Goal: Information Seeking & Learning: Find specific fact

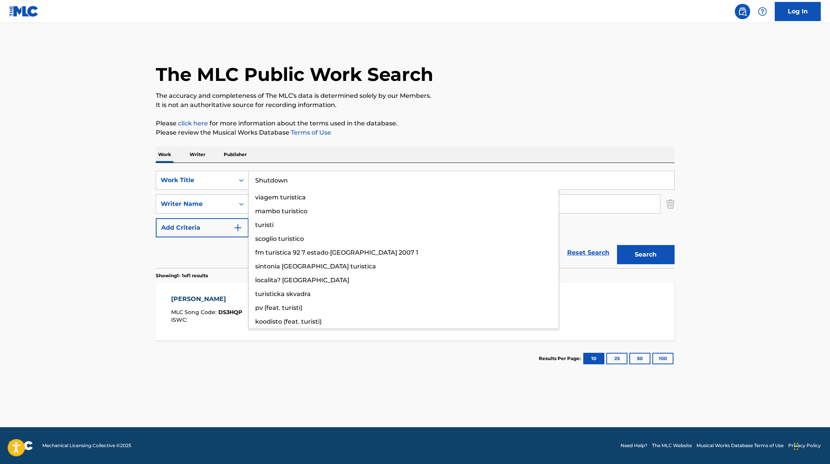
type input "Shutdown"
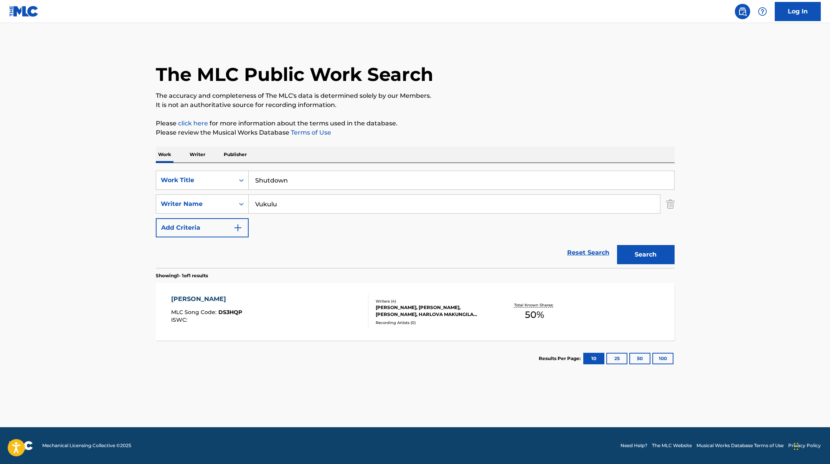
click at [456, 137] on p "Please review the Musical Works Database Terms of Use" at bounding box center [415, 132] width 519 height 9
drag, startPoint x: 282, startPoint y: 203, endPoint x: 228, endPoint y: 199, distance: 54.2
click at [228, 199] on div "SearchWithCriteria6fe0b56a-87ea-458f-8866-440b0c01beee Writer Name Vukulu" at bounding box center [415, 203] width 519 height 19
paste input "Muyima"
type input "Muyima"
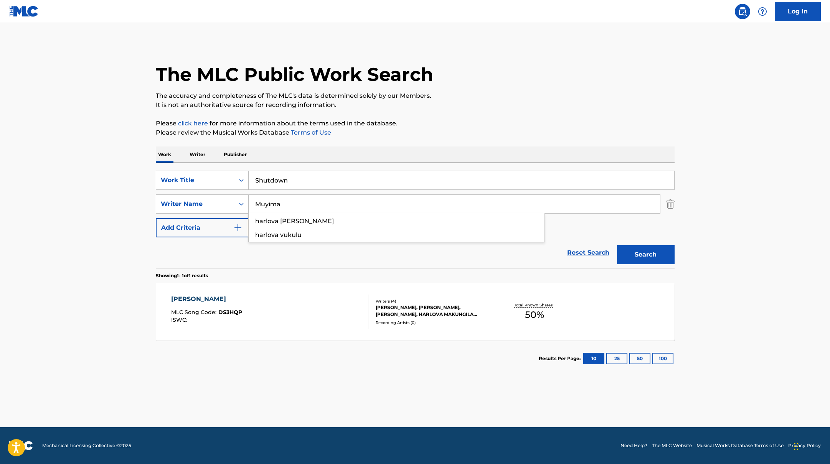
click at [464, 121] on p "Please click here for more information about the terms used in the database." at bounding box center [415, 123] width 519 height 9
click at [651, 252] on button "Search" at bounding box center [646, 254] width 58 height 19
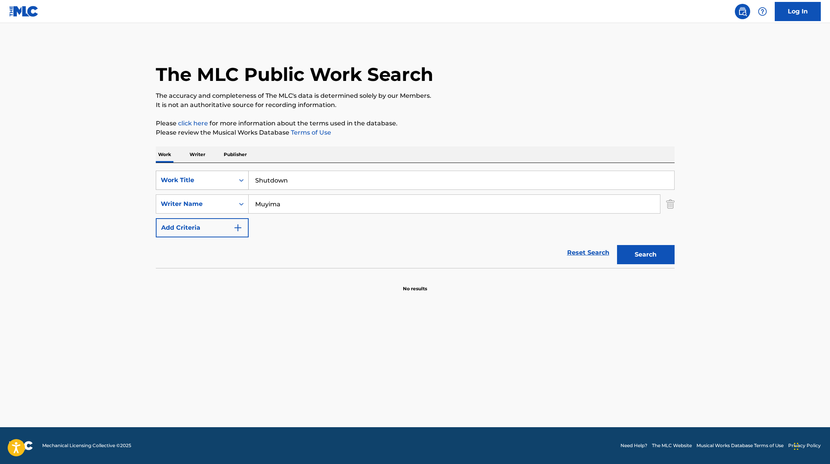
drag, startPoint x: 299, startPoint y: 180, endPoint x: 214, endPoint y: 178, distance: 85.2
click at [215, 178] on div "SearchWithCriteria45832d00-a73f-42f3-99db-db111a6c5918 Work Title Shutdown" at bounding box center [415, 180] width 519 height 19
paste input "Räppii, [PERSON_NAME] & [PERSON_NAME]"
type input "Räppii, [PERSON_NAME] & [PERSON_NAME]"
click at [442, 115] on div "The MLC Public Work Search The accuracy and completeness of The MLC's data is d…" at bounding box center [415, 167] width 537 height 250
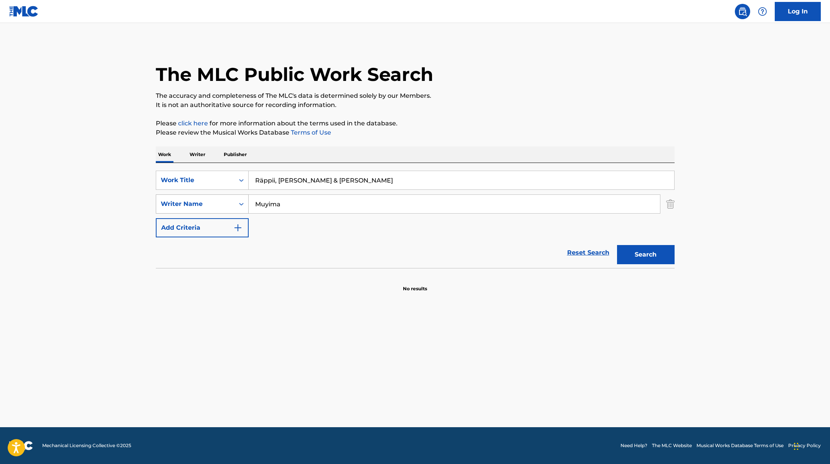
drag, startPoint x: 296, startPoint y: 205, endPoint x: 226, endPoint y: 203, distance: 69.8
click at [226, 203] on div "SearchWithCriteria6fe0b56a-87ea-458f-8866-440b0c01beee Writer Name Muyima" at bounding box center [415, 203] width 519 height 19
click at [473, 226] on div "SearchWithCriteria45832d00-a73f-42f3-99db-db111a6c5918 Work Title Räppii, [PERS…" at bounding box center [415, 204] width 519 height 67
click at [654, 254] on button "Search" at bounding box center [646, 254] width 58 height 19
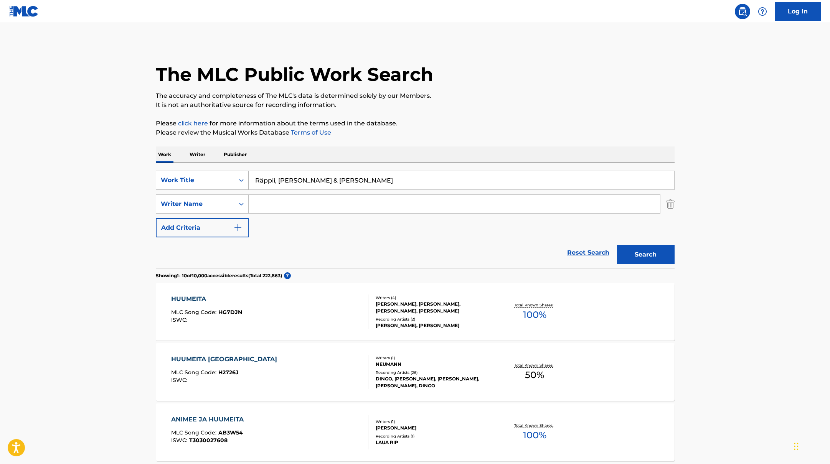
drag, startPoint x: 338, startPoint y: 182, endPoint x: 238, endPoint y: 174, distance: 100.5
click at [238, 174] on div "SearchWithCriteria45832d00-a73f-42f3-99db-db111a6c5918 Work Title Räppii, [PERS…" at bounding box center [415, 180] width 519 height 19
paste input "Kaiken arvoinen"
type input "Kaiken arvoinen"
click at [534, 108] on p "It is not an authoritative source for recording information." at bounding box center [415, 104] width 519 height 9
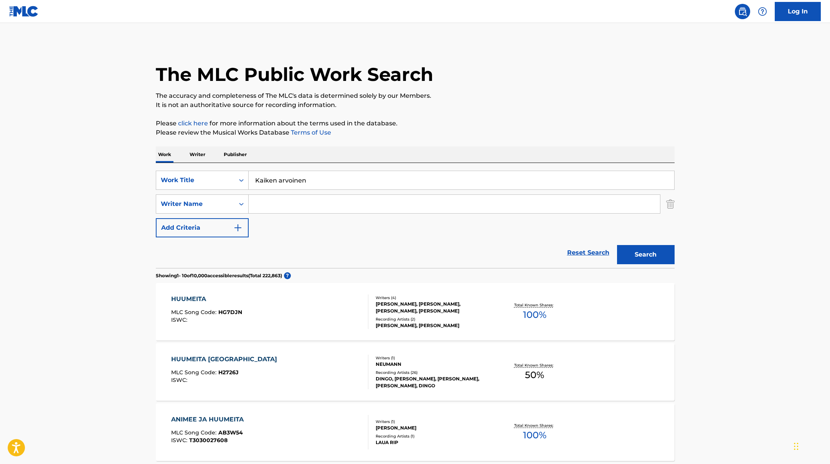
click at [270, 201] on input "Search Form" at bounding box center [454, 204] width 411 height 18
paste input "Behm"
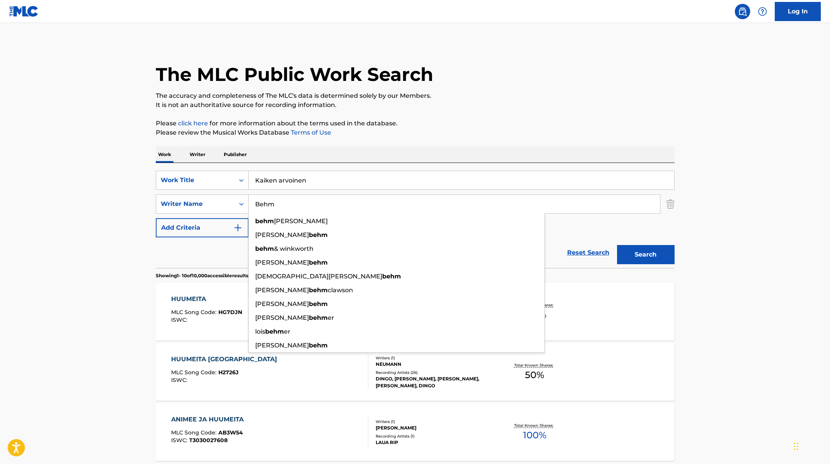
type input "Behm"
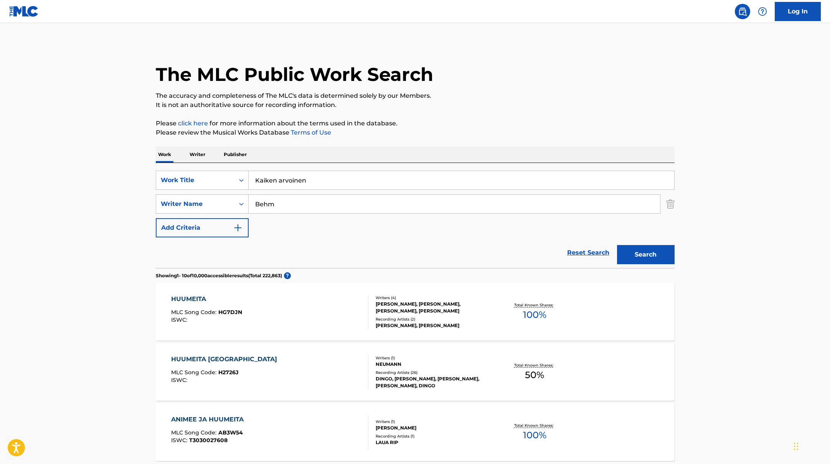
click at [644, 255] on button "Search" at bounding box center [646, 254] width 58 height 19
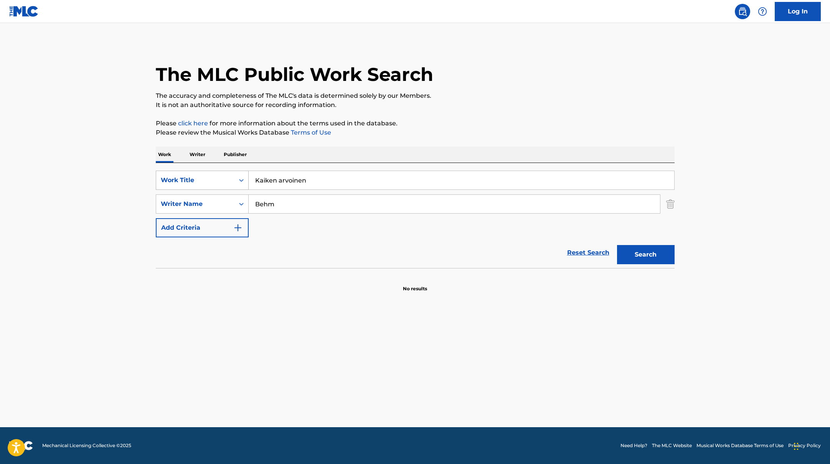
paste input "Yks mun ongelmist (feat. Jore & Zpoppa)"
drag, startPoint x: 318, startPoint y: 184, endPoint x: 225, endPoint y: 172, distance: 94.0
click at [225, 172] on div "SearchWithCriteria45832d00-a73f-42f3-99db-db111a6c5918 Work Title Kaiken arvoin…" at bounding box center [415, 180] width 519 height 19
type input "Yks mun ongelmist (feat. Jore & Zpoppa)"
click at [401, 145] on div "The MLC Public Work Search The accuracy and completeness of The MLC's data is d…" at bounding box center [415, 167] width 537 height 250
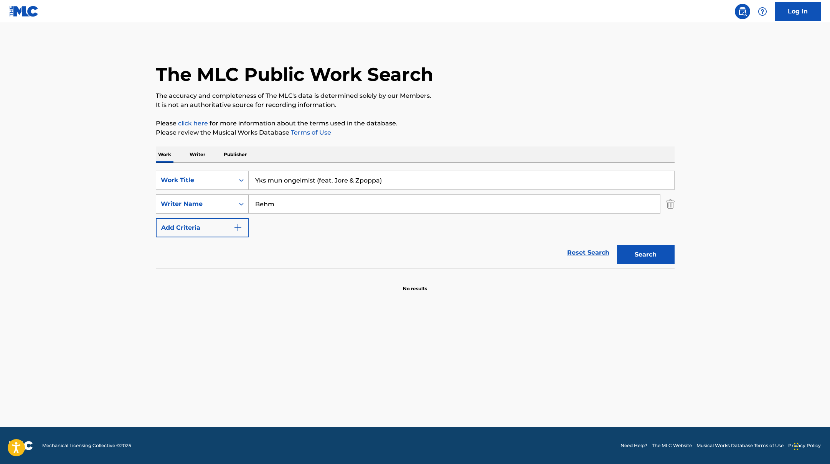
drag, startPoint x: 300, startPoint y: 204, endPoint x: 223, endPoint y: 201, distance: 77.5
click at [223, 201] on div "SearchWithCriteria6fe0b56a-87ea-458f-8866-440b0c01beee Writer Name [PERSON_NAME]" at bounding box center [415, 203] width 519 height 19
click at [430, 124] on p "Please click here for more information about the terms used in the database." at bounding box center [415, 123] width 519 height 9
drag, startPoint x: 392, startPoint y: 180, endPoint x: 320, endPoint y: 180, distance: 72.5
click at [320, 180] on input "Yks mun ongelmist (feat. Jore & Zpoppa)" at bounding box center [461, 180] width 425 height 18
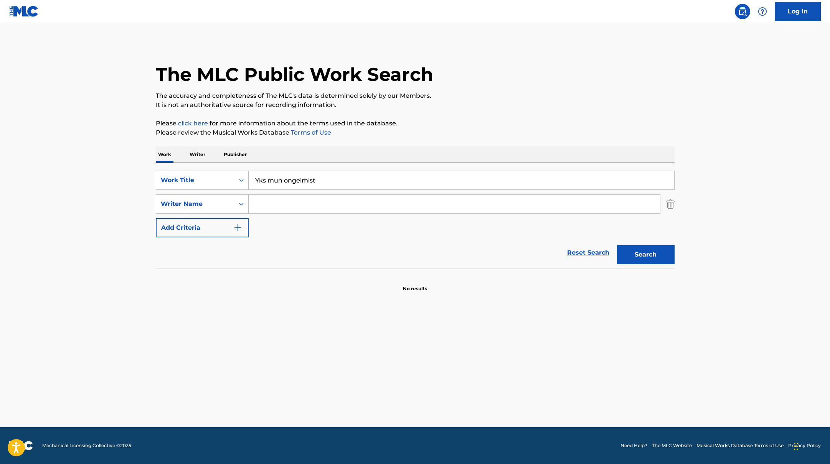
click at [431, 135] on p "Please review the Musical Works Database Terms of Use" at bounding box center [415, 132] width 519 height 9
click at [646, 257] on button "Search" at bounding box center [646, 254] width 58 height 19
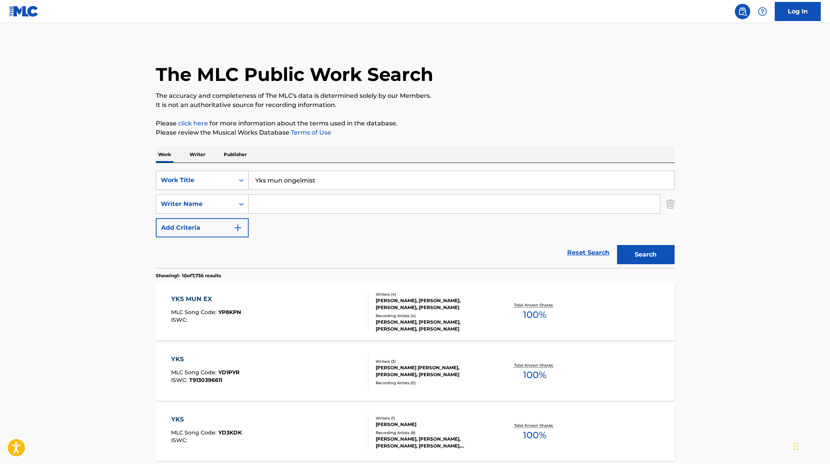
drag, startPoint x: 323, startPoint y: 185, endPoint x: 216, endPoint y: 179, distance: 107.2
click at [216, 179] on div "SearchWithCriteria45832d00-a73f-42f3-99db-db111a6c5918 Work Title Yks mun ongel…" at bounding box center [415, 180] width 519 height 19
paste input "Sun tyttö"
type input "Sun tyttö"
click at [468, 130] on p "Please review the Musical Works Database Terms of Use" at bounding box center [415, 132] width 519 height 9
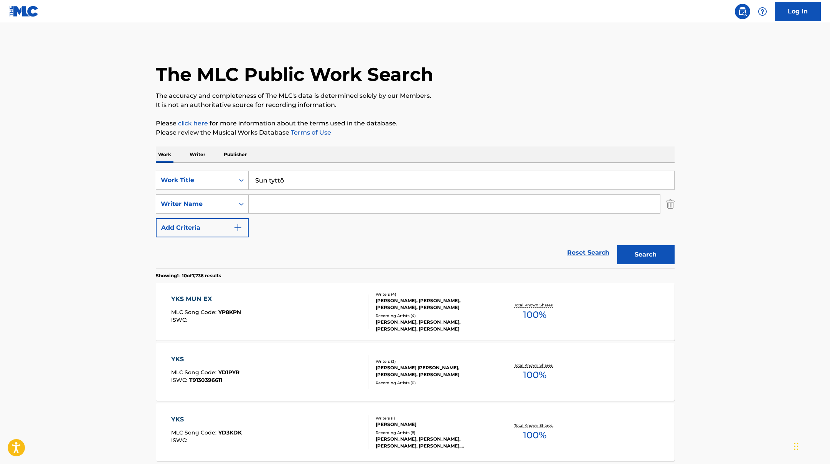
click at [649, 255] on button "Search" at bounding box center [646, 254] width 58 height 19
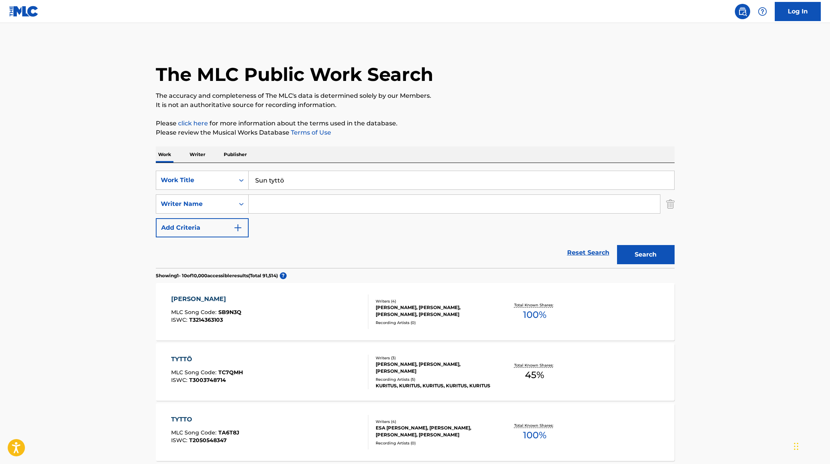
click at [316, 313] on div "SUN TYTTO MLC Song Code : SB9N3Q ISWC : T3214363103" at bounding box center [269, 312] width 197 height 35
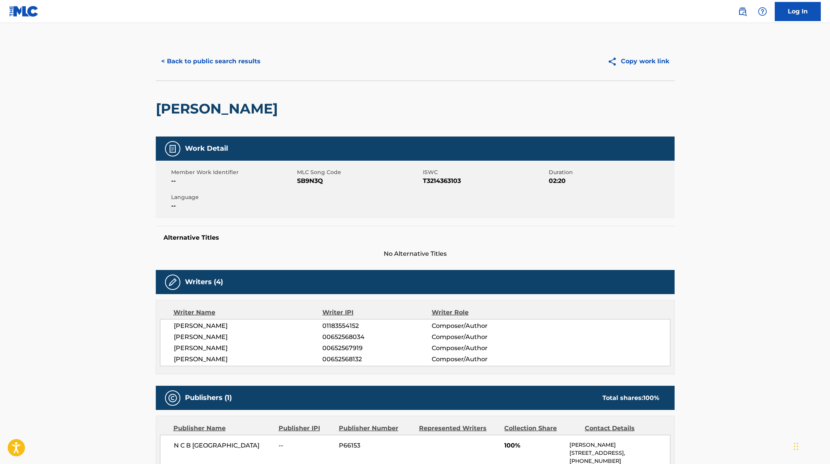
click at [223, 64] on button "< Back to public search results" at bounding box center [211, 61] width 110 height 19
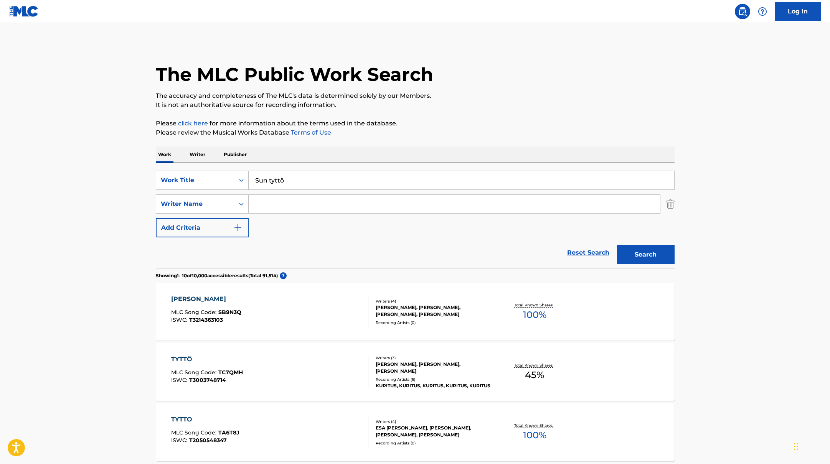
click at [265, 211] on input "Search Form" at bounding box center [454, 204] width 411 height 18
paste input "Soivio,"
type input "Soivio,"
click at [629, 257] on button "Search" at bounding box center [646, 254] width 58 height 19
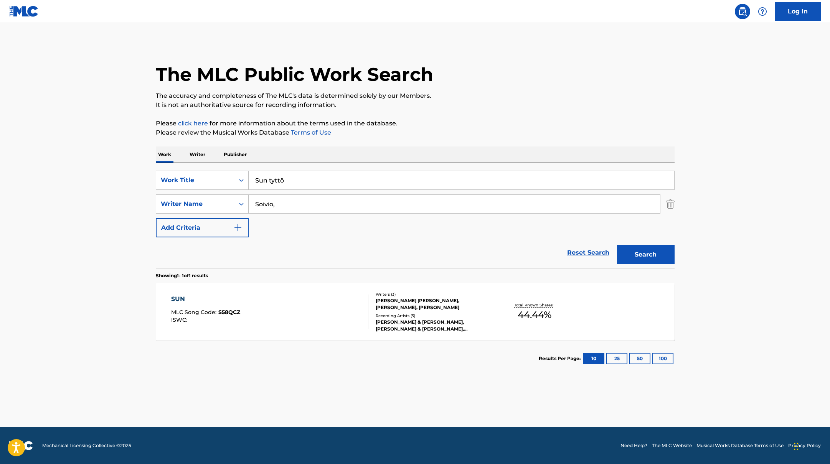
paste input "Menestys on paras tapa kostaa"
drag, startPoint x: 290, startPoint y: 181, endPoint x: 291, endPoint y: 160, distance: 21.1
click at [226, 175] on div "SearchWithCriteria45832d00-a73f-42f3-99db-db111a6c5918 Work Title Sun tyttö" at bounding box center [415, 180] width 519 height 19
type input "Menestys on paras tapa kostaa"
click at [440, 132] on p "Please review the Musical Works Database Terms of Use" at bounding box center [415, 132] width 519 height 9
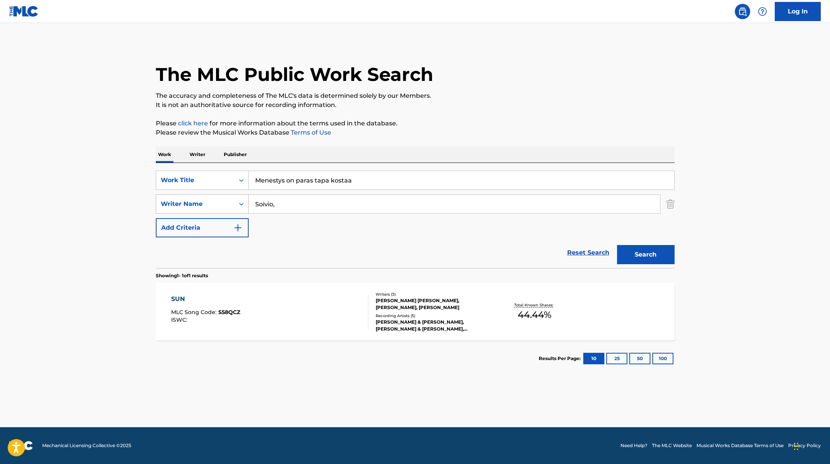
drag, startPoint x: 303, startPoint y: 209, endPoint x: 234, endPoint y: 206, distance: 68.7
click at [234, 206] on div "SearchWithCriteria6fe0b56a-87ea-458f-8866-440b0c01beee Writer Name [PERSON_NAME…" at bounding box center [415, 203] width 519 height 19
click at [617, 245] on button "Search" at bounding box center [646, 254] width 58 height 19
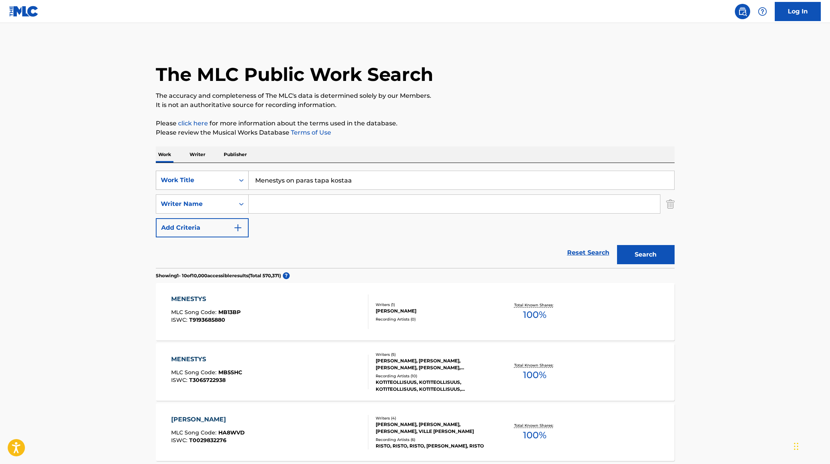
drag, startPoint x: 356, startPoint y: 184, endPoint x: 222, endPoint y: 171, distance: 134.5
click at [222, 171] on div "SearchWithCriteria45832d00-a73f-42f3-99db-db111a6c5918 Work Title Menestys on p…" at bounding box center [415, 180] width 519 height 19
paste input "Luuleks (feat. Ares)"
type input "Luuleks (feat. Ares)"
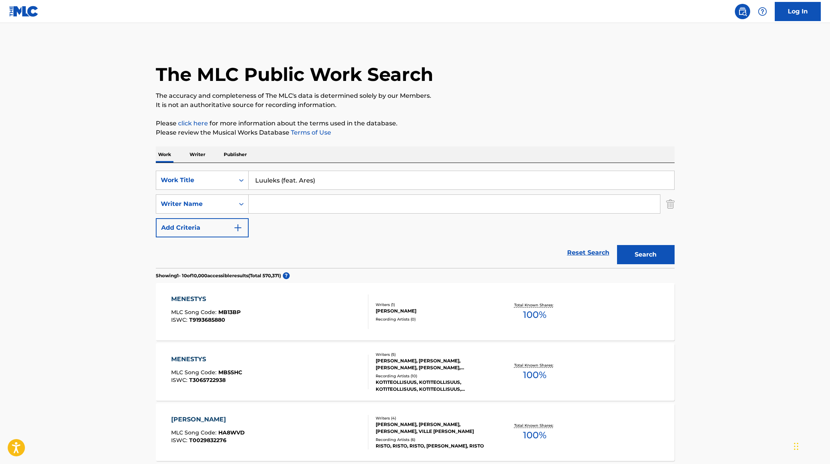
click at [286, 207] on input "Search Form" at bounding box center [454, 204] width 411 height 18
paste input "Nummelin"
type input "Nummelin"
drag, startPoint x: 331, startPoint y: 181, endPoint x: 280, endPoint y: 180, distance: 50.3
click at [280, 180] on input "Luuleks (feat. Ares)" at bounding box center [461, 180] width 425 height 18
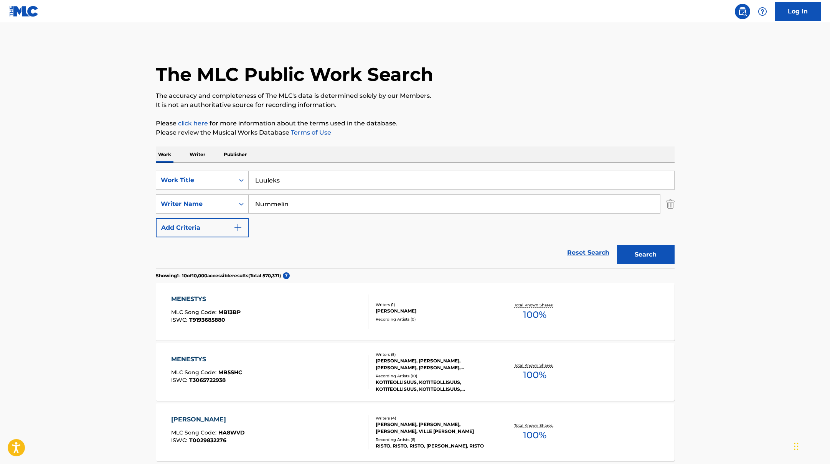
type input "Luuleks"
click at [476, 119] on p "Please click here for more information about the terms used in the database." at bounding box center [415, 123] width 519 height 9
click at [643, 258] on button "Search" at bounding box center [646, 254] width 58 height 19
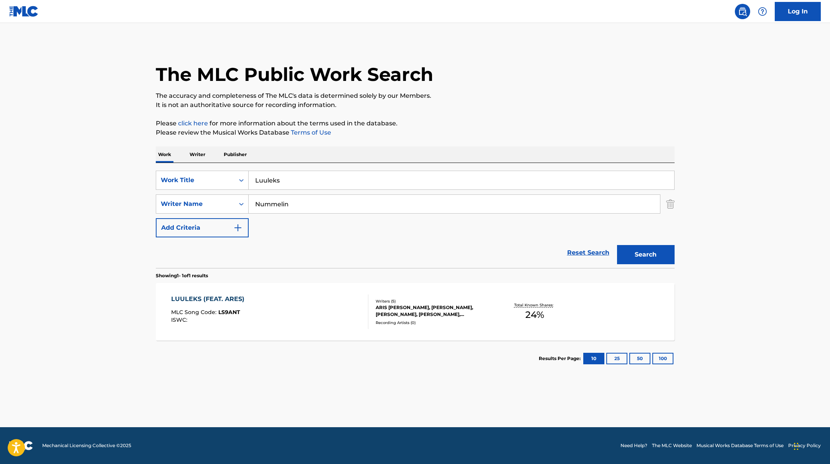
click at [312, 309] on div "LUULEKS (FEAT. ARES) MLC Song Code : LS9ANT ISWC :" at bounding box center [269, 312] width 197 height 35
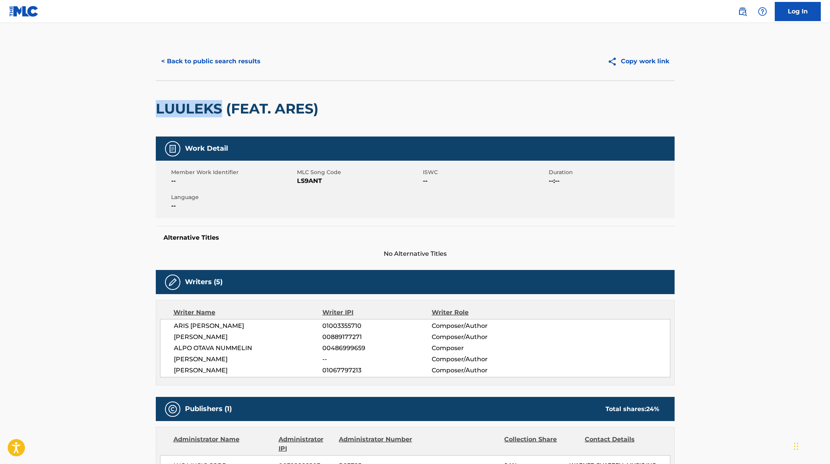
drag, startPoint x: 224, startPoint y: 109, endPoint x: 155, endPoint y: 109, distance: 68.7
click at [153, 110] on div "< Back to public search results Copy work link LUULEKS (FEAT. [PERSON_NAME]) Wo…" at bounding box center [415, 314] width 537 height 544
copy h2 "LUULEKS"
drag, startPoint x: 297, startPoint y: 182, endPoint x: 357, endPoint y: 182, distance: 59.5
click at [357, 182] on span "LS9ANT" at bounding box center [359, 180] width 124 height 9
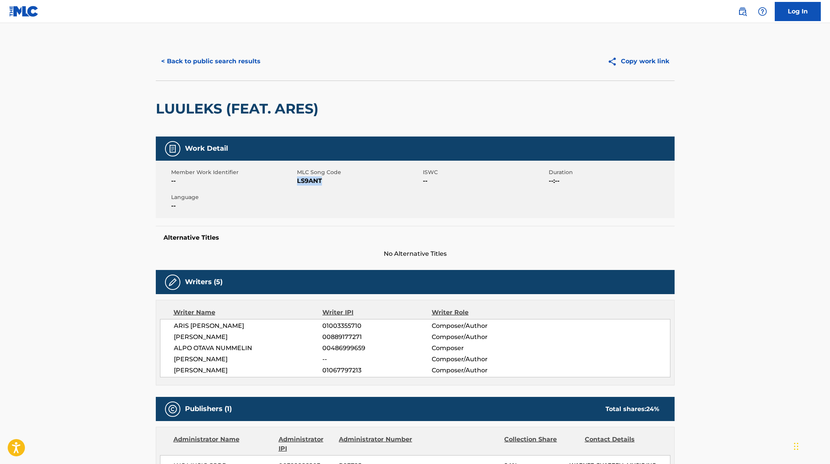
copy span "LS9ANT"
click at [226, 69] on button "< Back to public search results" at bounding box center [211, 61] width 110 height 19
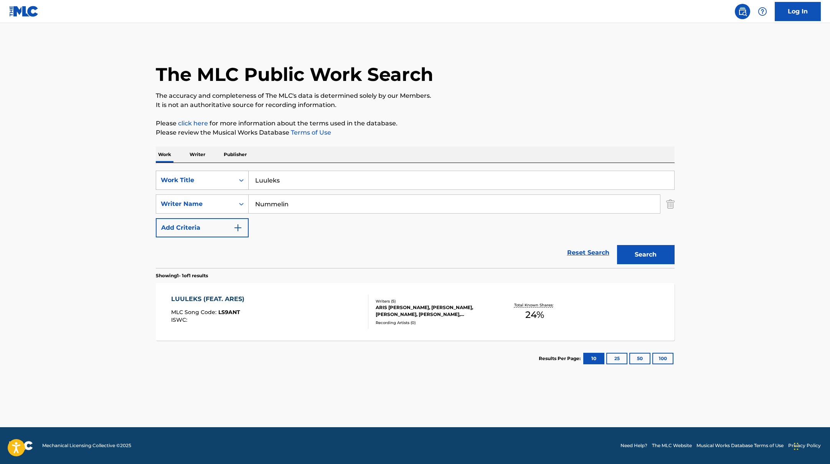
drag, startPoint x: 287, startPoint y: 181, endPoint x: 231, endPoint y: 180, distance: 55.2
click at [232, 180] on div "SearchWithCriteria45832d00-a73f-42f3-99db-db111a6c5918 Work Title Luuleks" at bounding box center [415, 180] width 519 height 19
paste input "[PERSON_NAME]"
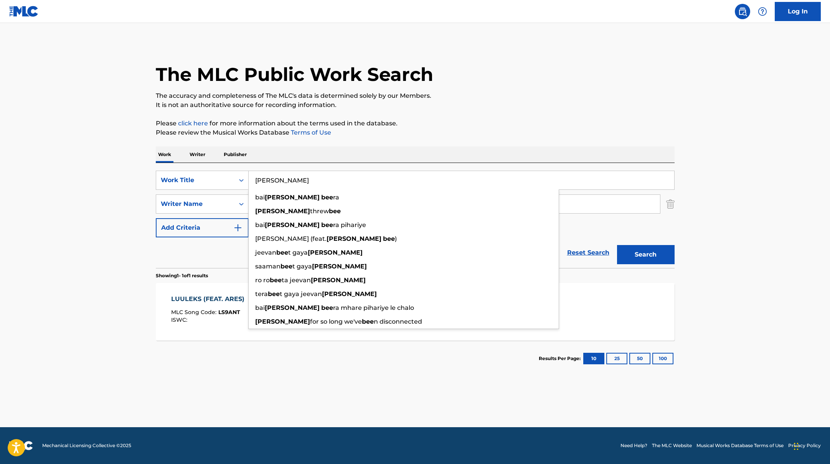
click at [469, 79] on div "The MLC Public Work Search" at bounding box center [415, 70] width 519 height 56
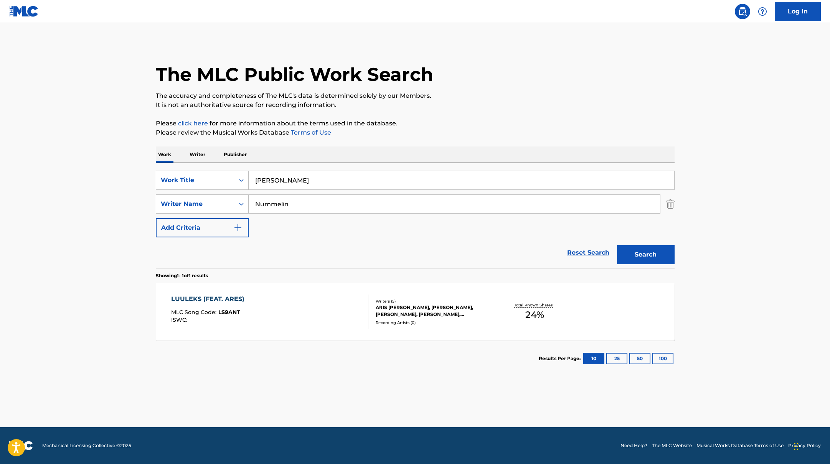
click at [311, 178] on input "[PERSON_NAME]" at bounding box center [461, 180] width 425 height 18
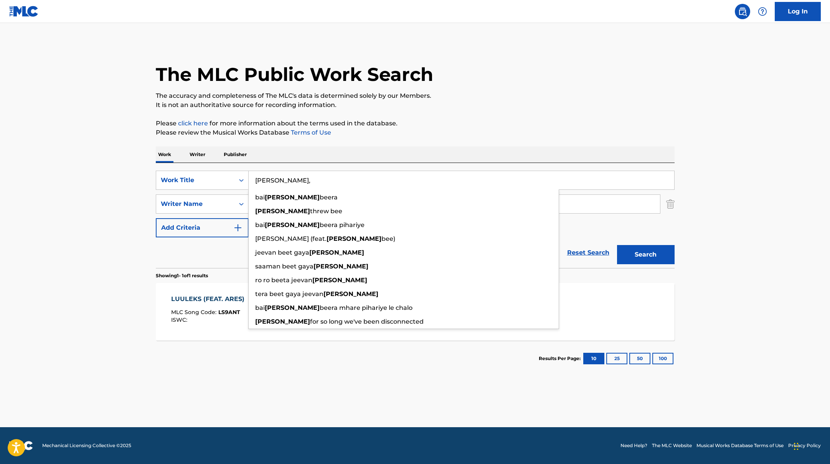
paste input "Ares"
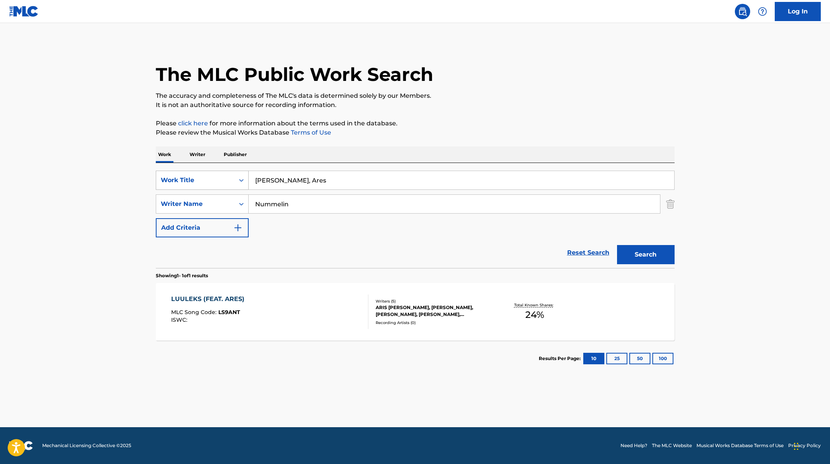
drag, startPoint x: 307, startPoint y: 182, endPoint x: 234, endPoint y: 176, distance: 73.5
click at [234, 176] on div "SearchWithCriteria45832d00-a73f-42f3-99db-db111a6c5918 Work Title [PERSON_NAME]…" at bounding box center [415, 180] width 519 height 19
paste input "Mun ihminen"
type input "Mun ihminen"
click at [418, 119] on p "Please click here for more information about the terms used in the database." at bounding box center [415, 123] width 519 height 9
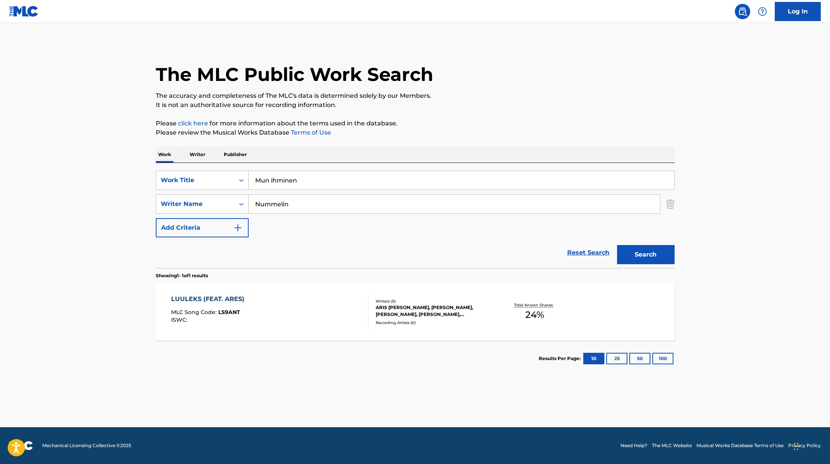
drag, startPoint x: 301, startPoint y: 206, endPoint x: 217, endPoint y: 199, distance: 84.3
click at [217, 200] on div "SearchWithCriteria6fe0b56a-87ea-458f-8866-440b0c01beee Writer Name [PERSON_NAME]" at bounding box center [415, 203] width 519 height 19
paste input "Wiklund,"
type input "Wiklund,"
click at [454, 135] on p "Please review the Musical Works Database Terms of Use" at bounding box center [415, 132] width 519 height 9
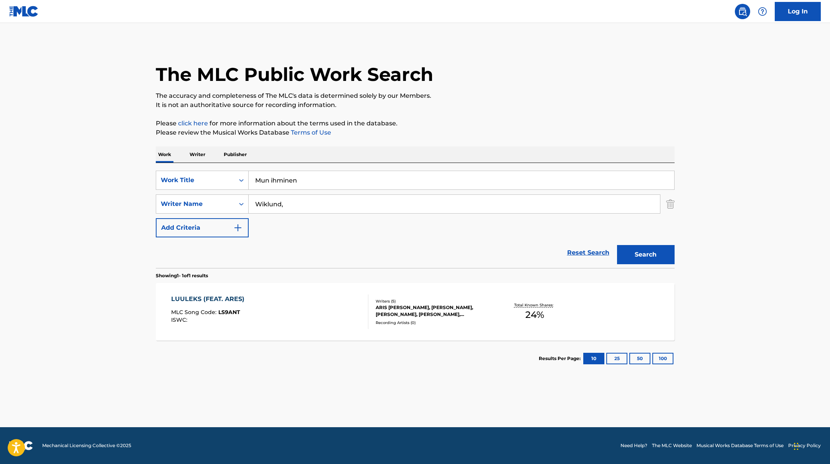
click at [657, 249] on button "Search" at bounding box center [646, 254] width 58 height 19
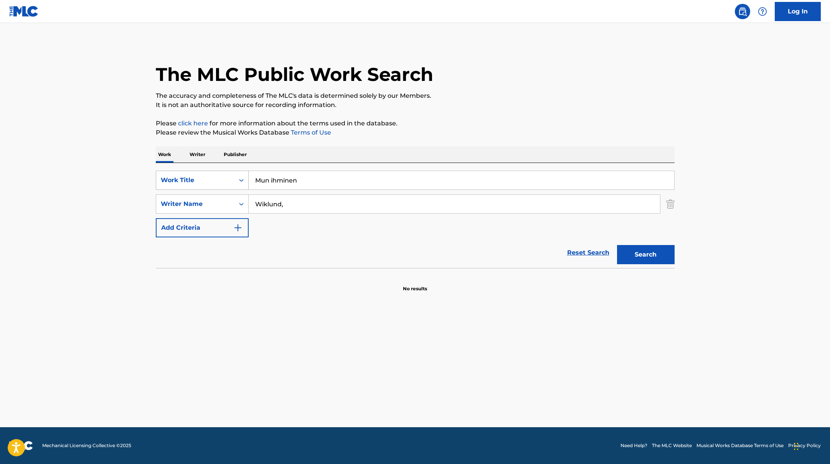
drag, startPoint x: 296, startPoint y: 181, endPoint x: 213, endPoint y: 180, distance: 82.5
click at [214, 180] on div "SearchWithCriteria45832d00-a73f-42f3-99db-db111a6c5918 Work Title Mun ihminen" at bounding box center [415, 180] width 519 height 19
paste input "eidän tässä kuuluisi rakastuu"
type input "Meidän tässä kuuluisi rakastuu"
click at [367, 132] on p "Please review the Musical Works Database Terms of Use" at bounding box center [415, 132] width 519 height 9
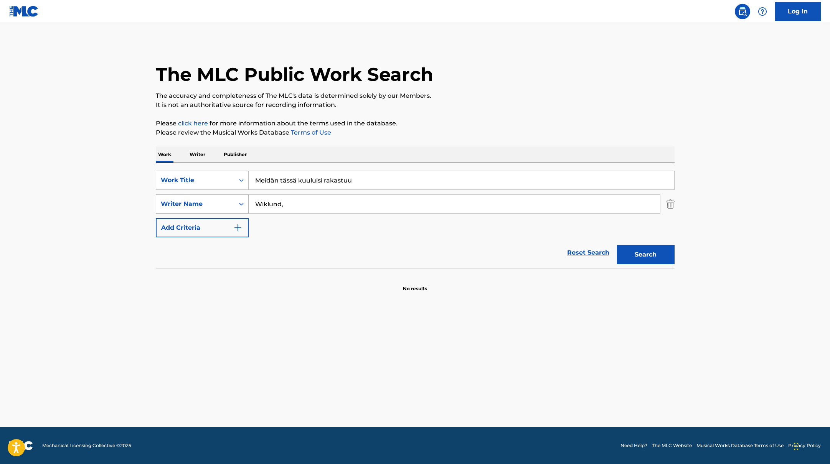
drag, startPoint x: 297, startPoint y: 205, endPoint x: 227, endPoint y: 197, distance: 70.2
click at [227, 198] on div "SearchWithCriteria6fe0b56a-87ea-458f-8866-440b0c01beee Writer Name [PERSON_NAME…" at bounding box center [415, 203] width 519 height 19
paste input "Rintala"
type input "Rintala"
click at [438, 124] on p "Please click here for more information about the terms used in the database." at bounding box center [415, 123] width 519 height 9
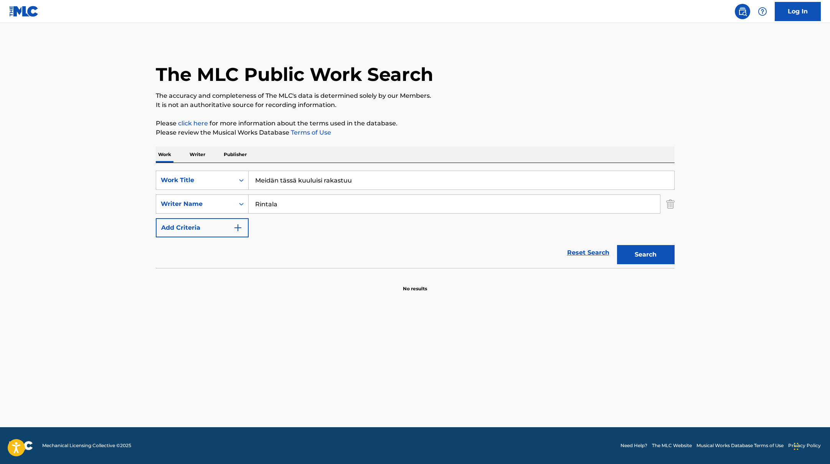
click at [646, 254] on button "Search" at bounding box center [646, 254] width 58 height 19
paste input "NRO1 BÄMÄ"
drag, startPoint x: 351, startPoint y: 179, endPoint x: 201, endPoint y: 175, distance: 150.0
click at [201, 175] on div "SearchWithCriteria45832d00-a73f-42f3-99db-db111a6c5918 Work Title NRO1 BÄMÄ" at bounding box center [415, 180] width 519 height 19
type input "NRO1 BÄMÄ"
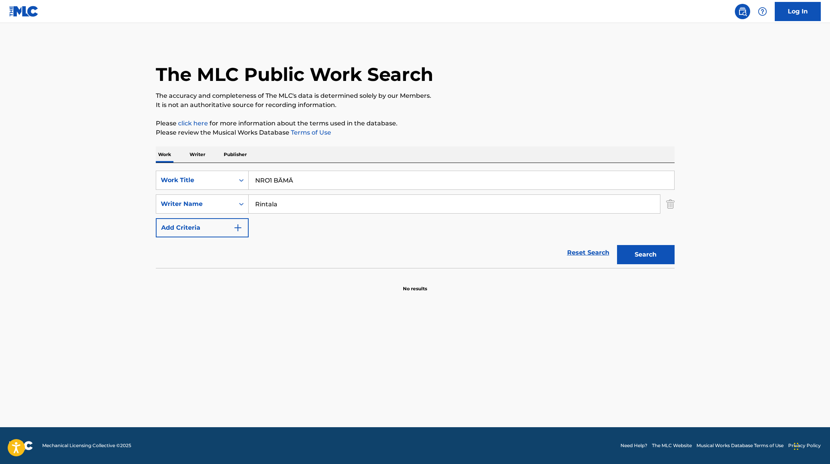
click at [483, 97] on p "The accuracy and completeness of The MLC's data is determined solely by our Mem…" at bounding box center [415, 95] width 519 height 9
drag, startPoint x: 293, startPoint y: 206, endPoint x: 233, endPoint y: 201, distance: 60.4
click at [223, 205] on div "SearchWithCriteria6fe0b56a-87ea-458f-8866-440b0c01beee Writer Name [PERSON_NAME]" at bounding box center [415, 203] width 519 height 19
paste input "[PERSON_NAME]"
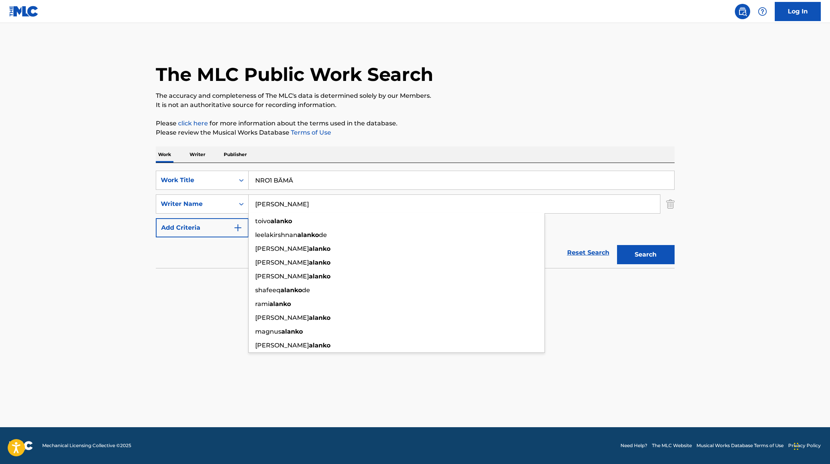
type input "[PERSON_NAME]"
click at [428, 132] on p "Please review the Musical Works Database Terms of Use" at bounding box center [415, 132] width 519 height 9
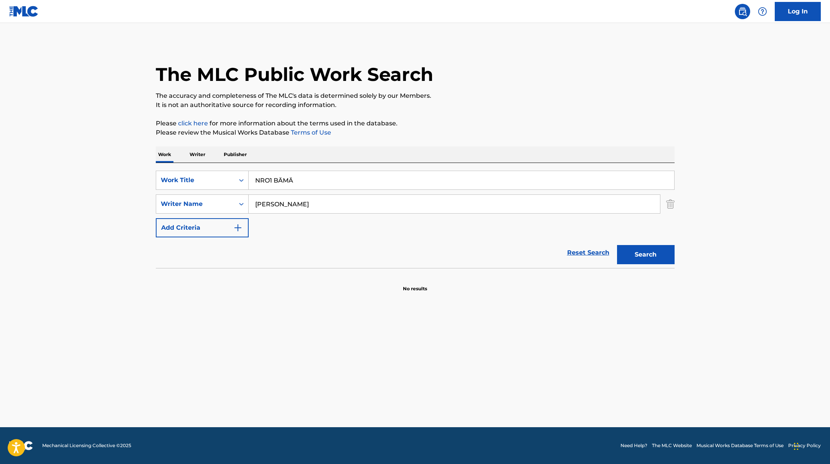
click at [637, 252] on button "Search" at bounding box center [646, 254] width 58 height 19
drag, startPoint x: 293, startPoint y: 179, endPoint x: 205, endPoint y: 168, distance: 88.5
click at [207, 169] on div "SearchWithCriteria45832d00-a73f-42f3-99db-db111a6c5918 Work Title NRO1 BÄMÄ Sea…" at bounding box center [415, 215] width 519 height 105
paste input "Elokuu"
type input "Elokuu"
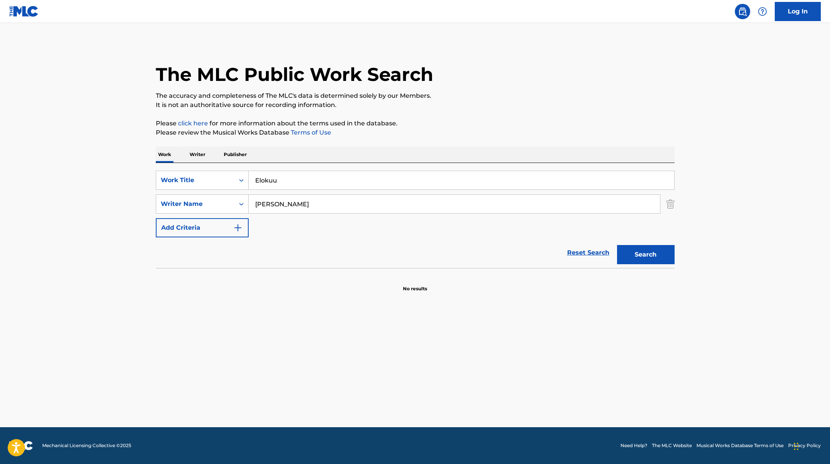
click at [416, 121] on p "Please click here for more information about the terms used in the database." at bounding box center [415, 123] width 519 height 9
drag, startPoint x: 289, startPoint y: 202, endPoint x: 199, endPoint y: 192, distance: 90.4
click at [199, 193] on div "SearchWithCriteria45832d00-a73f-42f3-99db-db111a6c5918 Work Title Elokuu Search…" at bounding box center [415, 204] width 519 height 67
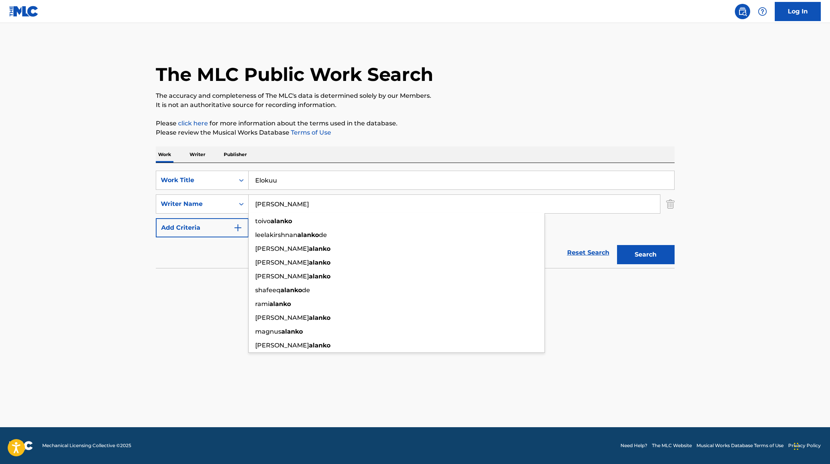
paste input "[PERSON_NAME]"
type input "[PERSON_NAME]"
click at [517, 105] on p "It is not an authoritative source for recording information." at bounding box center [415, 104] width 519 height 9
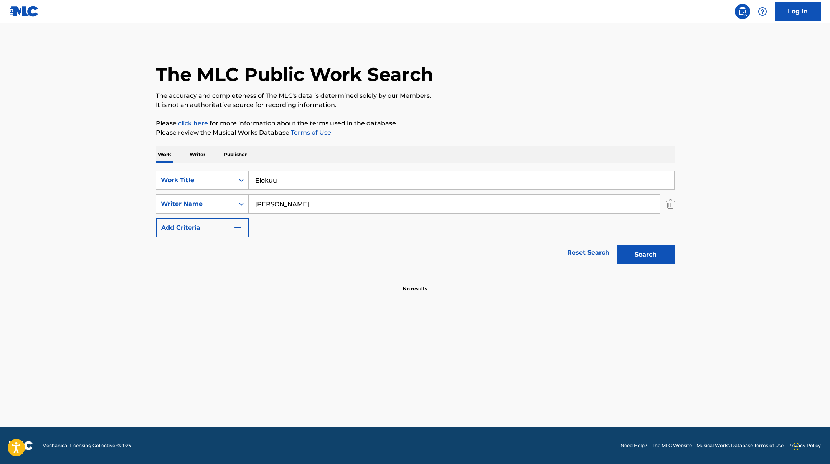
click at [645, 254] on button "Search" at bounding box center [646, 254] width 58 height 19
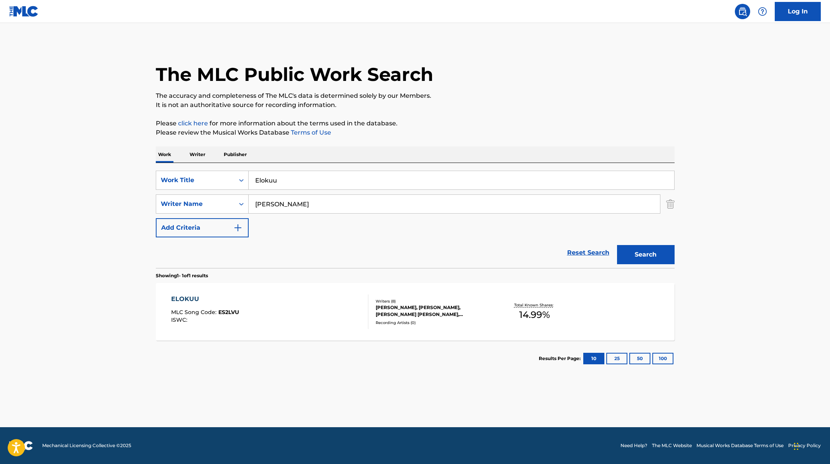
click at [337, 306] on div "ELOKUU MLC Song Code : ES2LVU ISWC :" at bounding box center [269, 312] width 197 height 35
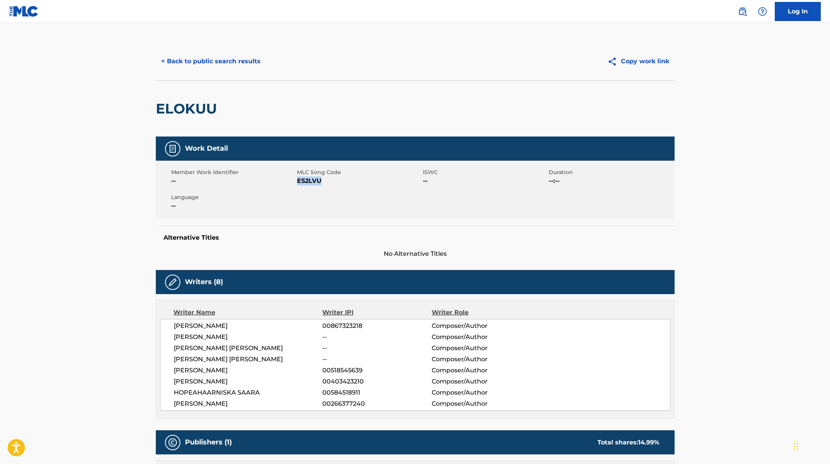
drag, startPoint x: 298, startPoint y: 181, endPoint x: 346, endPoint y: 181, distance: 48.3
click at [346, 181] on span "ES2LVU" at bounding box center [359, 180] width 124 height 9
copy span "ES2LVU"
click at [232, 69] on button "< Back to public search results" at bounding box center [211, 61] width 110 height 19
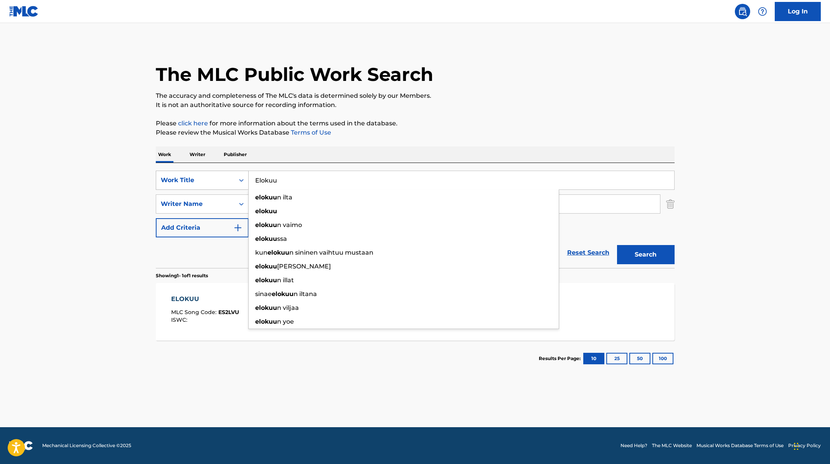
drag, startPoint x: 295, startPoint y: 178, endPoint x: 241, endPoint y: 177, distance: 54.1
click at [241, 177] on div "SearchWithCriteria45832d00-a73f-42f3-99db-db111a6c5918 Work Title Elokuu elokuu…" at bounding box center [415, 180] width 519 height 19
paste input "[PERSON_NAME]"
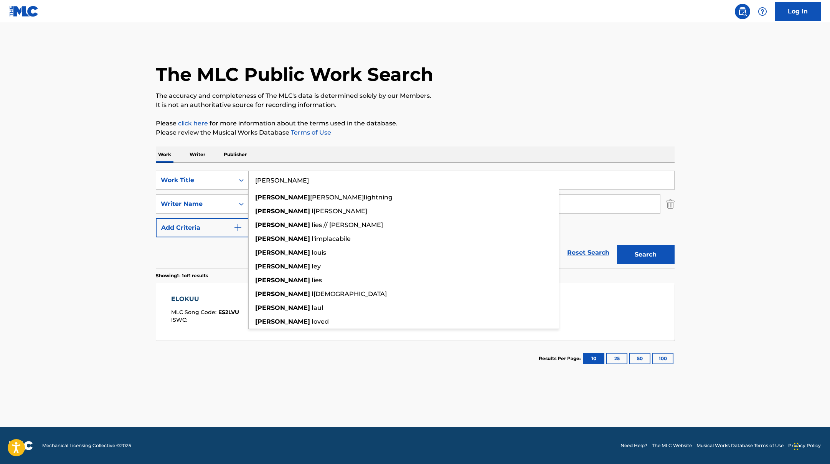
drag, startPoint x: 284, startPoint y: 181, endPoint x: 245, endPoint y: 175, distance: 39.5
click at [242, 175] on div "SearchWithCriteria45832d00-a73f-42f3-99db-db111a6c5918 Work Title [PERSON_NAME]…" at bounding box center [415, 180] width 519 height 19
paste input "Aja tai kuole"
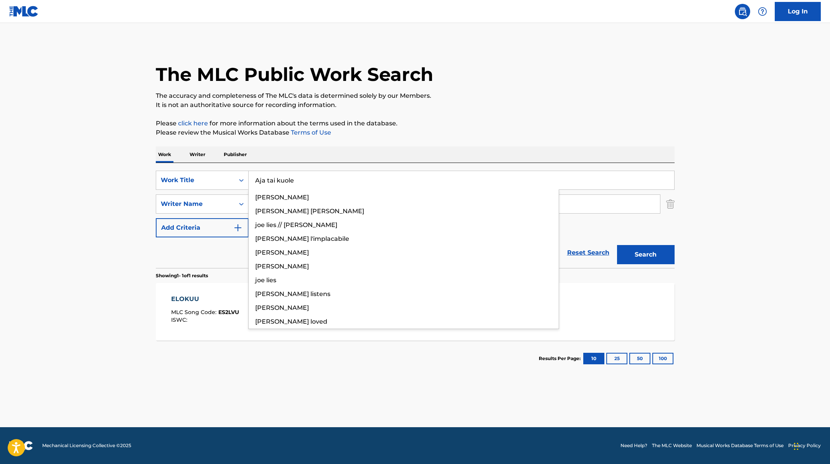
type input "Aja tai kuole"
click at [455, 99] on p "The accuracy and completeness of The MLC's data is determined solely by our Mem…" at bounding box center [415, 95] width 519 height 9
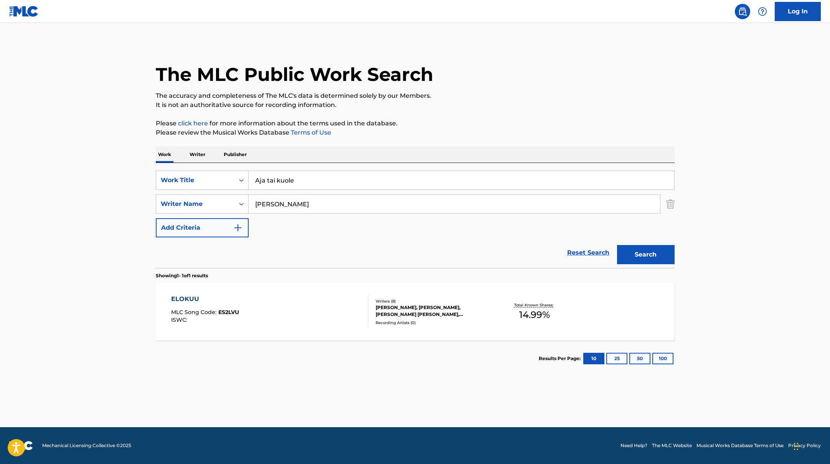
drag, startPoint x: 290, startPoint y: 207, endPoint x: 232, endPoint y: 194, distance: 59.5
click at [223, 194] on div "SearchWithCriteria6fe0b56a-87ea-458f-8866-440b0c01beee Writer Name [PERSON_NAME]" at bounding box center [415, 203] width 519 height 19
paste input "Virkkala"
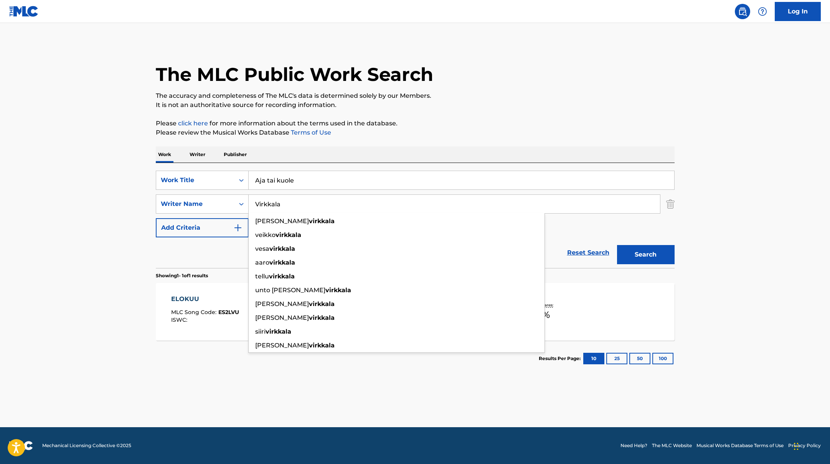
type input "Virkkala"
click at [488, 112] on div "The MLC Public Work Search The accuracy and completeness of The MLC's data is d…" at bounding box center [415, 209] width 537 height 334
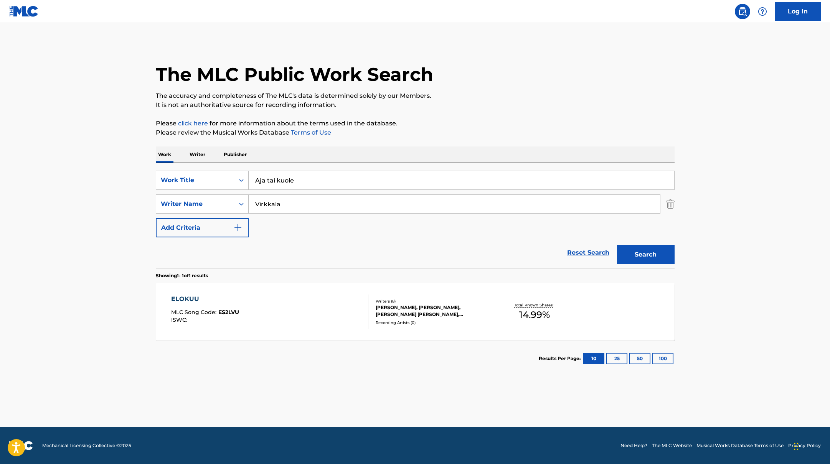
click at [642, 252] on button "Search" at bounding box center [646, 254] width 58 height 19
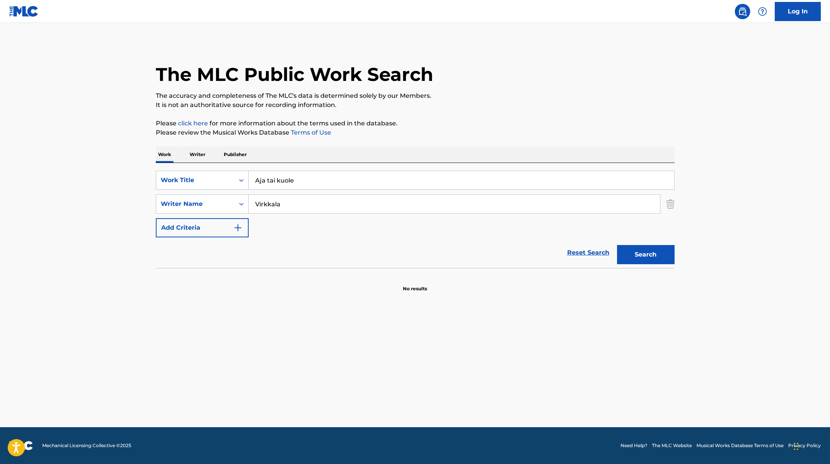
drag, startPoint x: 305, startPoint y: 182, endPoint x: 237, endPoint y: 170, distance: 69.7
click at [237, 170] on div "SearchWithCriteria45832d00-a73f-42f3-99db-db111a6c5918 Work Title Aja tai kuole…" at bounding box center [415, 215] width 519 height 105
paste input "Rastat (feat. [PERSON_NAME])"
type input "Rastat (feat. [PERSON_NAME])"
click at [430, 127] on p "Please click here for more information about the terms used in the database." at bounding box center [415, 123] width 519 height 9
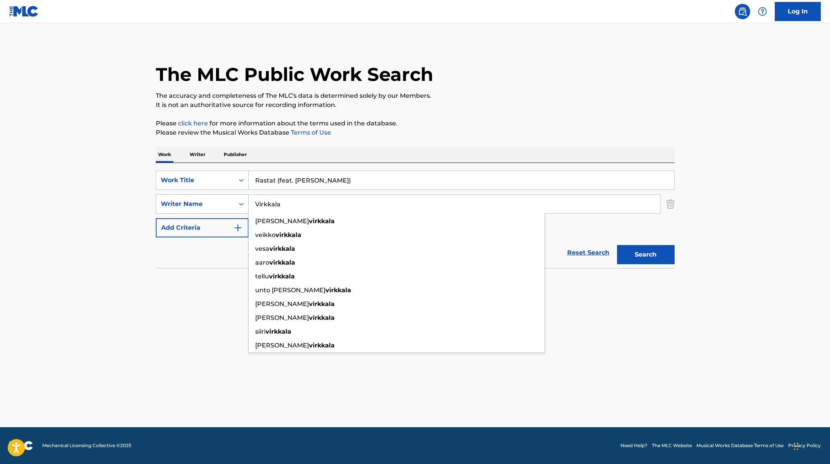
paste input "Sene,"
drag, startPoint x: 291, startPoint y: 211, endPoint x: 238, endPoint y: 202, distance: 53.4
click at [238, 202] on div "SearchWithCriteria6fe0b56a-87ea-458f-8866-440b0c01beee Writer Name Sene, saku h…" at bounding box center [415, 203] width 519 height 19
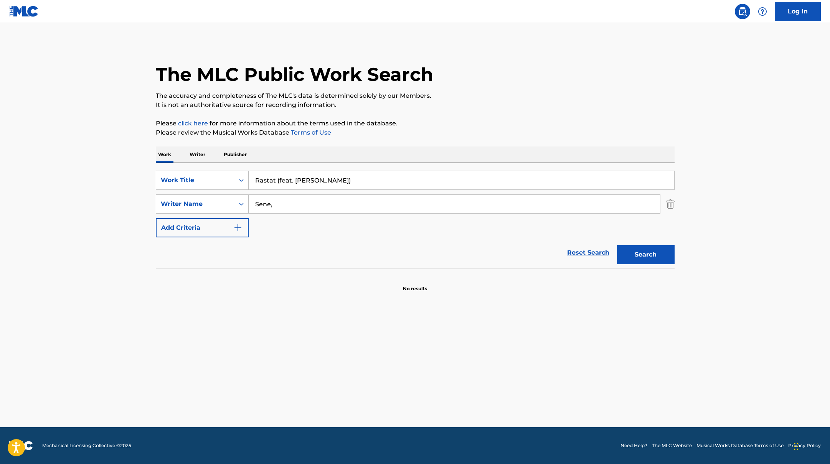
type input "Sene,"
drag, startPoint x: 343, startPoint y: 183, endPoint x: 281, endPoint y: 180, distance: 61.4
click at [281, 180] on input "Rastat (feat. [PERSON_NAME])" at bounding box center [461, 180] width 425 height 18
click at [732, 189] on main "The MLC Public Work Search The accuracy and completeness of The MLC's data is d…" at bounding box center [415, 225] width 830 height 404
click at [657, 253] on button "Search" at bounding box center [646, 254] width 58 height 19
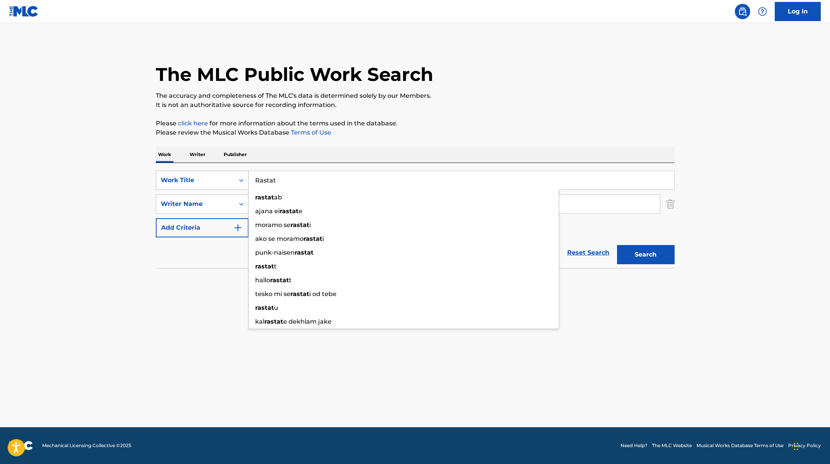
drag, startPoint x: 280, startPoint y: 186, endPoint x: 241, endPoint y: 175, distance: 40.5
click at [240, 175] on div "SearchWithCriteria45832d00-a73f-42f3-99db-db111a6c5918 Work Title Rastat rastat…" at bounding box center [415, 180] width 519 height 19
paste input "ehellisesti"
type input "Rehellisesti"
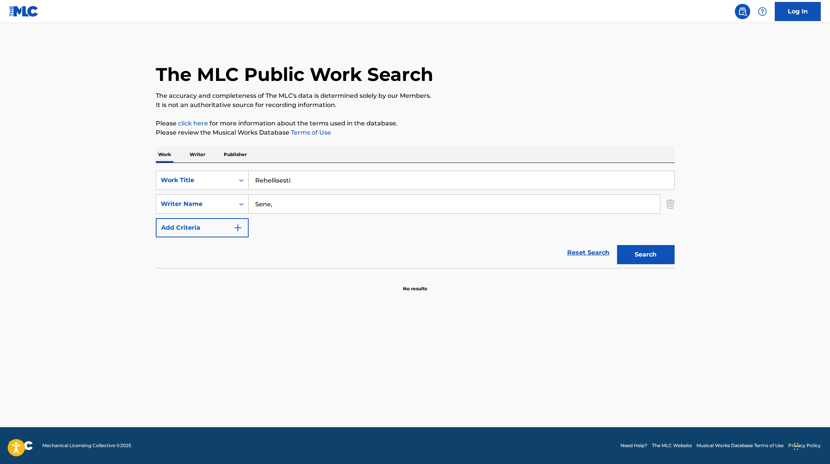
click at [267, 158] on div "Work Writer Publisher" at bounding box center [415, 155] width 519 height 16
drag, startPoint x: 275, startPoint y: 205, endPoint x: 234, endPoint y: 197, distance: 41.8
click at [232, 197] on div "SearchWithCriteria6fe0b56a-87ea-458f-8866-440b0c01beee Writer Name Sene," at bounding box center [415, 203] width 519 height 19
click at [617, 245] on button "Search" at bounding box center [646, 254] width 58 height 19
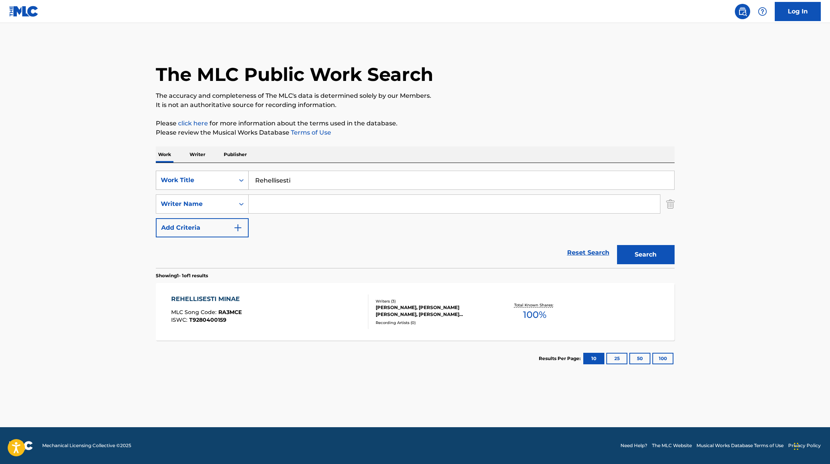
drag, startPoint x: 299, startPoint y: 180, endPoint x: 217, endPoint y: 173, distance: 82.1
click at [218, 173] on div "SearchWithCriteria45832d00-a73f-42f3-99db-db111a6c5918 Work Title Rehellisesti" at bounding box center [415, 180] width 519 height 19
paste input "Kaistaa"
type input "Kaistaa"
click at [446, 120] on p "Please click here for more information about the terms used in the database." at bounding box center [415, 123] width 519 height 9
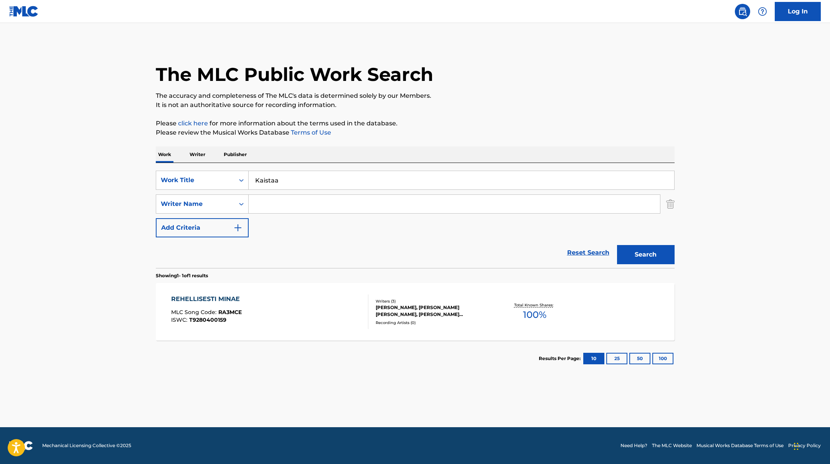
click at [300, 201] on input "Search Form" at bounding box center [454, 204] width 411 height 18
paste input "Nurmi,"
type input "Nurmi,"
click at [651, 252] on button "Search" at bounding box center [646, 254] width 58 height 19
click at [345, 302] on div "KAISTAA MLC Song Code : KB92HW ISWC :" at bounding box center [269, 312] width 197 height 35
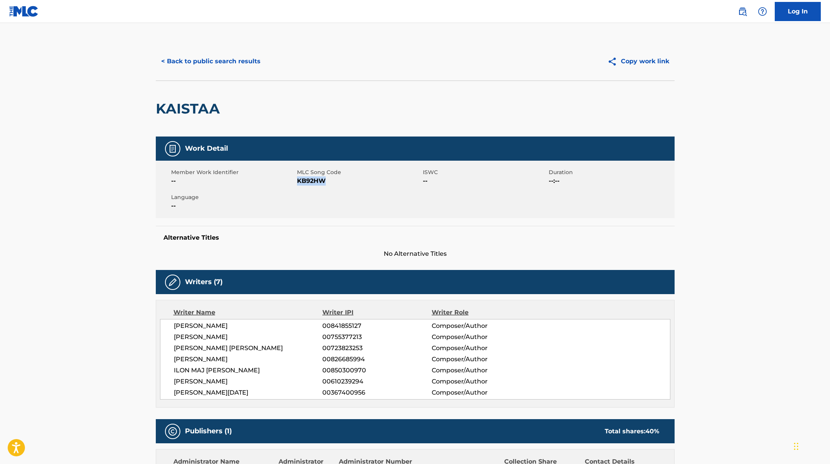
drag, startPoint x: 297, startPoint y: 182, endPoint x: 334, endPoint y: 182, distance: 37.2
click at [334, 182] on span "KB92HW" at bounding box center [359, 180] width 124 height 9
copy span "KB92HW"
click at [249, 56] on button "< Back to public search results" at bounding box center [211, 61] width 110 height 19
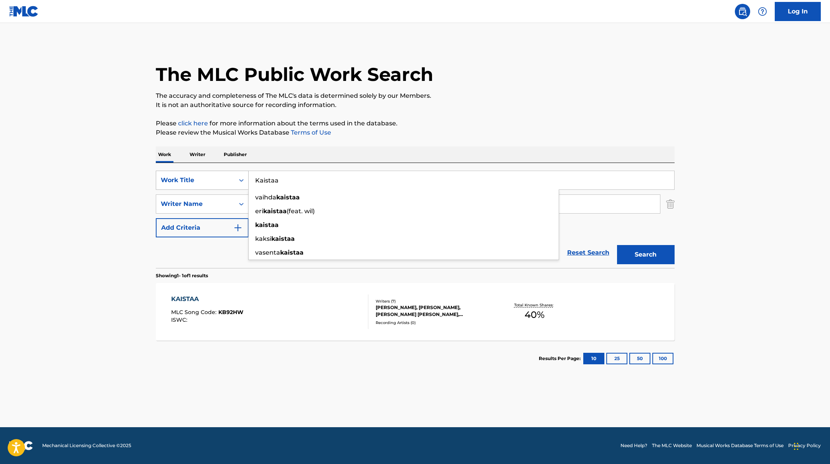
drag, startPoint x: 282, startPoint y: 181, endPoint x: 244, endPoint y: 178, distance: 38.1
click at [243, 178] on div "SearchWithCriteria45832d00-a73f-42f3-99db-db111a6c5918 Work Title [PERSON_NAME]…" at bounding box center [415, 180] width 519 height 19
paste input "BESS"
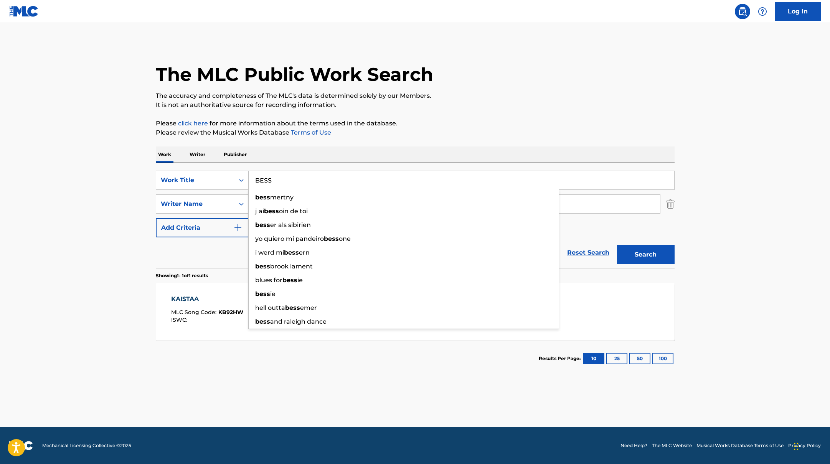
click at [434, 123] on p "Please click here for more information about the terms used in the database." at bounding box center [415, 123] width 519 height 9
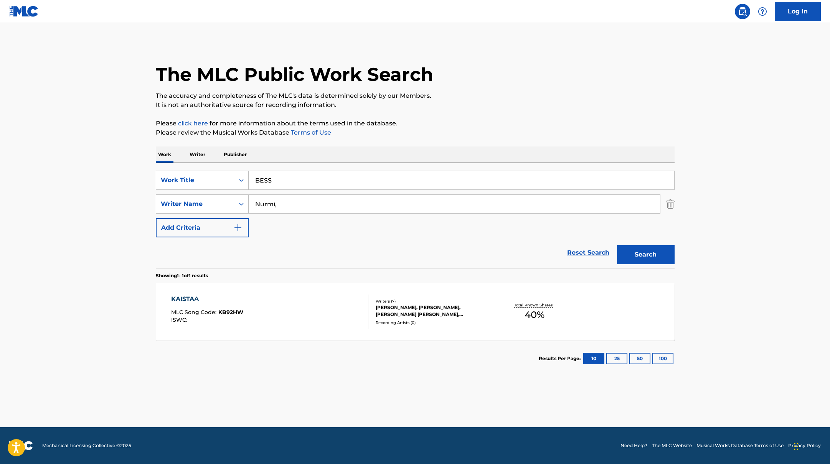
click at [304, 180] on input "BESS" at bounding box center [461, 180] width 425 height 18
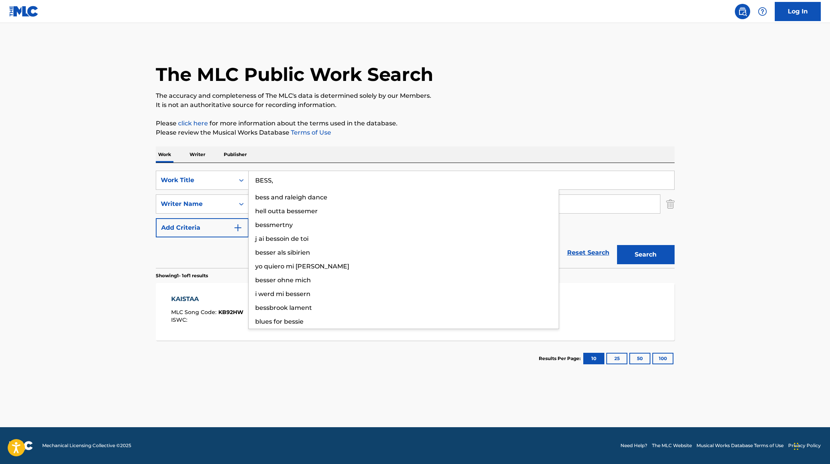
paste input "Käärijä"
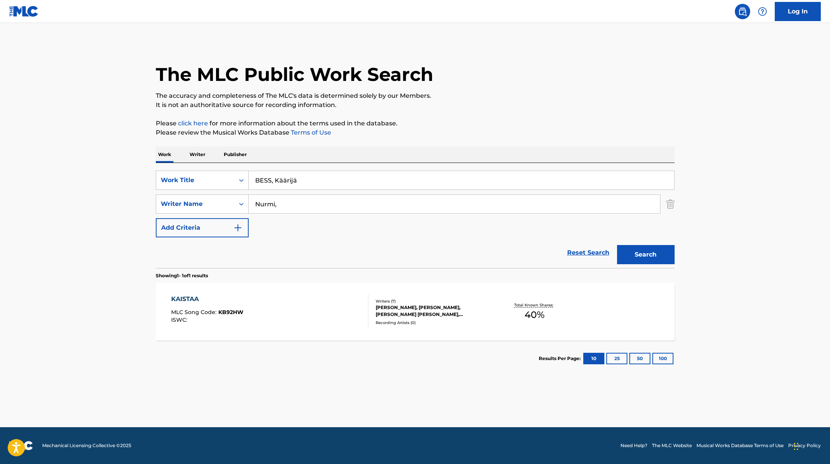
drag, startPoint x: 301, startPoint y: 180, endPoint x: 253, endPoint y: 178, distance: 47.6
click at [253, 178] on input "BESS, Käärijä" at bounding box center [461, 180] width 425 height 18
paste input "MRR"
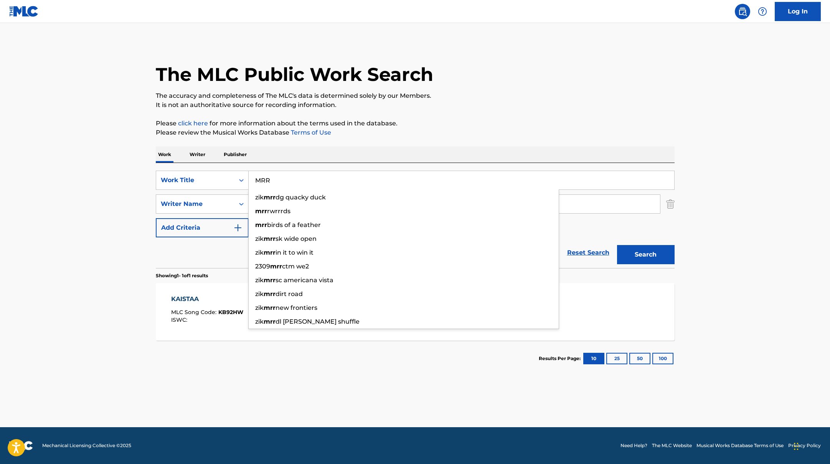
type input "MRR"
click at [426, 148] on div "Work Writer Publisher" at bounding box center [415, 155] width 519 height 16
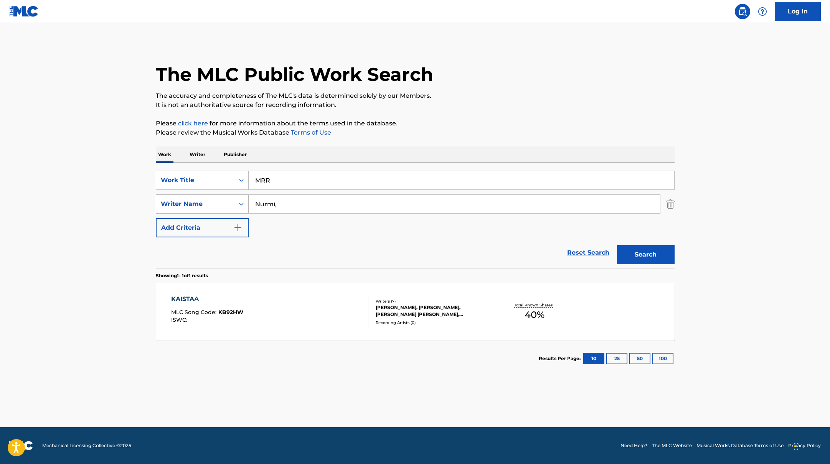
paste input "Hussa,"
drag, startPoint x: 283, startPoint y: 209, endPoint x: 230, endPoint y: 196, distance: 54.1
click at [230, 196] on div "SearchWithCriteria6fe0b56a-87ea-458f-8866-440b0c01beee Writer Name Hussa," at bounding box center [415, 203] width 519 height 19
type input "Hussa,"
click at [424, 130] on p "Please review the Musical Works Database Terms of Use" at bounding box center [415, 132] width 519 height 9
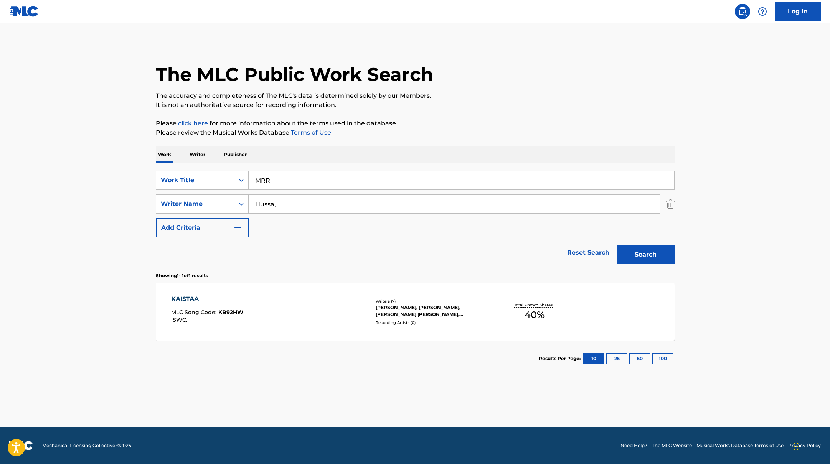
click at [624, 255] on button "Search" at bounding box center [646, 254] width 58 height 19
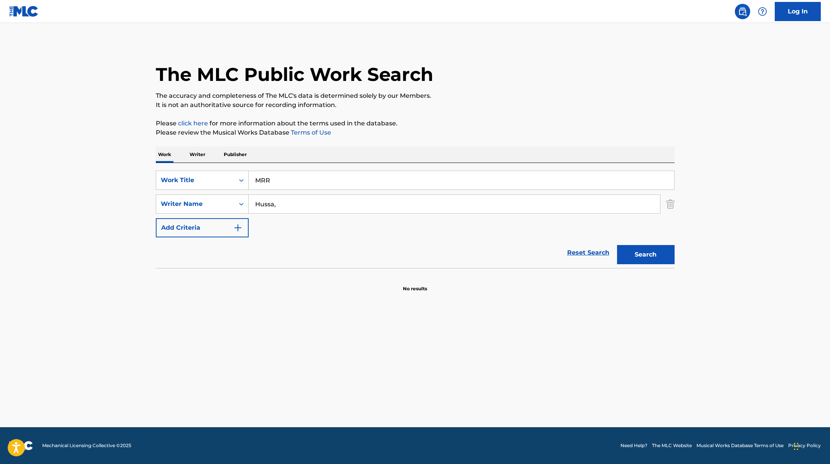
drag, startPoint x: 279, startPoint y: 184, endPoint x: 236, endPoint y: 169, distance: 45.9
click at [230, 170] on div "SearchWithCriteria45832d00-a73f-42f3-99db-db111a6c5918 Work Title MRR SearchWit…" at bounding box center [415, 215] width 519 height 105
paste input "itä mul ei oo (feat. [GEOGRAPHIC_DATA])"
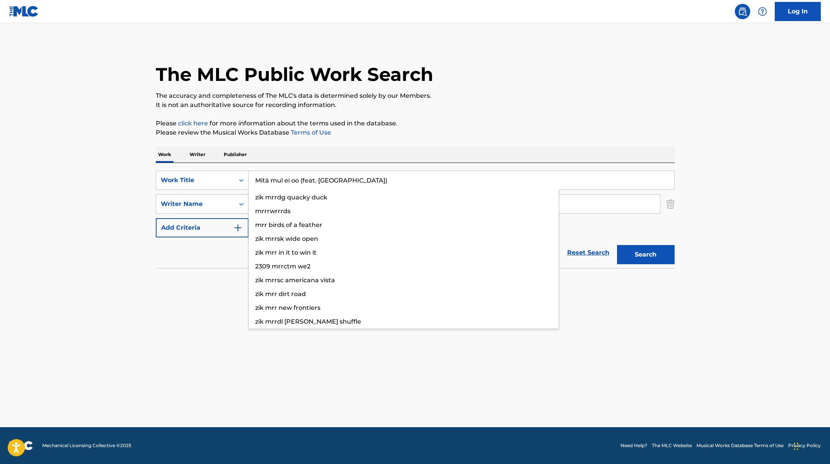
type input "Mitä mul ei oo (feat. [GEOGRAPHIC_DATA])"
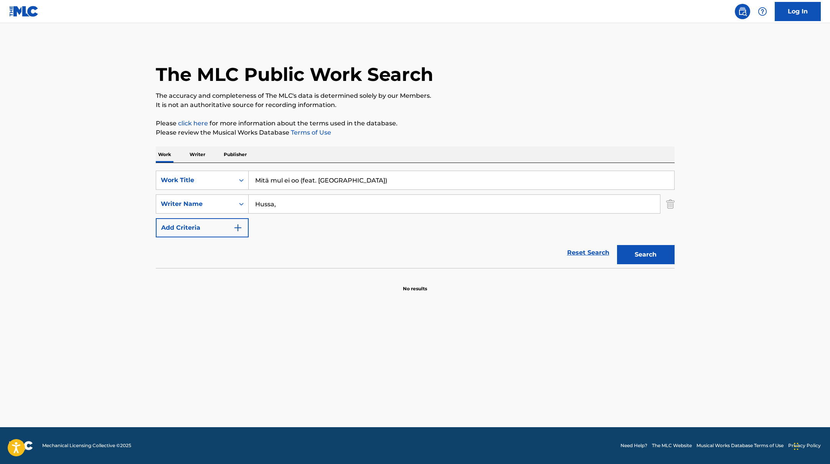
click at [469, 74] on div "The MLC Public Work Search" at bounding box center [415, 70] width 519 height 56
drag, startPoint x: 282, startPoint y: 205, endPoint x: 236, endPoint y: 201, distance: 46.6
click at [239, 203] on div "SearchWithCriteria6fe0b56a-87ea-458f-8866-440b0c01beee Writer Name Hussa," at bounding box center [415, 203] width 519 height 19
paste input "Vainikainen"
type input "Vainikainen"
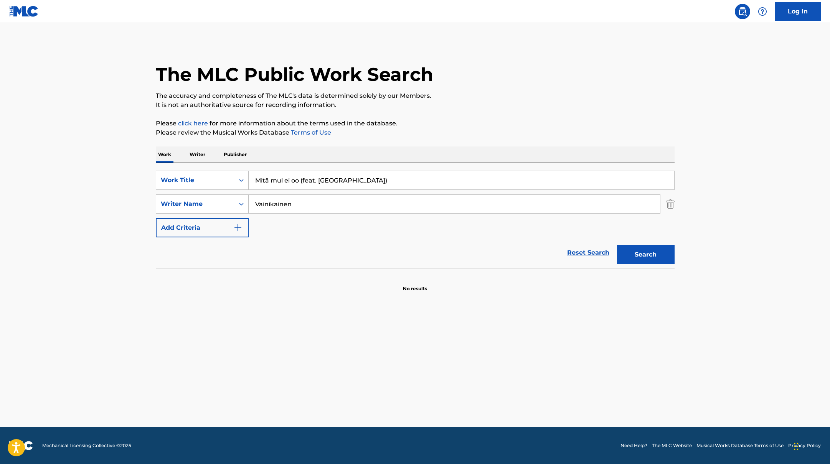
click at [376, 141] on div "The MLC Public Work Search The accuracy and completeness of The MLC's data is d…" at bounding box center [415, 167] width 537 height 250
drag, startPoint x: 301, startPoint y: 180, endPoint x: 348, endPoint y: 180, distance: 47.2
click at [348, 180] on input "Mitä mul ei oo (feat. [GEOGRAPHIC_DATA])" at bounding box center [461, 180] width 425 height 18
click at [647, 253] on button "Search" at bounding box center [646, 254] width 58 height 19
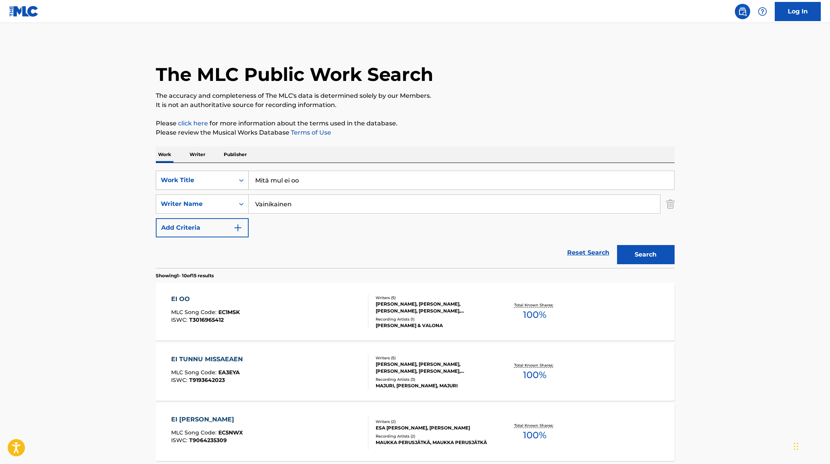
drag, startPoint x: 308, startPoint y: 181, endPoint x: 228, endPoint y: 174, distance: 80.0
click at [228, 174] on div "SearchWithCriteria45832d00-a73f-42f3-99db-db111a6c5918 Work Title Mitä mul ei oo" at bounding box center [415, 180] width 519 height 19
paste input "Kaihosielu"
type input "Kaihosielu"
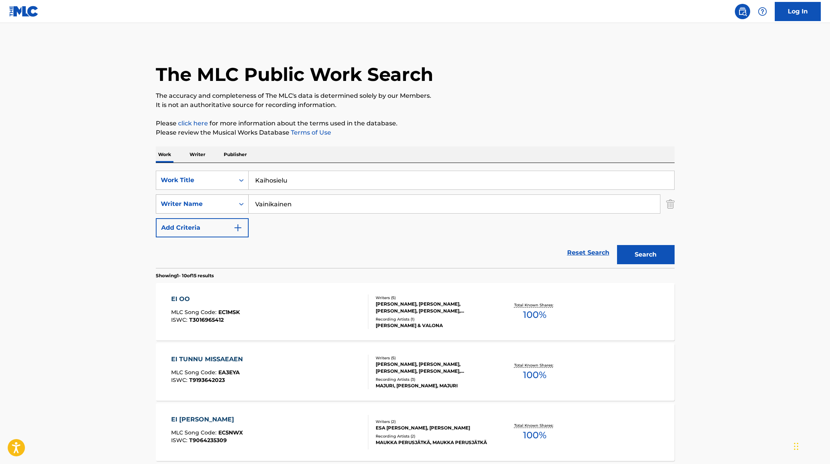
drag, startPoint x: 301, startPoint y: 208, endPoint x: 201, endPoint y: 196, distance: 101.7
click at [201, 196] on div "SearchWithCriteria6fe0b56a-87ea-458f-8866-440b0c01beee Writer Name [PERSON_NAME]" at bounding box center [415, 203] width 519 height 19
paste input "Rahkola"
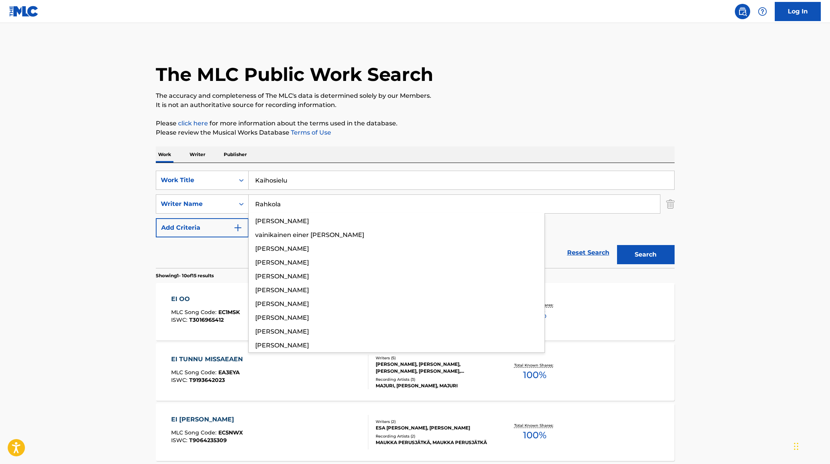
type input "Rahkola"
click at [452, 100] on p "The accuracy and completeness of The MLC's data is determined solely by our Mem…" at bounding box center [415, 95] width 519 height 9
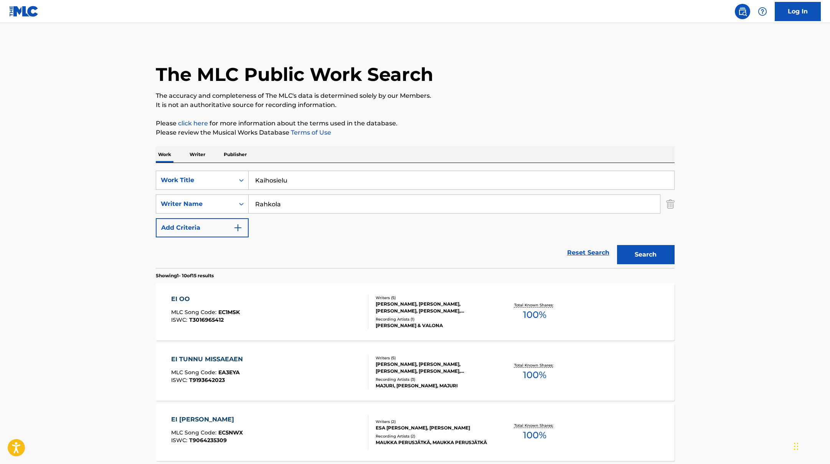
click at [636, 253] on button "Search" at bounding box center [646, 254] width 58 height 19
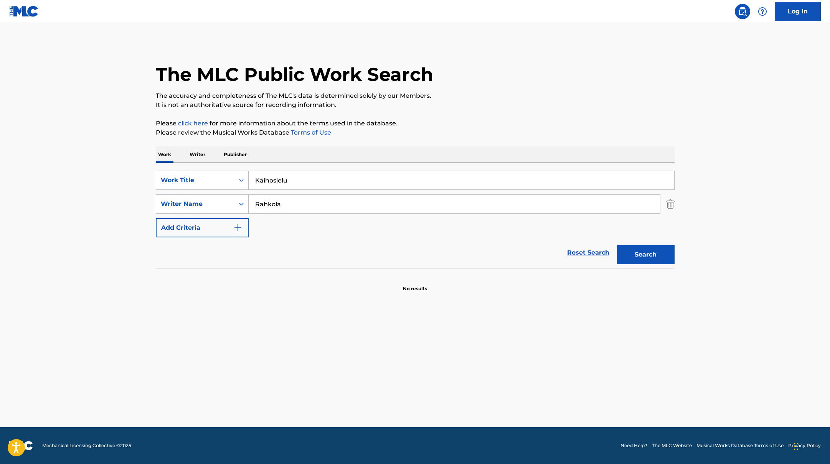
drag, startPoint x: 287, startPoint y: 181, endPoint x: 339, endPoint y: 138, distance: 67.9
click at [219, 171] on div "SearchWithCriteria45832d00-a73f-42f3-99db-db111a6c5918 Work Title Kaihosielu" at bounding box center [415, 180] width 519 height 19
paste input "Valoa varten"
type input "Valoa varten"
click at [476, 91] on p "The accuracy and completeness of The MLC's data is determined solely by our Mem…" at bounding box center [415, 95] width 519 height 9
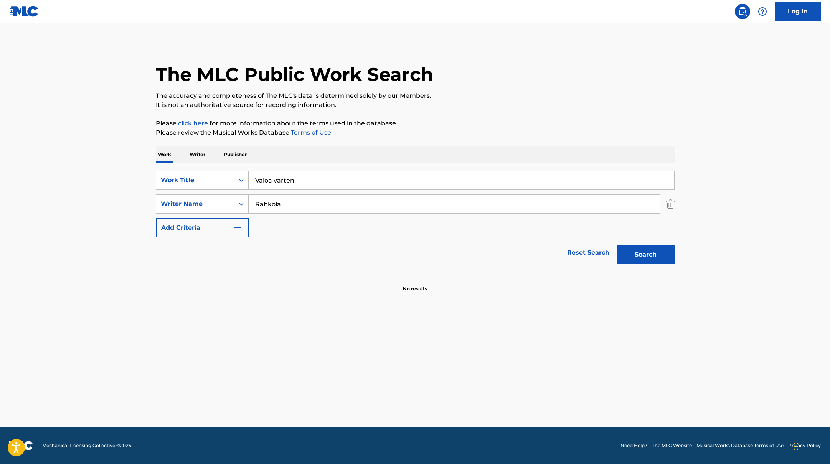
drag, startPoint x: 288, startPoint y: 206, endPoint x: 226, endPoint y: 191, distance: 63.9
click at [228, 193] on div "SearchWithCriteria45832d00-a73f-42f3-99db-db111a6c5918 Work Title Valoa varten …" at bounding box center [415, 204] width 519 height 67
paste input "Soivio"
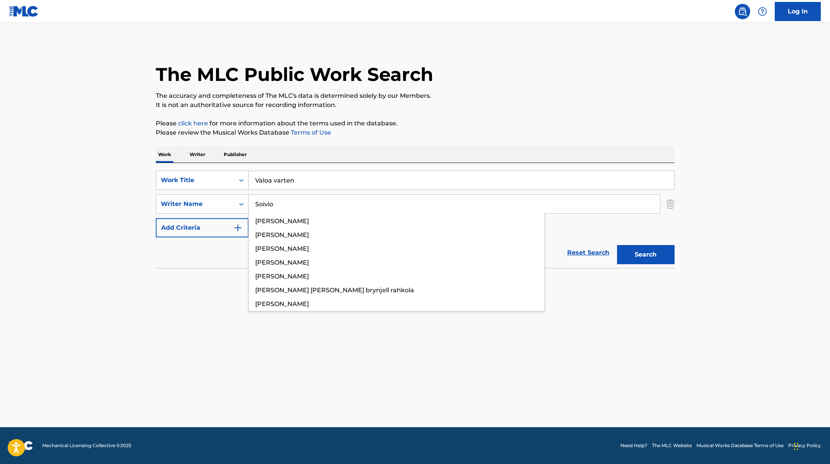
type input "Soivio"
click at [453, 129] on p "Please review the Musical Works Database Terms of Use" at bounding box center [415, 132] width 519 height 9
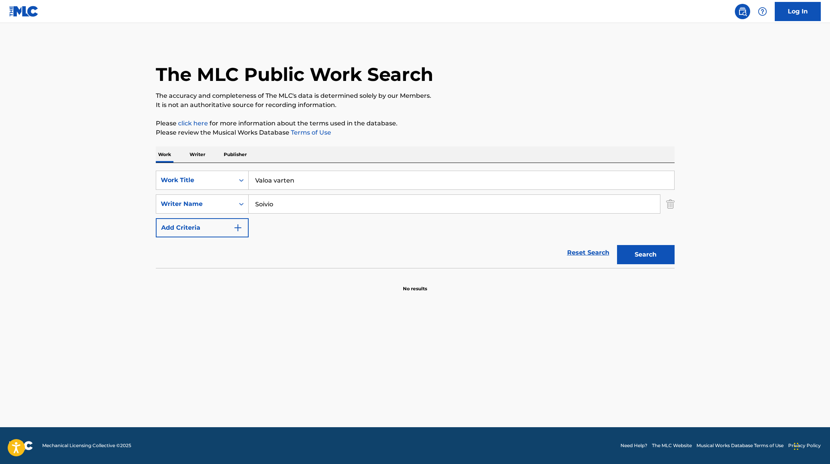
click at [641, 252] on button "Search" at bounding box center [646, 254] width 58 height 19
drag, startPoint x: 306, startPoint y: 180, endPoint x: 227, endPoint y: 171, distance: 78.7
click at [229, 172] on div "SearchWithCriteria45832d00-a73f-42f3-99db-db111a6c5918 Work Title Valoa varten" at bounding box center [415, 180] width 519 height 19
paste input "ikilapsi"
click at [451, 94] on p "The accuracy and completeness of The MLC's data is determined solely by our Mem…" at bounding box center [415, 95] width 519 height 9
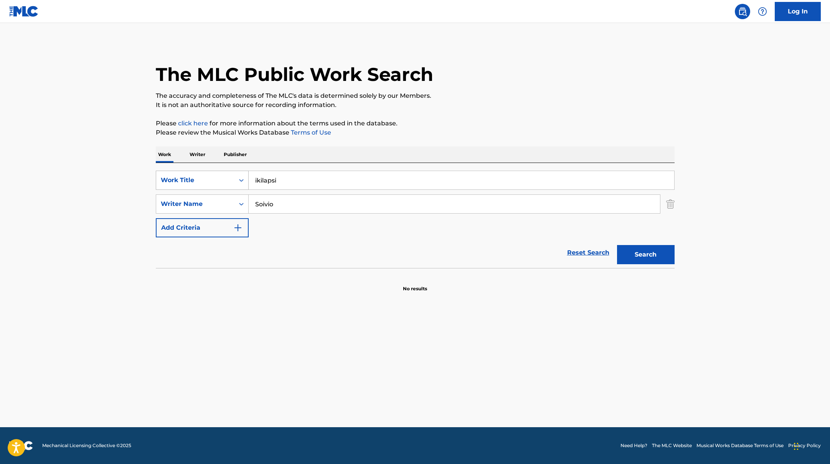
drag, startPoint x: 289, startPoint y: 181, endPoint x: 222, endPoint y: 181, distance: 67.1
click at [222, 181] on div "SearchWithCriteria45832d00-a73f-42f3-99db-db111a6c5918 Work Title ikilapsi" at bounding box center [415, 180] width 519 height 19
paste input "T-paita (feat. Bizi)"
type input "T-paita (feat. Bizi)"
click at [434, 112] on div "The MLC Public Work Search The accuracy and completeness of The MLC's data is d…" at bounding box center [415, 167] width 537 height 250
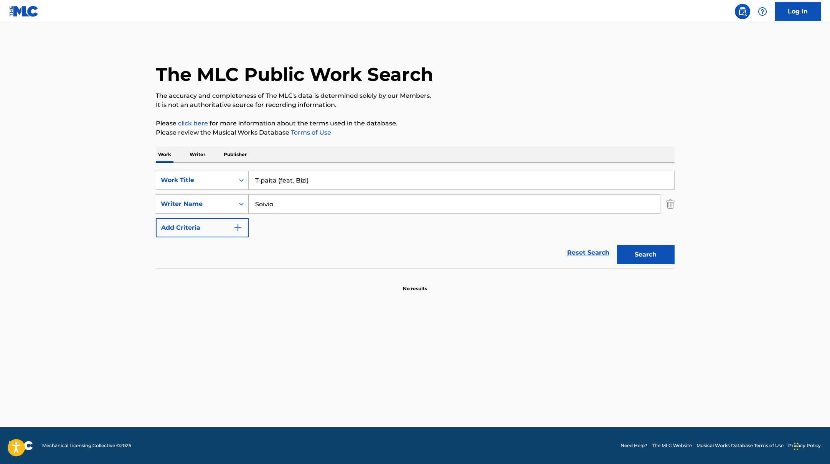
drag, startPoint x: 279, startPoint y: 206, endPoint x: 236, endPoint y: 203, distance: 43.4
click at [236, 203] on div "SearchWithCriteria6fe0b56a-87ea-458f-8866-440b0c01beee Writer Name Soivio" at bounding box center [415, 203] width 519 height 19
paste input "[PERSON_NAME]"
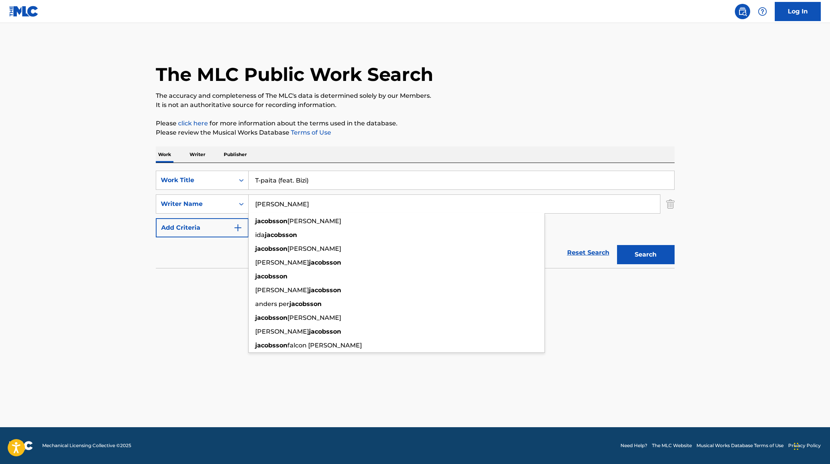
type input "[PERSON_NAME]"
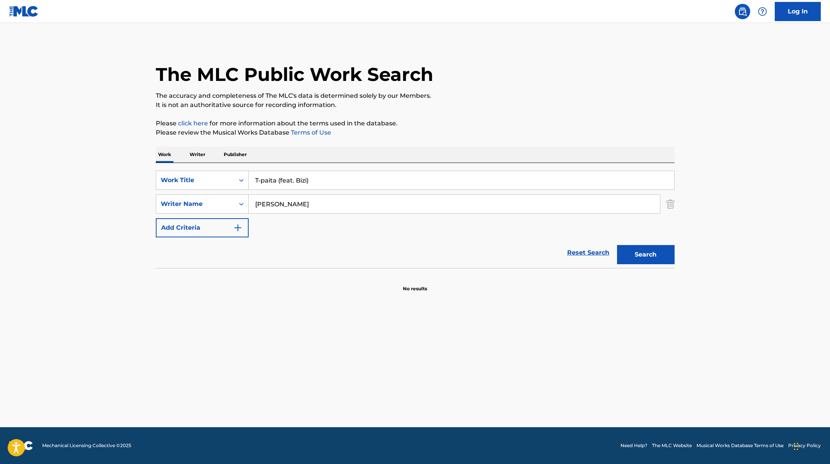
click at [330, 163] on div "SearchWithCriteria45832d00-a73f-42f3-99db-db111a6c5918 Work Title T-paita (feat…" at bounding box center [415, 215] width 519 height 105
drag, startPoint x: 313, startPoint y: 183, endPoint x: 280, endPoint y: 182, distance: 33.8
click at [280, 182] on input "T-paita (feat. Bizi)" at bounding box center [461, 180] width 425 height 18
click at [450, 130] on p "Please review the Musical Works Database Terms of Use" at bounding box center [415, 132] width 519 height 9
click at [651, 252] on button "Search" at bounding box center [646, 254] width 58 height 19
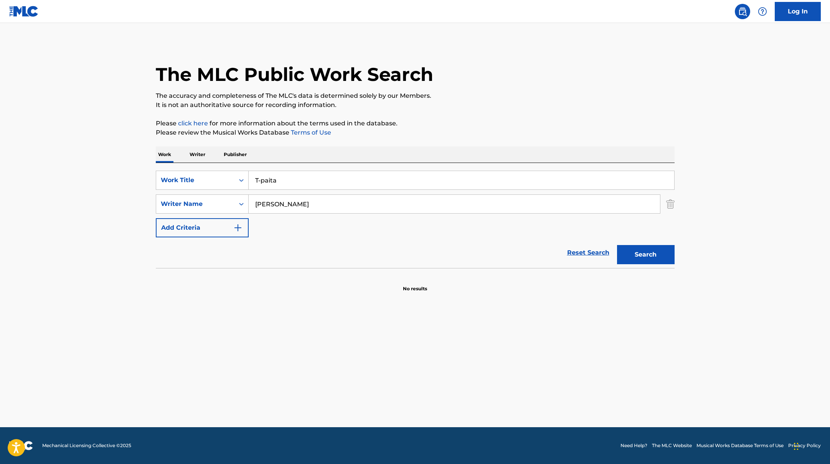
click at [657, 254] on button "Search" at bounding box center [646, 254] width 58 height 19
drag, startPoint x: 277, startPoint y: 179, endPoint x: 228, endPoint y: 178, distance: 48.4
click at [228, 178] on div "SearchWithCriteria45832d00-a73f-42f3-99db-db111a6c5918 Work Title T-paita" at bounding box center [415, 180] width 519 height 19
paste input "Haluun elää"
type input "Haluun elää"
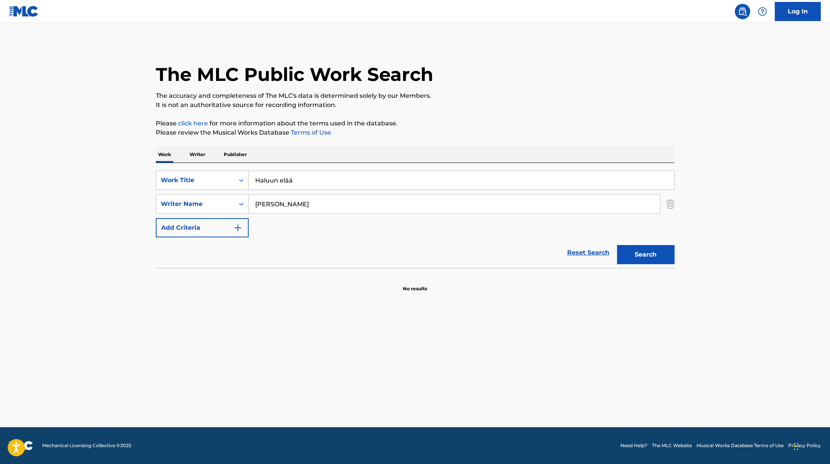
click at [462, 110] on div "The MLC Public Work Search The accuracy and completeness of The MLC's data is d…" at bounding box center [415, 167] width 537 height 250
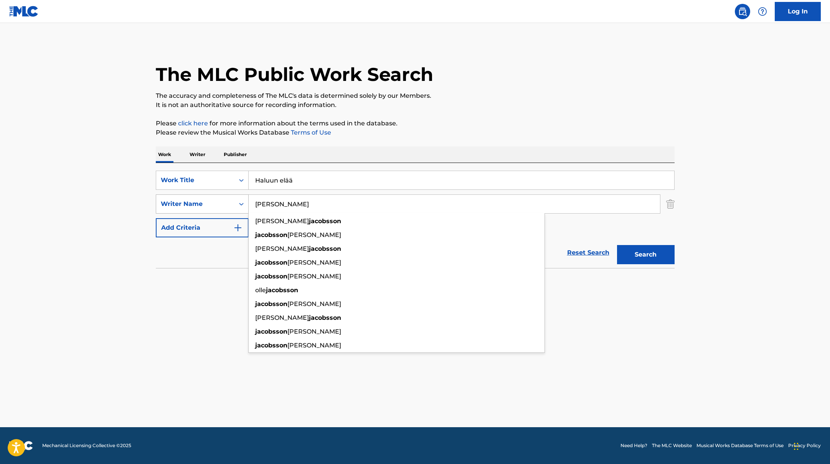
drag, startPoint x: 300, startPoint y: 206, endPoint x: 242, endPoint y: 202, distance: 58.8
click at [242, 202] on div "SearchWithCriteria6fe0b56a-87ea-458f-8866-440b0c01beee Writer Name [PERSON_NAME…" at bounding box center [415, 203] width 519 height 19
paste input "Siipola"
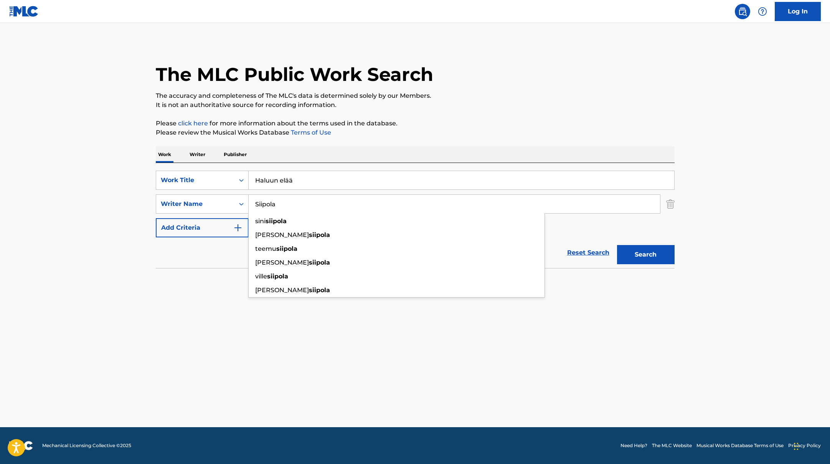
type input "Siipola"
click at [441, 127] on p "Please click here for more information about the terms used in the database." at bounding box center [415, 123] width 519 height 9
click at [628, 255] on button "Search" at bounding box center [646, 254] width 58 height 19
drag, startPoint x: 297, startPoint y: 180, endPoint x: 212, endPoint y: 177, distance: 84.4
click at [212, 177] on div "SearchWithCriteria45832d00-a73f-42f3-99db-db111a6c5918 Work Title Haluun elää" at bounding box center [415, 180] width 519 height 19
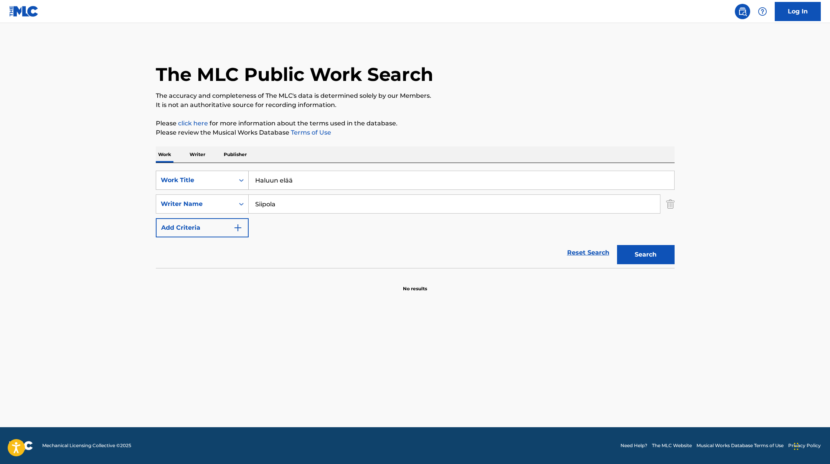
paste input "Gardenia"
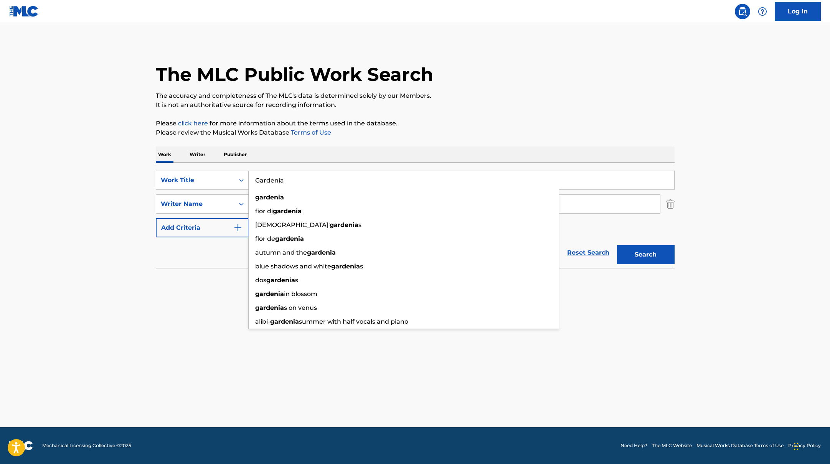
type input "Gardenia"
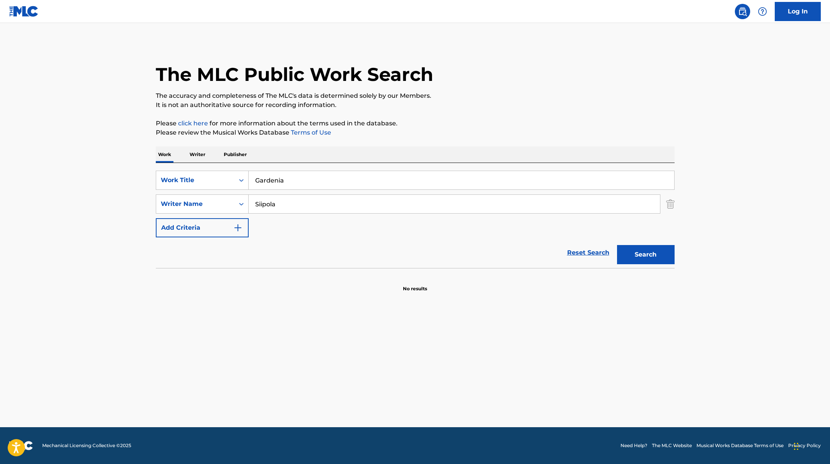
click at [453, 115] on div "The MLC Public Work Search The accuracy and completeness of The MLC's data is d…" at bounding box center [415, 167] width 537 height 250
drag, startPoint x: 291, startPoint y: 206, endPoint x: 226, endPoint y: 198, distance: 65.3
click at [226, 198] on div "SearchWithCriteria6fe0b56a-87ea-458f-8866-440b0c01beee Writer Name Siipola [PER…" at bounding box center [415, 203] width 519 height 19
paste input "[PERSON_NAME]"
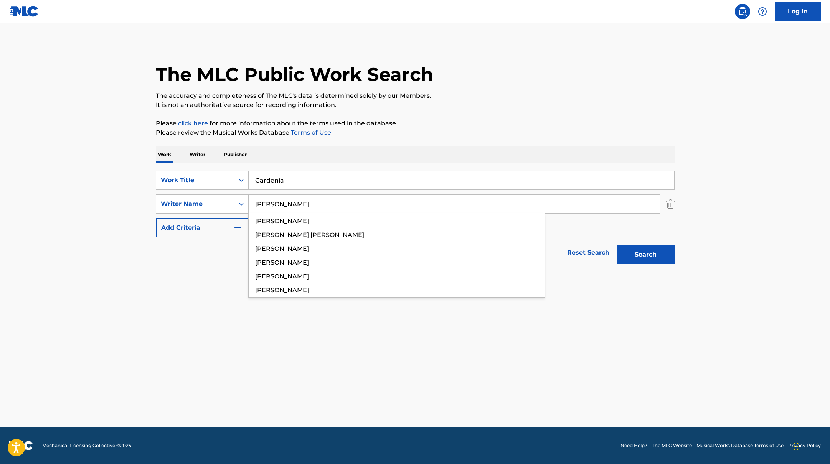
type input "[PERSON_NAME]"
click at [510, 109] on p "It is not an authoritative source for recording information." at bounding box center [415, 104] width 519 height 9
click at [656, 259] on button "Search" at bounding box center [646, 254] width 58 height 19
drag, startPoint x: 293, startPoint y: 180, endPoint x: 217, endPoint y: 169, distance: 77.4
click at [217, 169] on div "SearchWithCriteria45832d00-a73f-42f3-99db-db111a6c5918 Work Title Gardenia Sear…" at bounding box center [415, 215] width 519 height 105
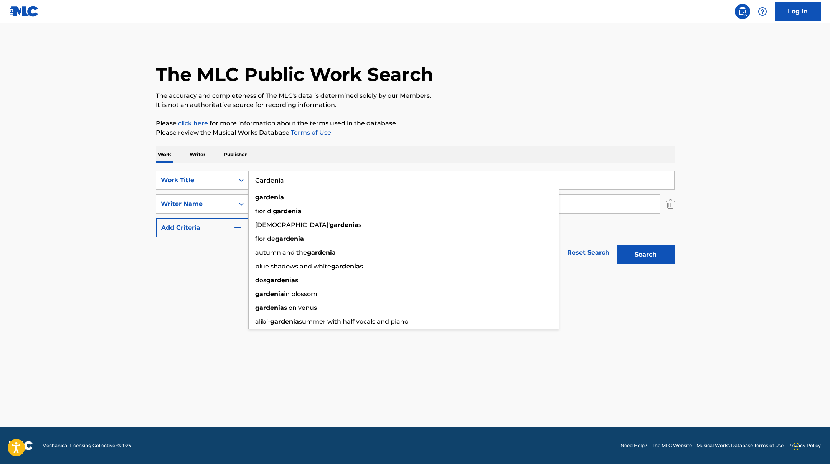
paste input "Ylibuukattu"
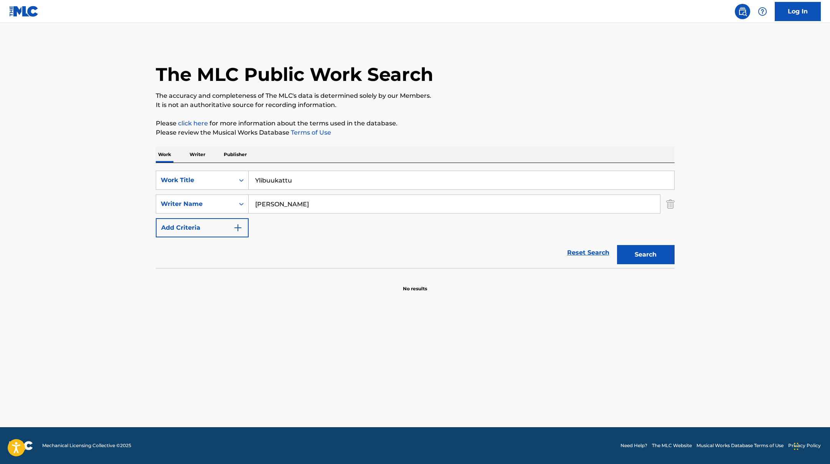
type input "Ylibuukattu"
click at [447, 101] on p "It is not an authoritative source for recording information." at bounding box center [415, 104] width 519 height 9
drag, startPoint x: 299, startPoint y: 204, endPoint x: 226, endPoint y: 197, distance: 73.2
click at [227, 197] on div "SearchWithCriteria6fe0b56a-87ea-458f-8866-440b0c01beee Writer Name [PERSON_NAME]" at bounding box center [415, 203] width 519 height 19
paste input "Virt"
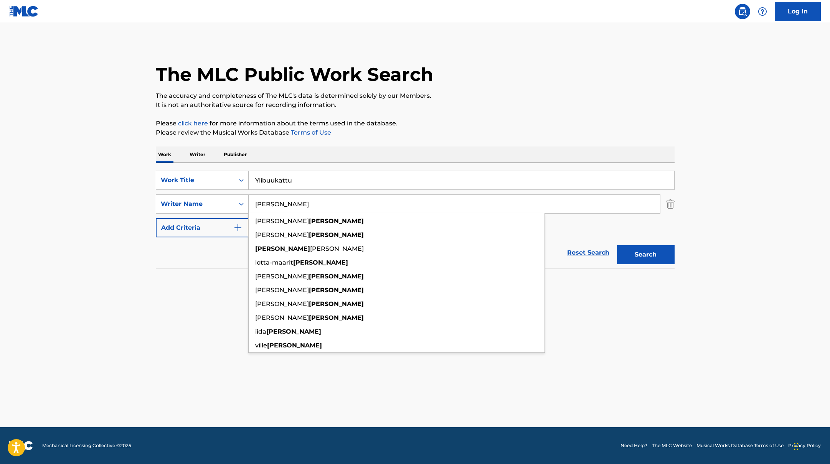
type input "[PERSON_NAME]"
click at [474, 114] on div "The MLC Public Work Search The accuracy and completeness of The MLC's data is d…" at bounding box center [415, 167] width 537 height 250
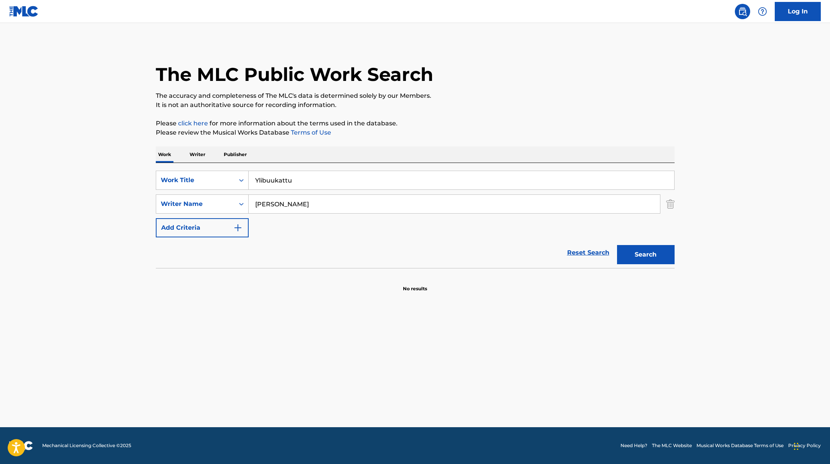
click at [646, 254] on button "Search" at bounding box center [646, 254] width 58 height 19
drag, startPoint x: 290, startPoint y: 180, endPoint x: 227, endPoint y: 173, distance: 63.6
click at [227, 173] on div "SearchWithCriteria45832d00-a73f-42f3-99db-db111a6c5918 Work Title Ylibuukattu" at bounding box center [415, 180] width 519 height 19
paste input "Ilman sua"
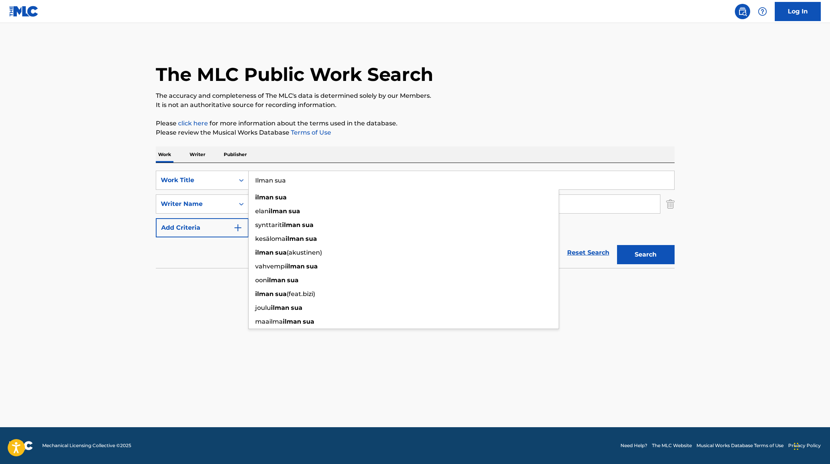
type input "Ilman sua"
click at [478, 97] on p "The accuracy and completeness of The MLC's data is determined solely by our Mem…" at bounding box center [415, 95] width 519 height 9
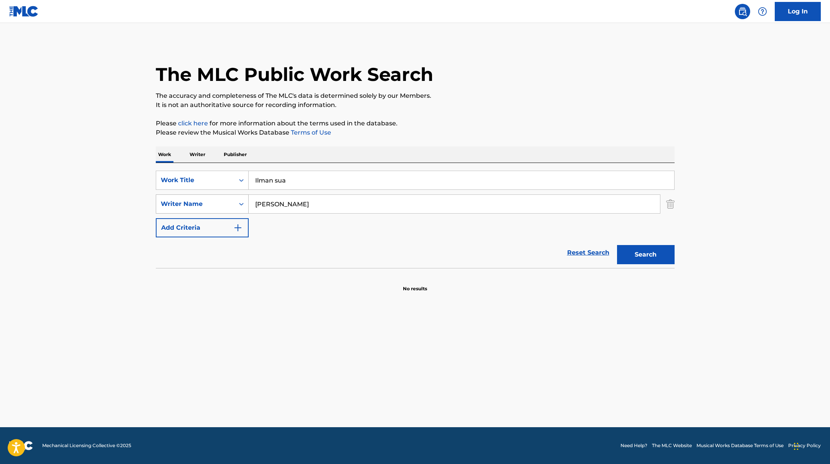
drag, startPoint x: 286, startPoint y: 205, endPoint x: 224, endPoint y: 199, distance: 61.6
click at [224, 199] on div "SearchWithCriteria6fe0b56a-87ea-458f-8866-440b0c01beee Writer Name [PERSON_NAME]" at bounding box center [415, 203] width 519 height 19
paste input "Istala,"
type input "Istala,"
click at [496, 127] on p "Please click here for more information about the terms used in the database." at bounding box center [415, 123] width 519 height 9
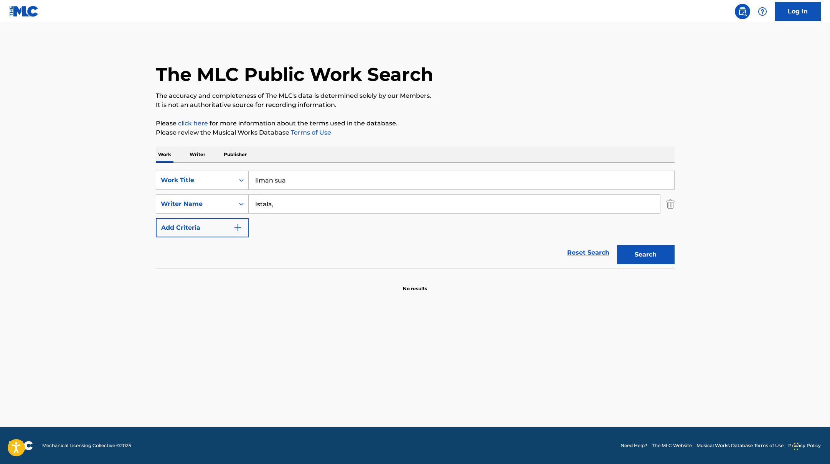
click at [646, 254] on button "Search" at bounding box center [646, 254] width 58 height 19
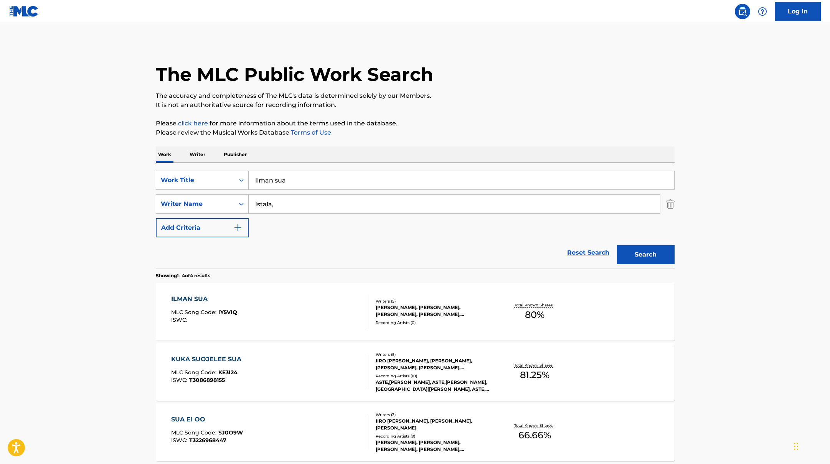
click at [328, 310] on div "ILMAN SUA MLC Song Code : IY5VIQ ISWC :" at bounding box center [269, 312] width 197 height 35
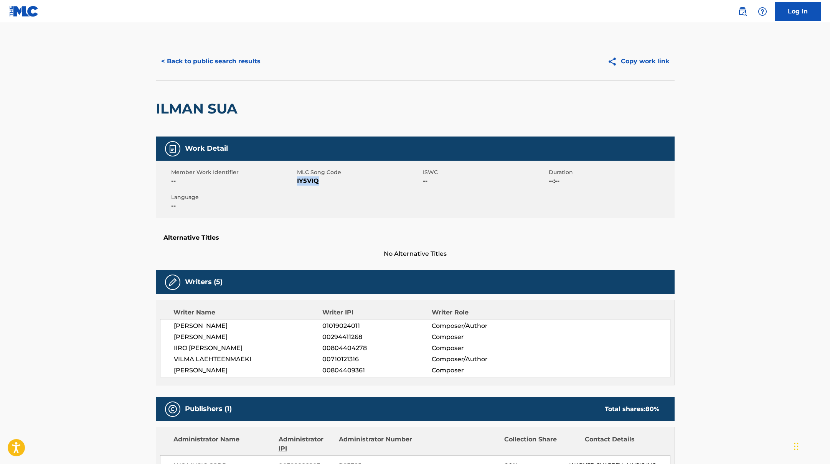
drag, startPoint x: 297, startPoint y: 180, endPoint x: 323, endPoint y: 181, distance: 26.5
click at [323, 181] on span "IY5VIQ" at bounding box center [359, 180] width 124 height 9
copy span "IY5VIQ"
click at [227, 64] on button "< Back to public search results" at bounding box center [211, 61] width 110 height 19
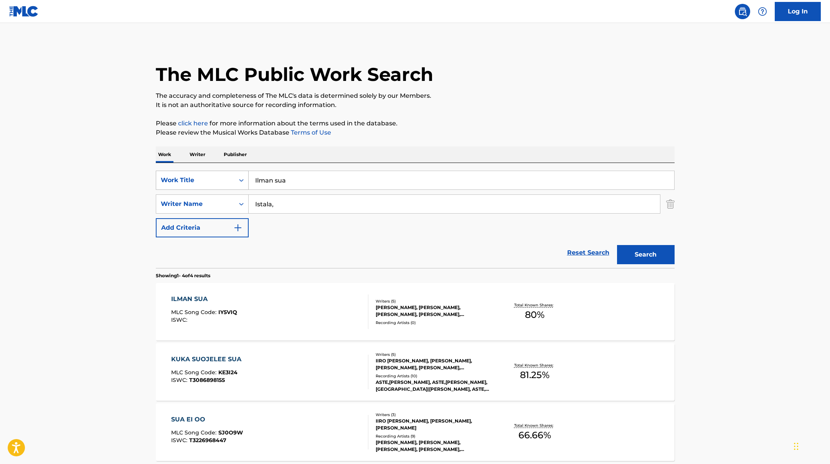
drag, startPoint x: 278, startPoint y: 179, endPoint x: 225, endPoint y: 175, distance: 53.4
click at [225, 175] on div "SearchWithCriteria45832d00-a73f-42f3-99db-db111a6c5918 Work Title Ilman sua" at bounding box center [415, 180] width 519 height 19
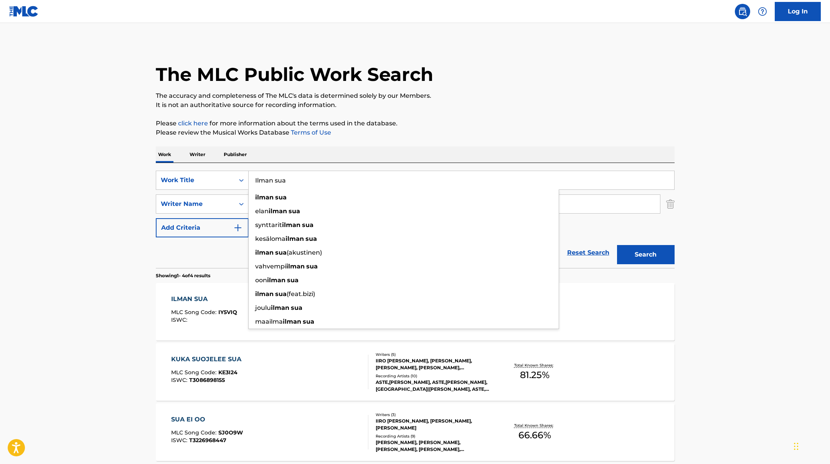
paste input "VIIVI"
drag, startPoint x: 282, startPoint y: 180, endPoint x: 233, endPoint y: 179, distance: 49.5
click at [233, 179] on div "SearchWithCriteria45832d00-a73f-42f3-99db-db111a6c5918 Work Title [PERSON_NAME]…" at bounding box center [415, 180] width 519 height 19
paste input "Unelmavävy"
type input "Unelmavävy"
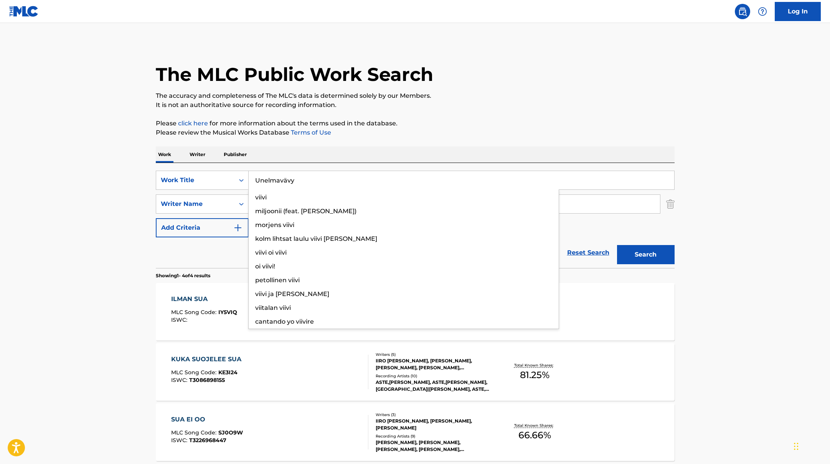
click at [430, 125] on p "Please click here for more information about the terms used in the database." at bounding box center [415, 123] width 519 height 9
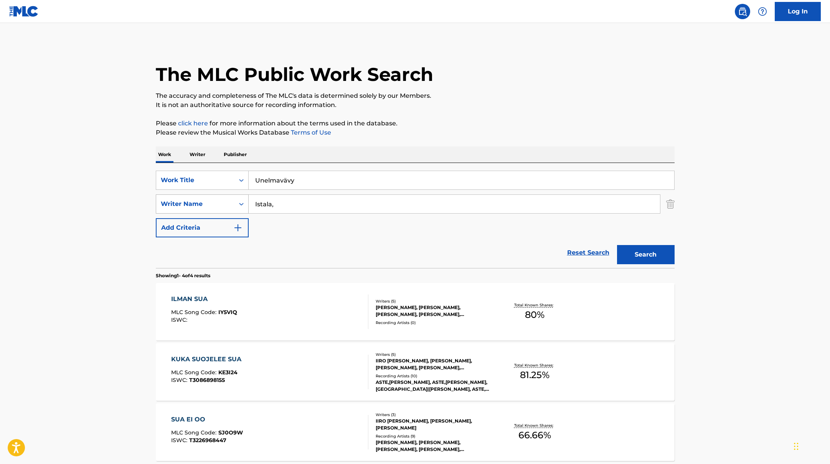
paste input "Sarin"
drag, startPoint x: 284, startPoint y: 206, endPoint x: 219, endPoint y: 194, distance: 66.3
click at [219, 194] on div "SearchWithCriteria6fe0b56a-87ea-458f-8866-440b0c01beee Writer Name [PERSON_NAME…" at bounding box center [415, 203] width 519 height 19
type input "Sarin,"
click at [473, 105] on p "It is not an authoritative source for recording information." at bounding box center [415, 104] width 519 height 9
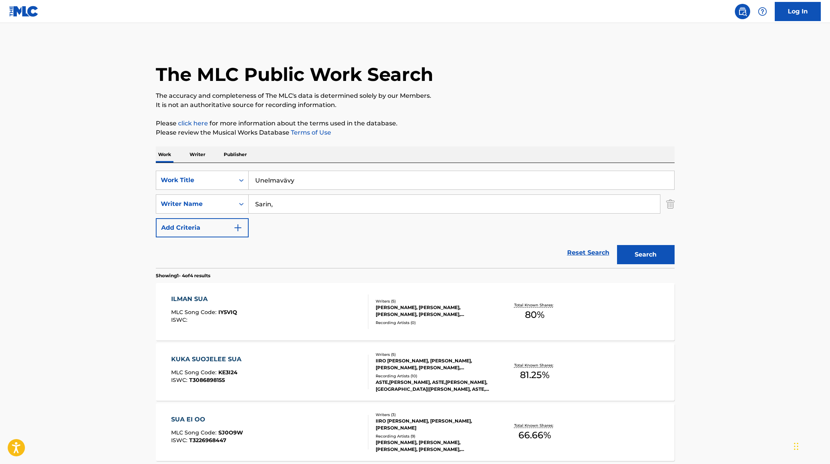
click at [644, 257] on button "Search" at bounding box center [646, 254] width 58 height 19
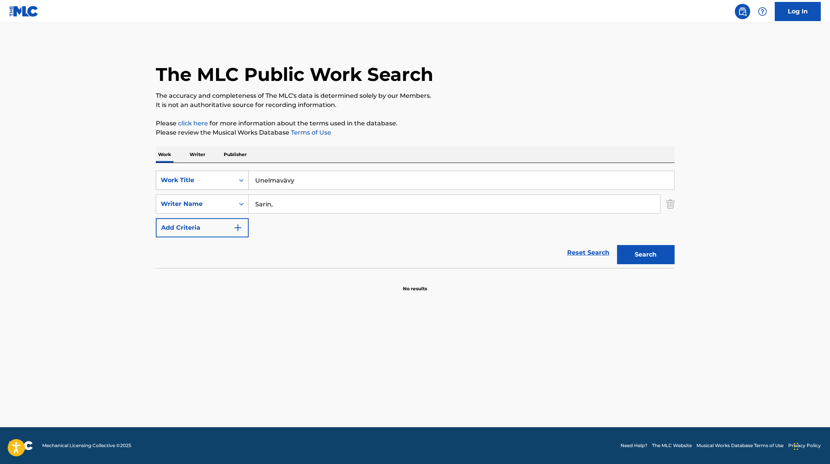
drag, startPoint x: 306, startPoint y: 181, endPoint x: 236, endPoint y: 181, distance: 70.6
click at [216, 176] on div "SearchWithCriteria45832d00-a73f-42f3-99db-db111a6c5918 Work Title Unelmavävy" at bounding box center [415, 180] width 519 height 19
paste input "Supermalli"
type input "Supermalli"
click at [498, 93] on p "The accuracy and completeness of The MLC's data is determined solely by our Mem…" at bounding box center [415, 95] width 519 height 9
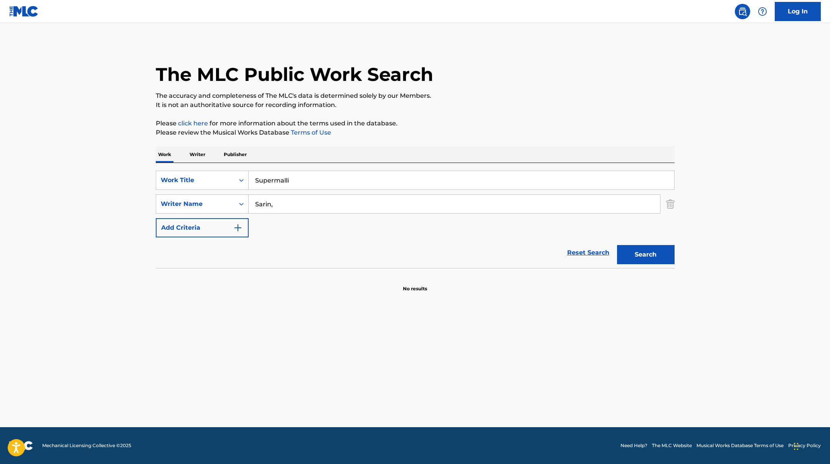
drag, startPoint x: 284, startPoint y: 208, endPoint x: 227, endPoint y: 192, distance: 59.4
click at [227, 192] on div "SearchWithCriteria45832d00-a73f-42f3-99db-db111a6c5918 Work Title Supermalli Se…" at bounding box center [415, 204] width 519 height 67
paste input "Nkeonyeala"
type input "Nkeonyeala,"
click at [450, 115] on div "The MLC Public Work Search The accuracy and completeness of The MLC's data is d…" at bounding box center [415, 167] width 537 height 250
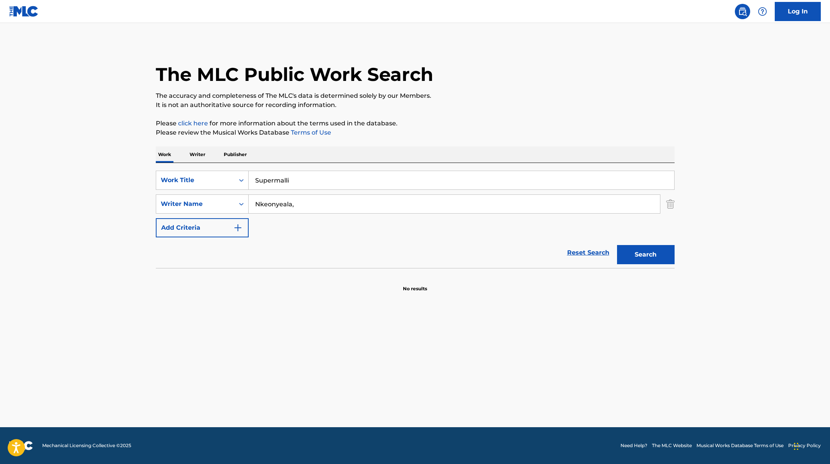
click at [651, 253] on button "Search" at bounding box center [646, 254] width 58 height 19
drag, startPoint x: 286, startPoint y: 179, endPoint x: 226, endPoint y: 175, distance: 60.3
click at [229, 175] on div "SearchWithCriteria45832d00-a73f-42f3-99db-db111a6c5918 Work Title Supermalli" at bounding box center [415, 180] width 519 height 19
paste input "Terapia"
type input "Terapia"
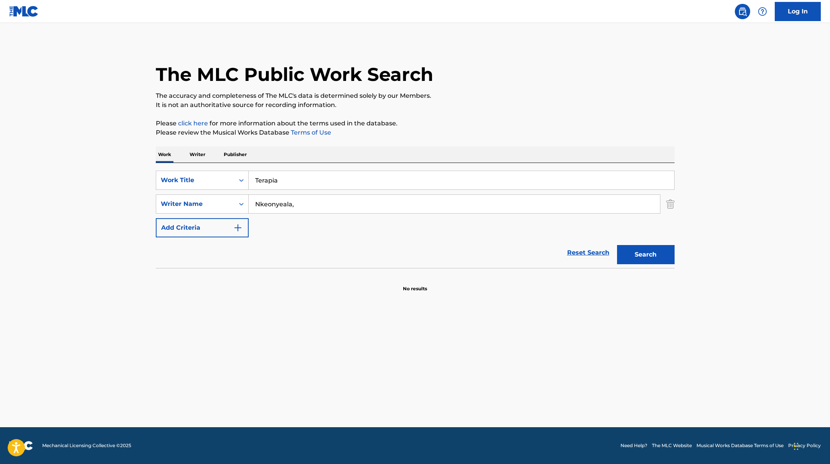
click at [427, 132] on p "Please review the Musical Works Database Terms of Use" at bounding box center [415, 132] width 519 height 9
drag, startPoint x: 299, startPoint y: 203, endPoint x: 207, endPoint y: 191, distance: 92.5
click at [208, 191] on div "SearchWithCriteria45832d00-a73f-42f3-99db-db111a6c5918 Work Title Terapia Searc…" at bounding box center [415, 204] width 519 height 67
paste input "Kupila"
type input "Kupila"
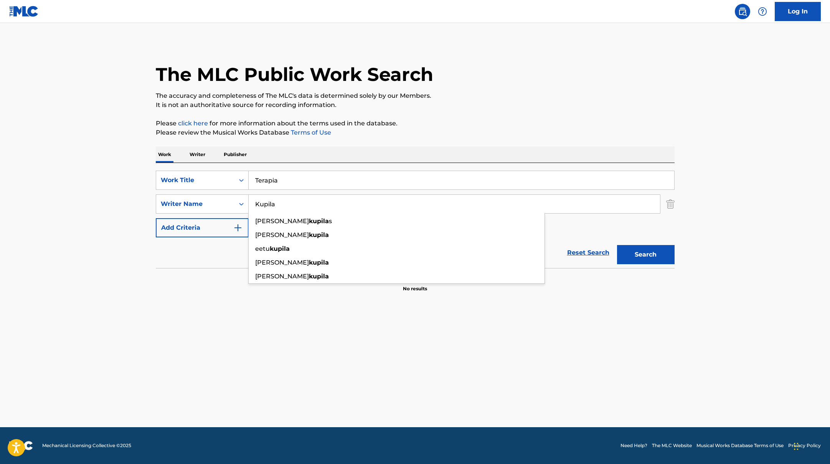
click at [490, 114] on div "The MLC Public Work Search The accuracy and completeness of The MLC's data is d…" at bounding box center [415, 167] width 537 height 250
click at [644, 251] on button "Search" at bounding box center [646, 254] width 58 height 19
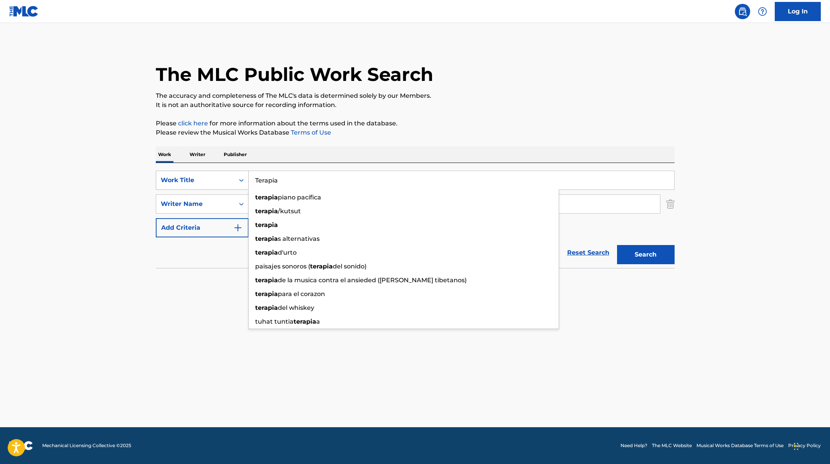
drag, startPoint x: 300, startPoint y: 181, endPoint x: 232, endPoint y: 180, distance: 67.5
click at [232, 180] on div "SearchWithCriteria45832d00-a73f-42f3-99db-db111a6c5918 Work Title Terapia terap…" at bounding box center [415, 180] width 519 height 19
paste input "Syntymämerkit"
type input "Syntymämerkit"
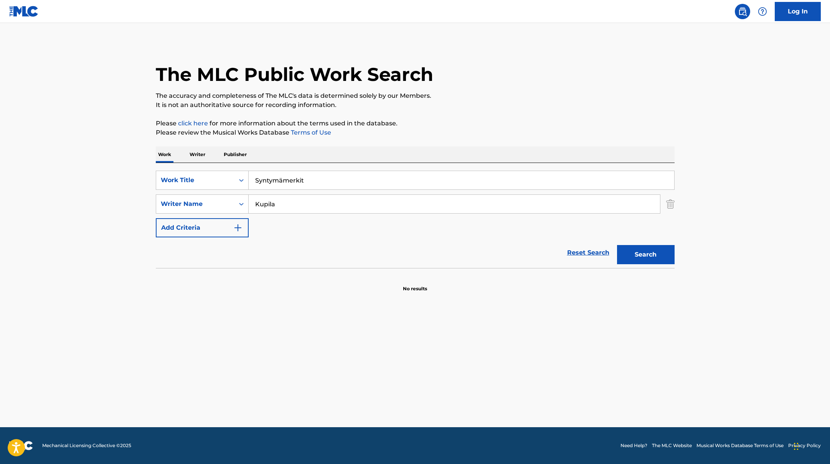
click at [462, 93] on p "The accuracy and completeness of The MLC's data is determined solely by our Mem…" at bounding box center [415, 95] width 519 height 9
drag, startPoint x: 294, startPoint y: 205, endPoint x: 222, endPoint y: 200, distance: 72.7
click at [222, 200] on div "SearchWithCriteria6fe0b56a-87ea-458f-8866-440b0c01beee Writer Name [PERSON_NAME]" at bounding box center [415, 203] width 519 height 19
paste input "orhonen"
type input "Korhonen"
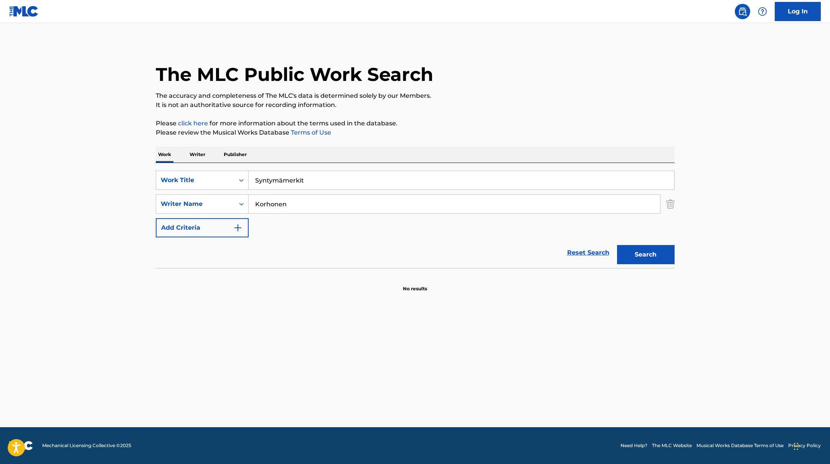
click at [458, 119] on p "Please click here for more information about the terms used in the database." at bounding box center [415, 123] width 519 height 9
click at [642, 251] on button "Search" at bounding box center [646, 254] width 58 height 19
paste input "2 tone (feat. Ares)"
drag, startPoint x: 311, startPoint y: 182, endPoint x: 208, endPoint y: 175, distance: 102.7
click at [208, 175] on div "SearchWithCriteria45832d00-a73f-42f3-99db-db111a6c5918 Work Title Syntymämerkit" at bounding box center [415, 180] width 519 height 19
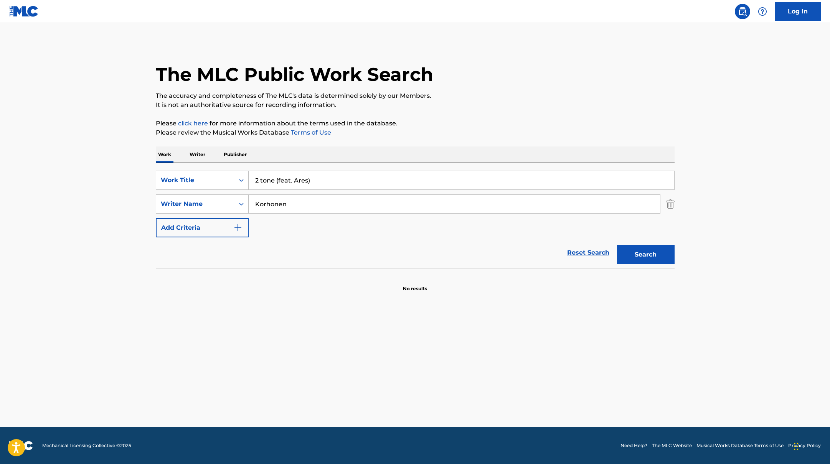
type input "2 tone (feat. Ares)"
click at [464, 92] on p "The accuracy and completeness of The MLC's data is determined solely by our Mem…" at bounding box center [415, 95] width 519 height 9
drag, startPoint x: 292, startPoint y: 203, endPoint x: 219, endPoint y: 203, distance: 72.1
click at [219, 203] on div "SearchWithCriteria6fe0b56a-87ea-458f-8866-440b0c01beee Writer Name [PERSON_NAME]" at bounding box center [415, 203] width 519 height 19
paste input "Masomi"
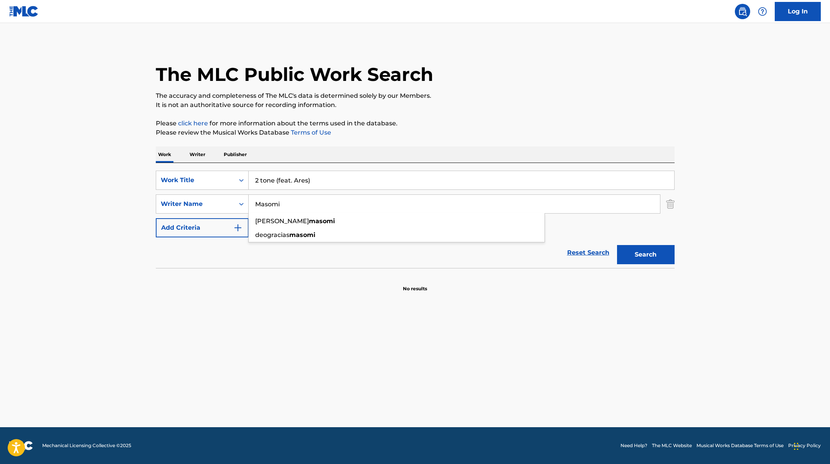
type input "Masomi"
click at [327, 148] on div "Work Writer Publisher" at bounding box center [415, 155] width 519 height 16
drag, startPoint x: 320, startPoint y: 181, endPoint x: 277, endPoint y: 182, distance: 43.4
click at [277, 182] on input "2 tone (feat. Ares)" at bounding box center [461, 180] width 425 height 18
type input "2 tone"
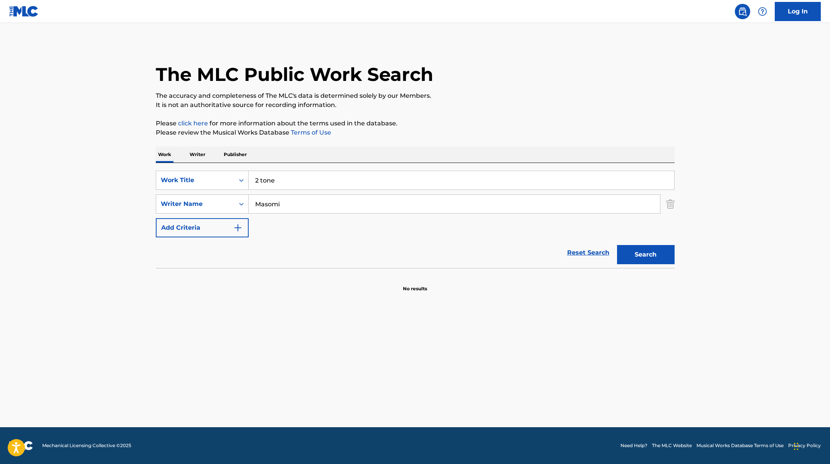
click at [467, 116] on div "The MLC Public Work Search The accuracy and completeness of The MLC's data is d…" at bounding box center [415, 167] width 537 height 250
click at [646, 250] on button "Search" at bounding box center [646, 254] width 58 height 19
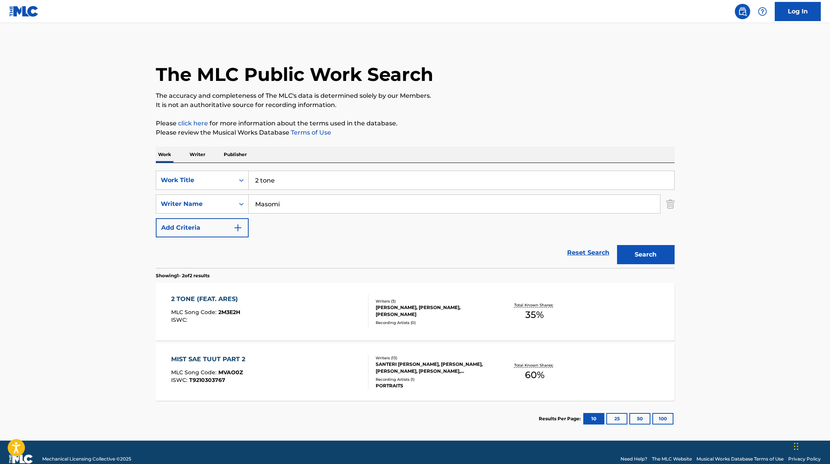
click at [334, 309] on div "2 TONE (FEAT. ARES) MLC Song Code : 2M3E2H ISWC :" at bounding box center [269, 312] width 197 height 35
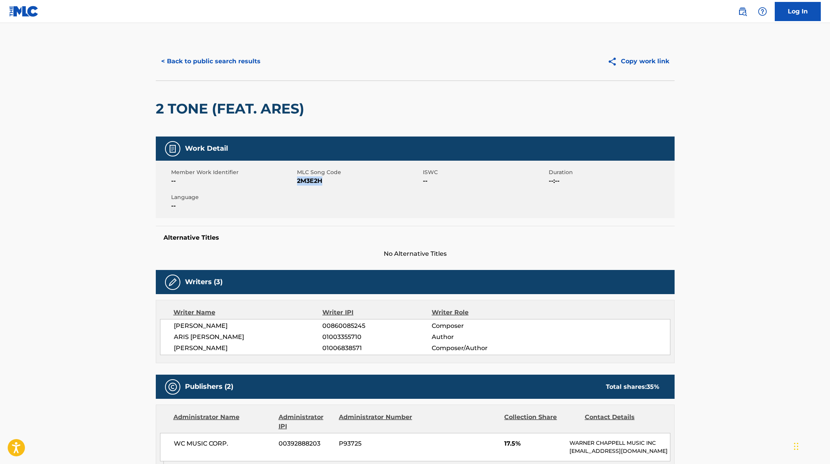
drag, startPoint x: 297, startPoint y: 182, endPoint x: 328, endPoint y: 183, distance: 31.9
click at [328, 183] on span "2M3E2H" at bounding box center [359, 180] width 124 height 9
copy span "2M3E2H"
click at [247, 61] on button "< Back to public search results" at bounding box center [211, 61] width 110 height 19
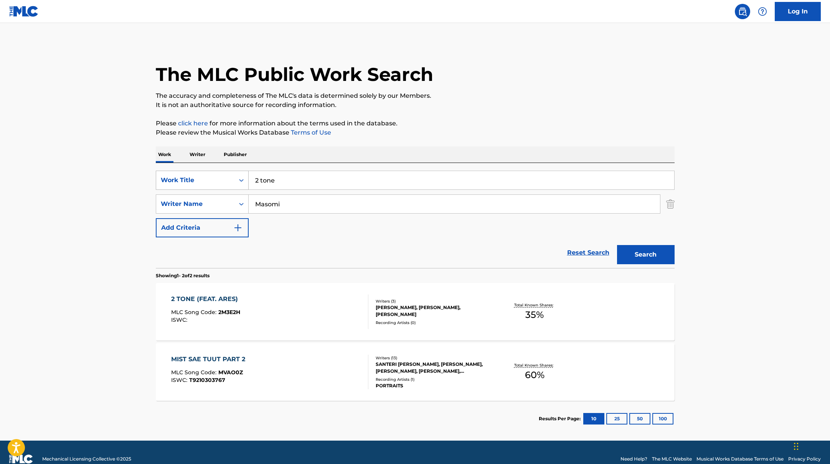
drag, startPoint x: 277, startPoint y: 180, endPoint x: 242, endPoint y: 178, distance: 35.0
click at [242, 178] on div "SearchWithCriteria45832d00-a73f-42f3-99db-db111a6c5918 Work Title 2 tone" at bounding box center [415, 180] width 519 height 19
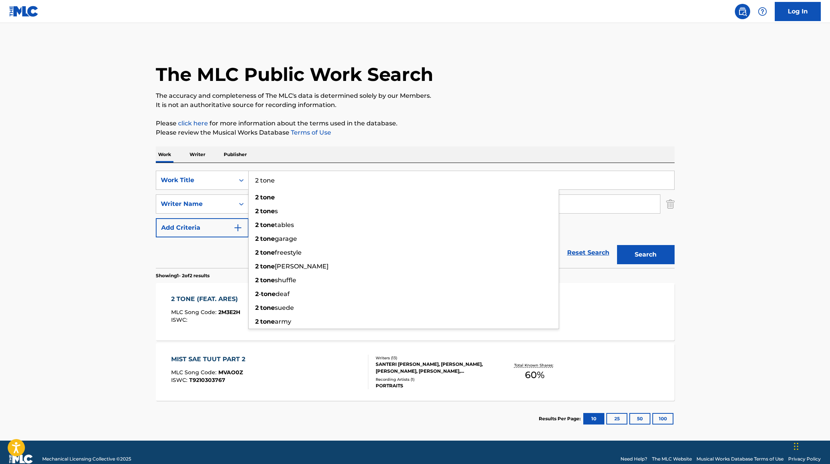
paste input "DAVI"
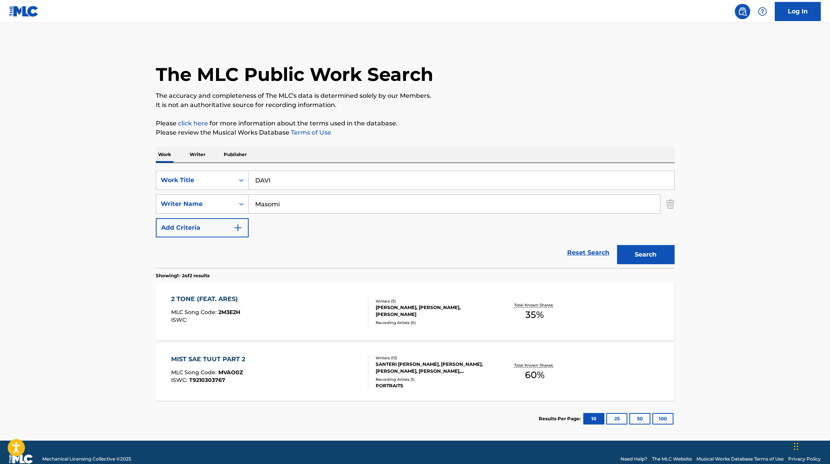
click at [418, 125] on p "Please click here for more information about the terms used in the database." at bounding box center [415, 123] width 519 height 9
click at [307, 180] on input "DAVI" at bounding box center [461, 180] width 425 height 18
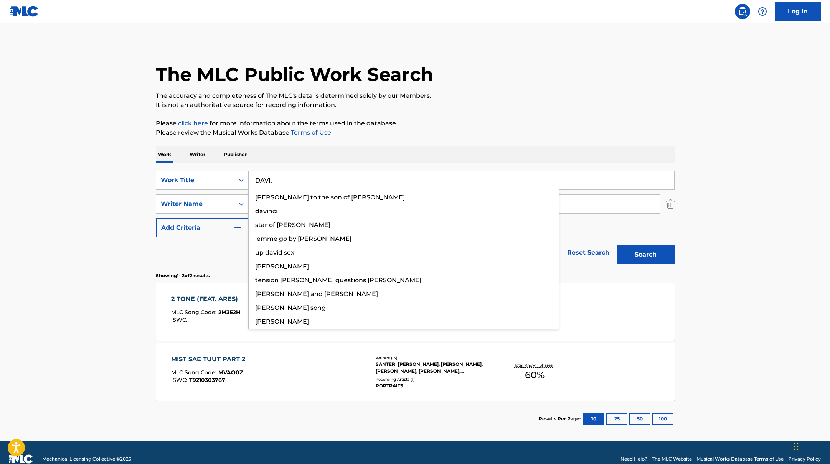
paste input "Ares"
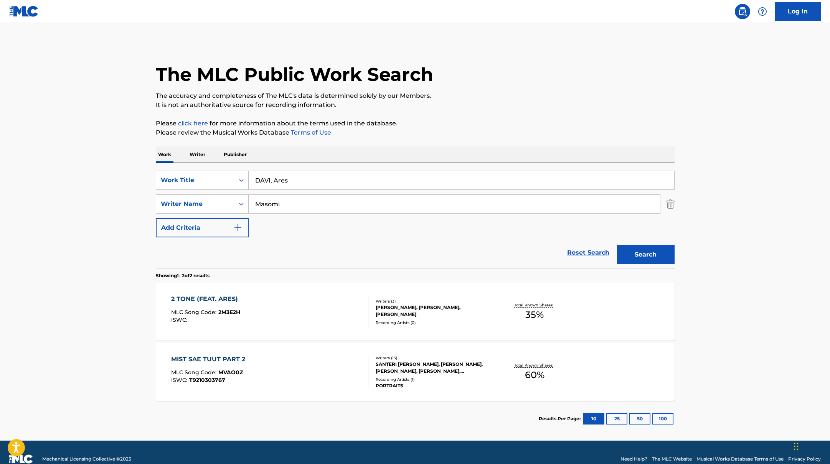
drag, startPoint x: 306, startPoint y: 183, endPoint x: 250, endPoint y: 179, distance: 56.1
click at [250, 179] on input "DAVI, Ares" at bounding box center [461, 180] width 425 height 18
paste input "Ain"
type input "Ain"
click at [436, 121] on p "Please click here for more information about the terms used in the database." at bounding box center [415, 123] width 519 height 9
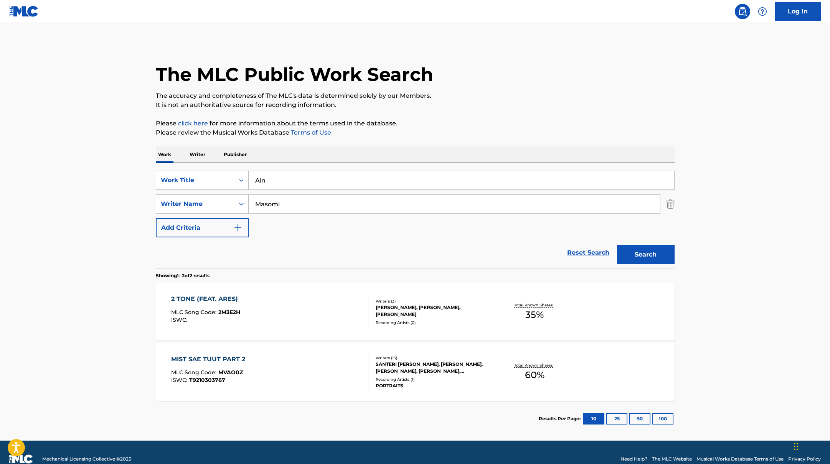
click at [642, 257] on button "Search" at bounding box center [646, 254] width 58 height 19
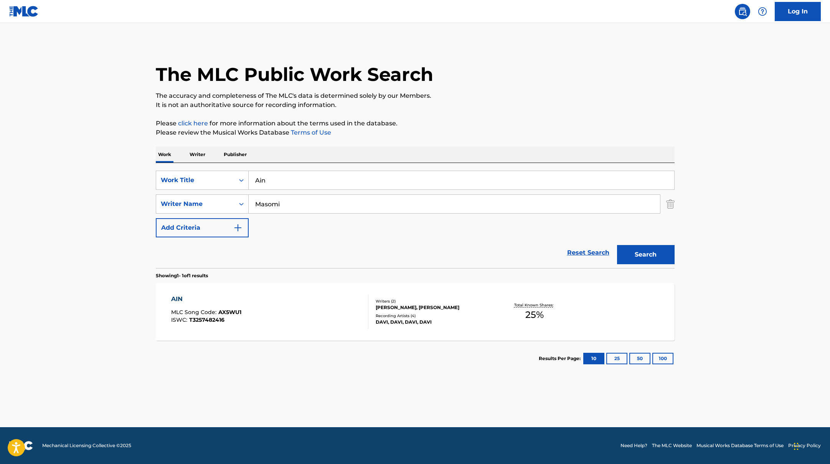
click at [332, 319] on div "AIN MLC Song Code : AX5WU1 ISWC : T3257482416" at bounding box center [269, 312] width 197 height 35
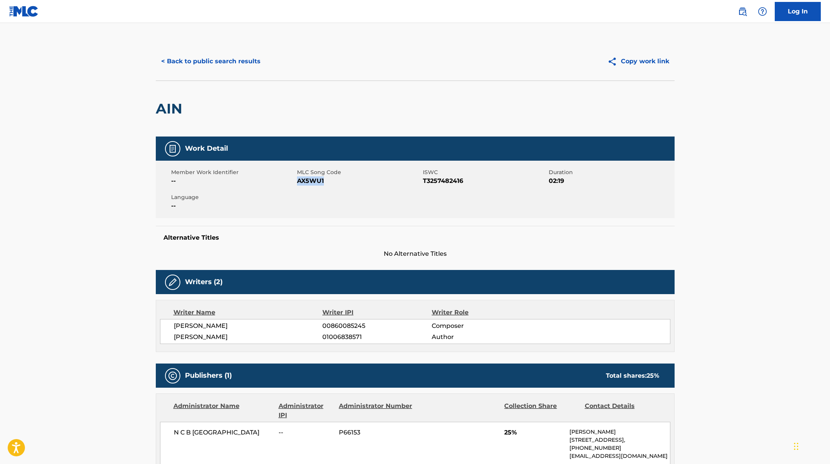
copy span "AX5WU1"
drag, startPoint x: 298, startPoint y: 182, endPoint x: 358, endPoint y: 181, distance: 60.2
click at [358, 181] on span "AX5WU1" at bounding box center [359, 180] width 124 height 9
click at [194, 56] on button "< Back to public search results" at bounding box center [211, 61] width 110 height 19
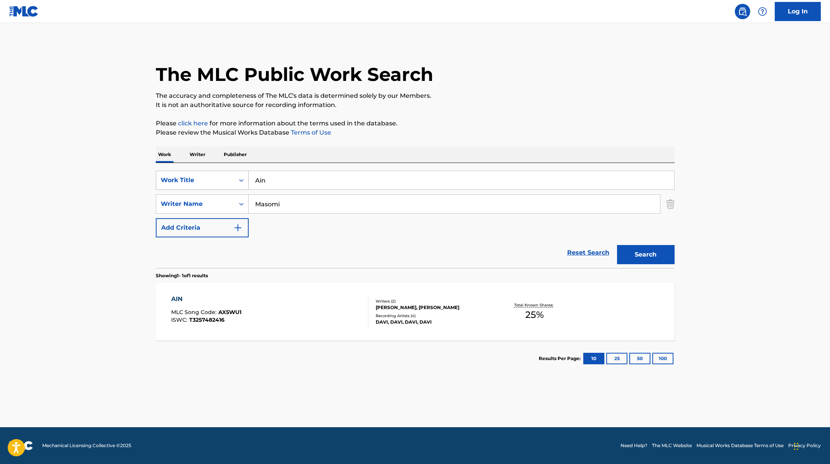
drag, startPoint x: 274, startPoint y: 181, endPoint x: 245, endPoint y: 179, distance: 28.5
click at [245, 179] on div "SearchWithCriteria45832d00-a73f-42f3-99db-db111a6c5918 Work Title Ain" at bounding box center [415, 180] width 519 height 19
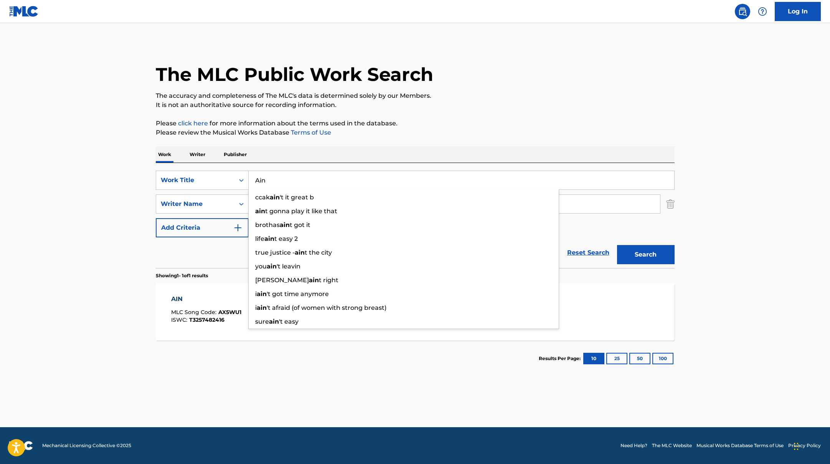
paste input "DAVI"
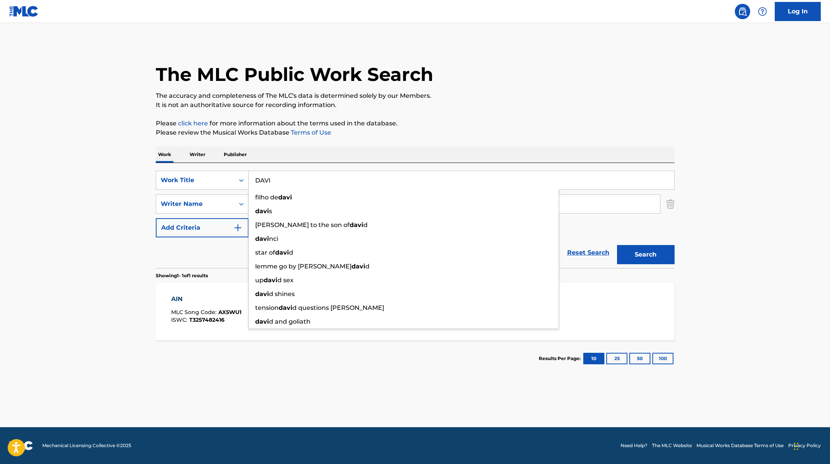
click at [298, 161] on div "Work Writer Publisher" at bounding box center [415, 155] width 519 height 16
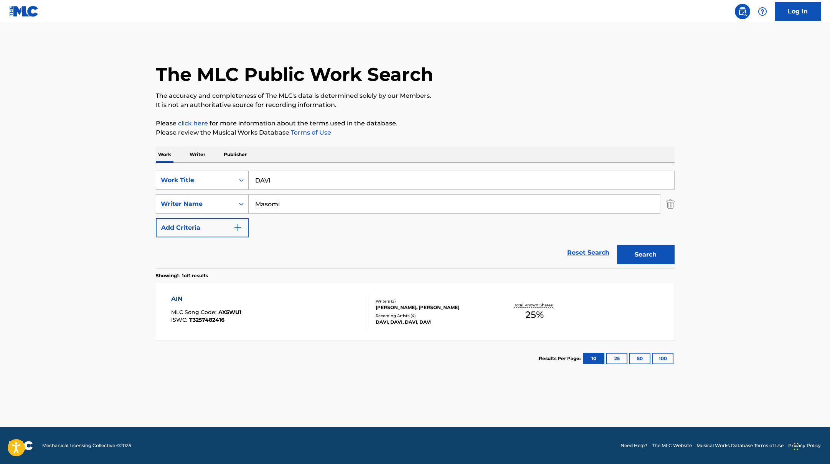
drag, startPoint x: 275, startPoint y: 181, endPoint x: 244, endPoint y: 180, distance: 30.7
click at [244, 180] on div "SearchWithCriteria45832d00-a73f-42f3-99db-db111a6c5918 Work Title DAVI" at bounding box center [415, 180] width 519 height 19
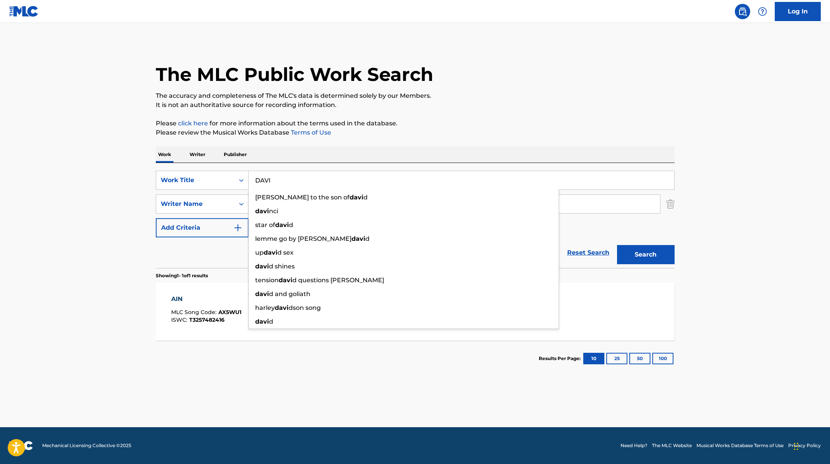
paste input "Kauneinta"
type input "Kauneinta"
click at [474, 122] on p "Please click here for more information about the terms used in the database." at bounding box center [415, 123] width 519 height 9
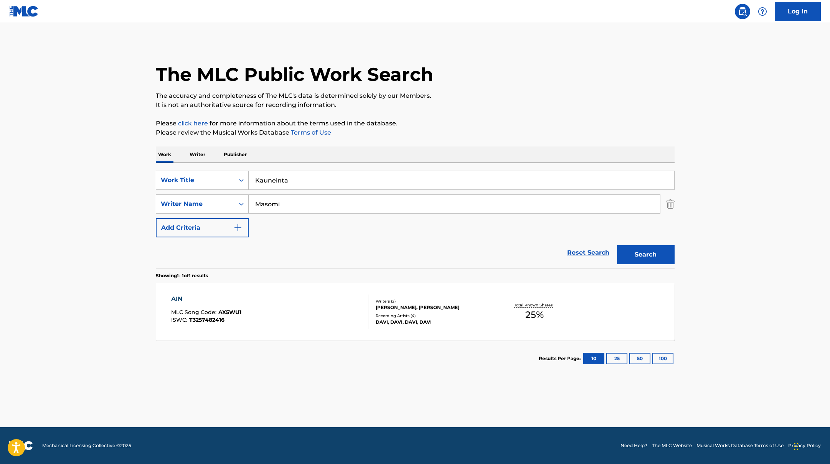
click at [652, 259] on button "Search" at bounding box center [646, 254] width 58 height 19
click at [330, 298] on div "KAUNEINTA MLC Song Code : KI1Y9H ISWC :" at bounding box center [269, 312] width 197 height 35
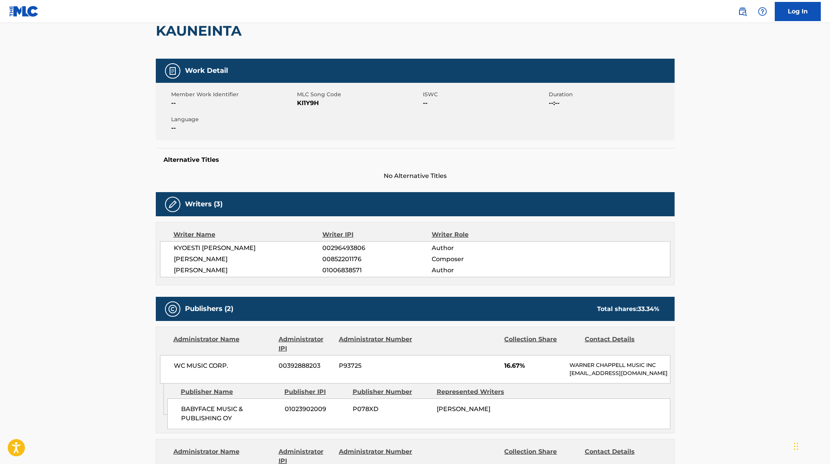
scroll to position [45, 0]
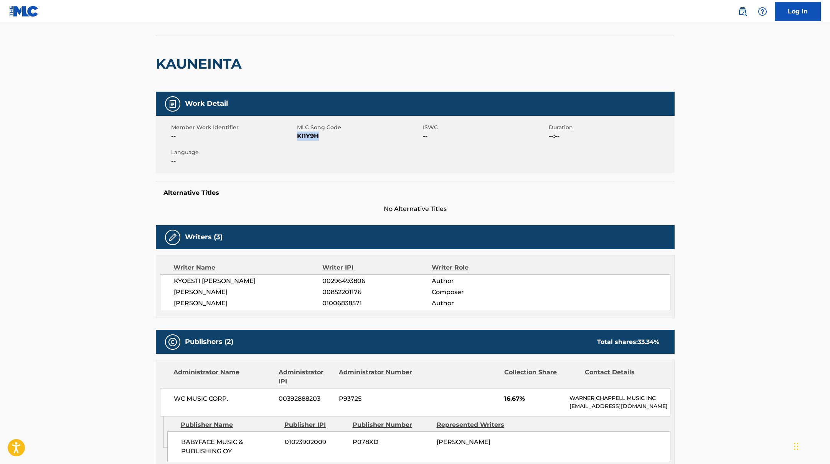
drag, startPoint x: 297, startPoint y: 136, endPoint x: 332, endPoint y: 136, distance: 34.5
click at [332, 136] on span "KI1Y9H" at bounding box center [359, 136] width 124 height 9
copy span "KI1Y9H"
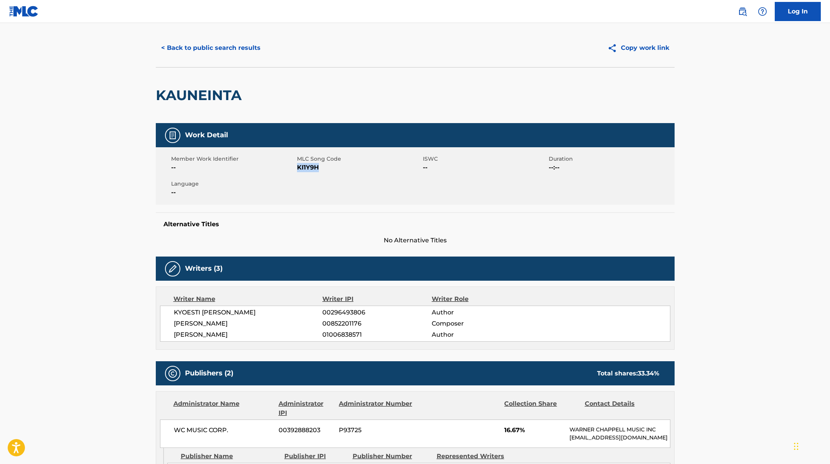
scroll to position [0, 0]
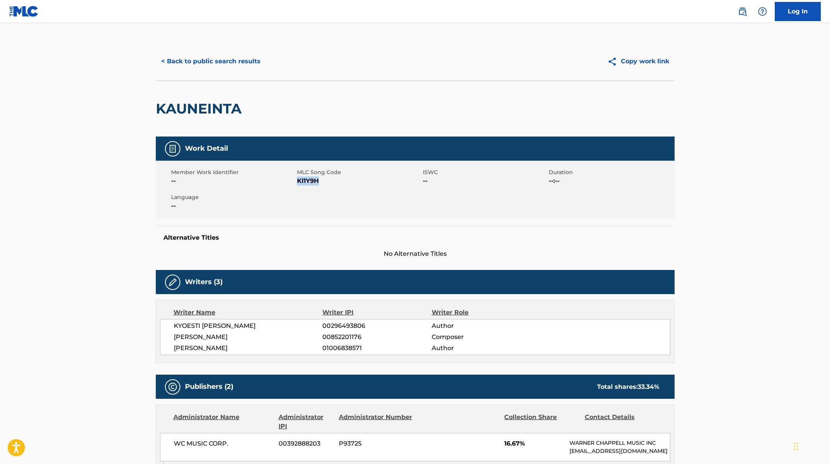
click at [230, 59] on button "< Back to public search results" at bounding box center [211, 61] width 110 height 19
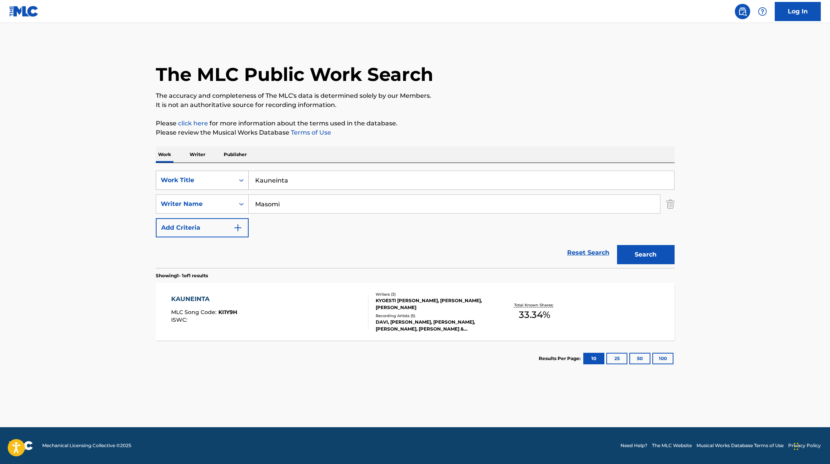
drag, startPoint x: 295, startPoint y: 181, endPoint x: 241, endPoint y: 176, distance: 53.9
click at [241, 176] on div "SearchWithCriteria45832d00-a73f-42f3-99db-db111a6c5918 Work Title Kauneinta" at bounding box center [415, 180] width 519 height 19
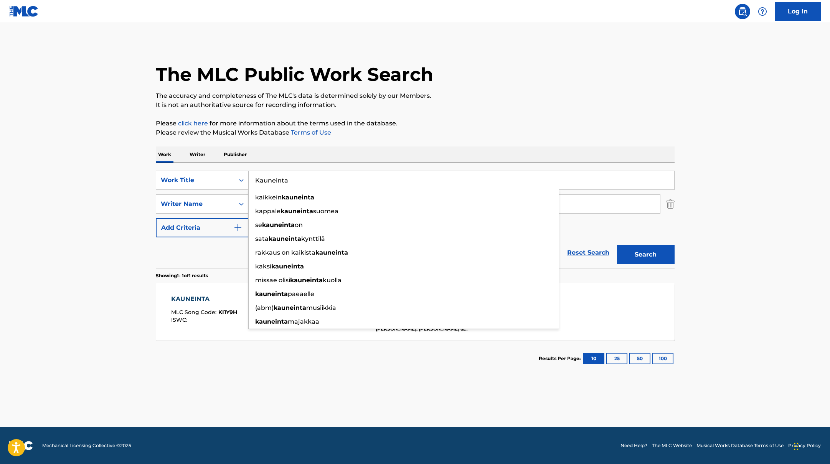
paste input "Sä ja mä"
type input "Sä ja mä"
click at [458, 132] on p "Please review the Musical Works Database Terms of Use" at bounding box center [415, 132] width 519 height 9
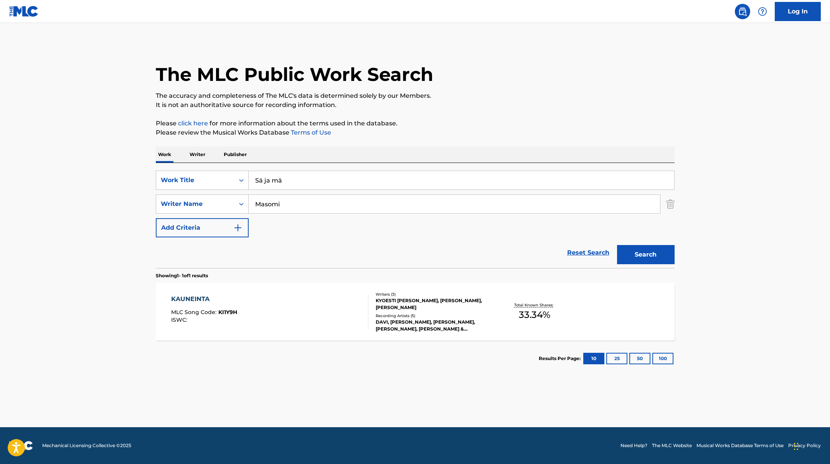
click at [642, 251] on button "Search" at bounding box center [646, 254] width 58 height 19
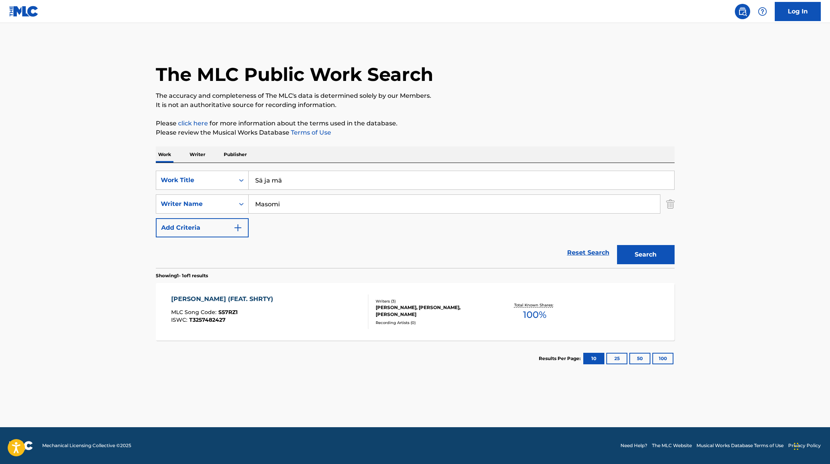
click at [315, 300] on div "[PERSON_NAME] (FEAT. SHRTY) MLC Song Code : S57RZ1 ISWC : T3257482427" at bounding box center [269, 312] width 197 height 35
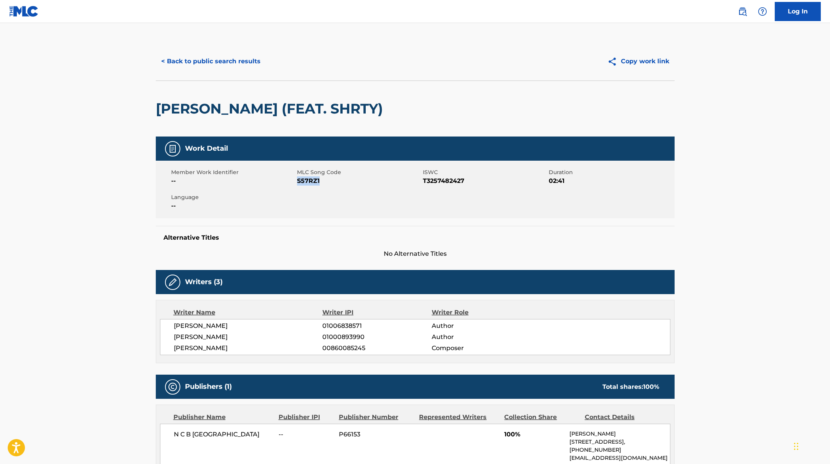
drag, startPoint x: 297, startPoint y: 181, endPoint x: 331, endPoint y: 181, distance: 34.1
click at [331, 181] on span "S57RZ1" at bounding box center [359, 180] width 124 height 9
copy span "S57RZ1"
click at [240, 61] on button "< Back to public search results" at bounding box center [211, 61] width 110 height 19
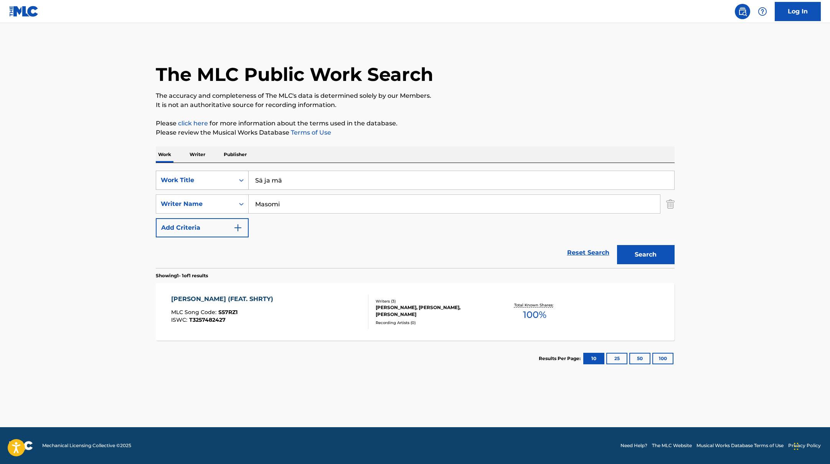
drag, startPoint x: 287, startPoint y: 181, endPoint x: 243, endPoint y: 177, distance: 43.9
click at [243, 177] on div "SearchWithCriteria45832d00-a73f-42f3-99db-db111a6c5918 Work Title Sä ja mä" at bounding box center [415, 180] width 519 height 19
paste input "DAVISHRTY"
click at [270, 180] on input "DAVISHRTY" at bounding box center [461, 180] width 425 height 18
drag, startPoint x: 310, startPoint y: 181, endPoint x: 252, endPoint y: 180, distance: 57.2
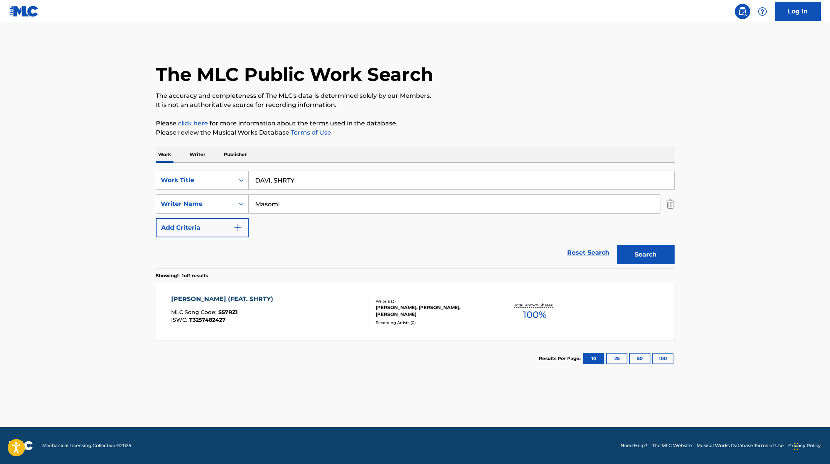
click at [251, 180] on input "DAVI, SHRTY" at bounding box center [461, 180] width 425 height 18
paste input "Skippaa"
type input "Skippaa"
click at [436, 116] on div "The MLC Public Work Search The accuracy and completeness of The MLC's data is d…" at bounding box center [415, 209] width 537 height 334
click at [652, 259] on button "Search" at bounding box center [646, 254] width 58 height 19
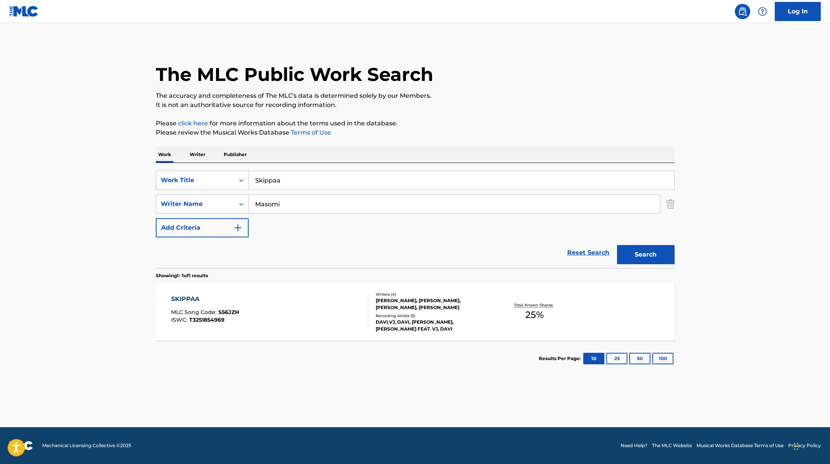
click at [322, 323] on div "SKIPPAA MLC Song Code : S56JZH ISWC : T3251854969" at bounding box center [269, 312] width 197 height 35
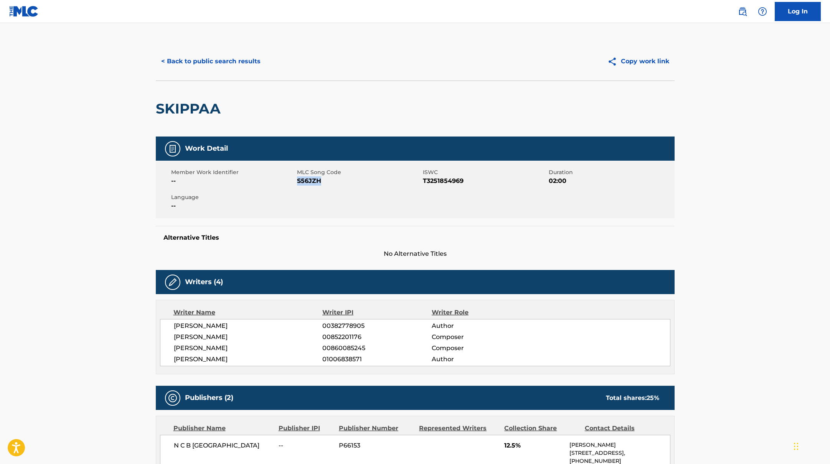
drag, startPoint x: 297, startPoint y: 181, endPoint x: 342, endPoint y: 182, distance: 44.5
click at [342, 182] on span "S56JZH" at bounding box center [359, 180] width 124 height 9
copy span "S56JZH"
click at [217, 56] on button "< Back to public search results" at bounding box center [211, 61] width 110 height 19
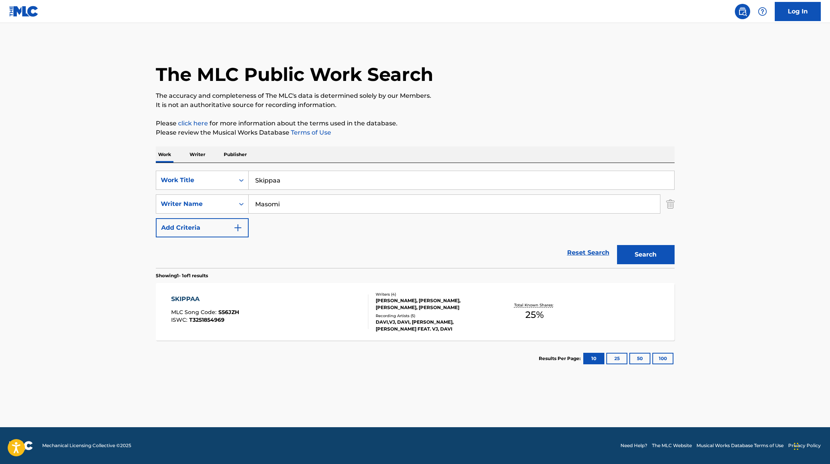
click at [253, 177] on input "Skippaa" at bounding box center [461, 180] width 425 height 18
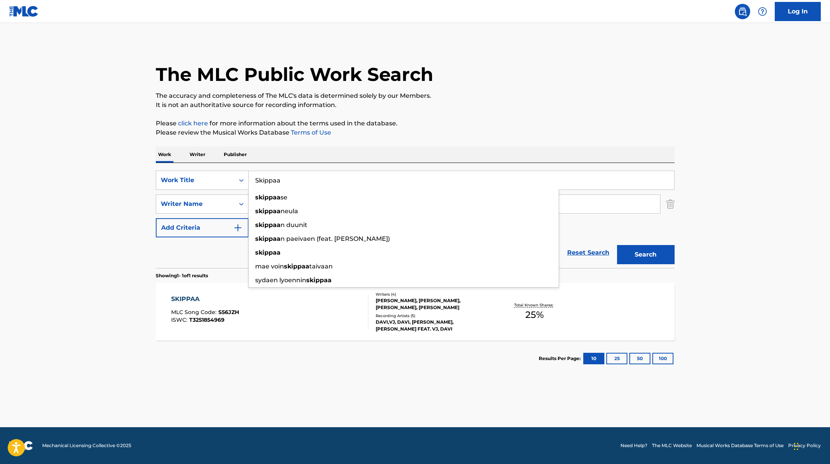
drag, startPoint x: 296, startPoint y: 180, endPoint x: 253, endPoint y: 180, distance: 43.0
click at [253, 180] on input "Skippaa" at bounding box center [461, 180] width 425 height 18
paste input "DAVIVJ"
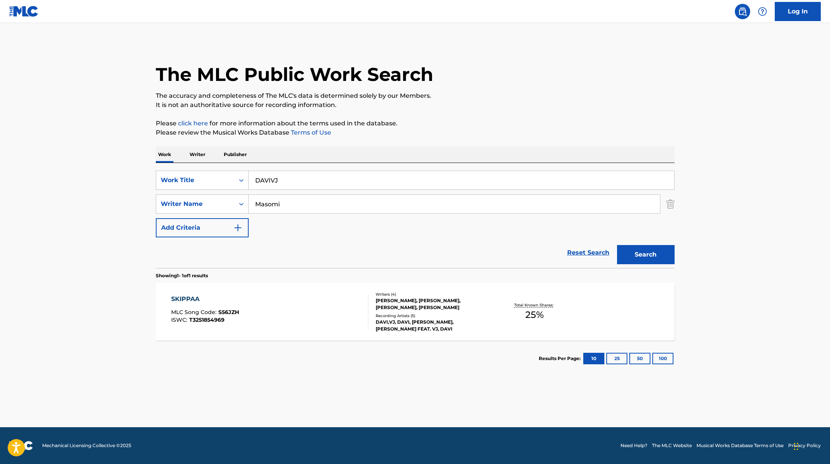
click at [270, 180] on input "DAVIVJ" at bounding box center [461, 180] width 425 height 18
drag, startPoint x: 296, startPoint y: 181, endPoint x: 248, endPoint y: 180, distance: 47.9
click at [248, 180] on div "SearchWithCriteria45832d00-a73f-42f3-99db-db111a6c5918 Work Title DAVI, VJ" at bounding box center [415, 180] width 519 height 19
paste input "Silkkii"
type input "Silkkii"
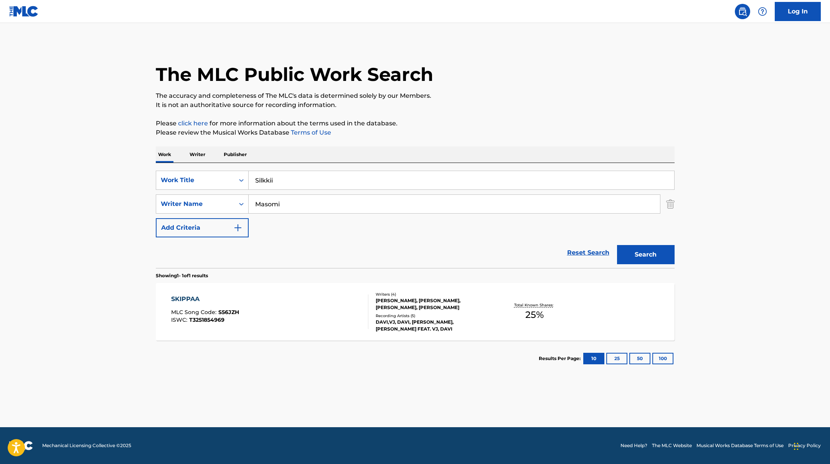
click at [483, 108] on p "It is not an authoritative source for recording information." at bounding box center [415, 104] width 519 height 9
click at [324, 303] on div "SKIPPAA MLC Song Code : S56JZH ISWC : T3251854969" at bounding box center [269, 312] width 197 height 35
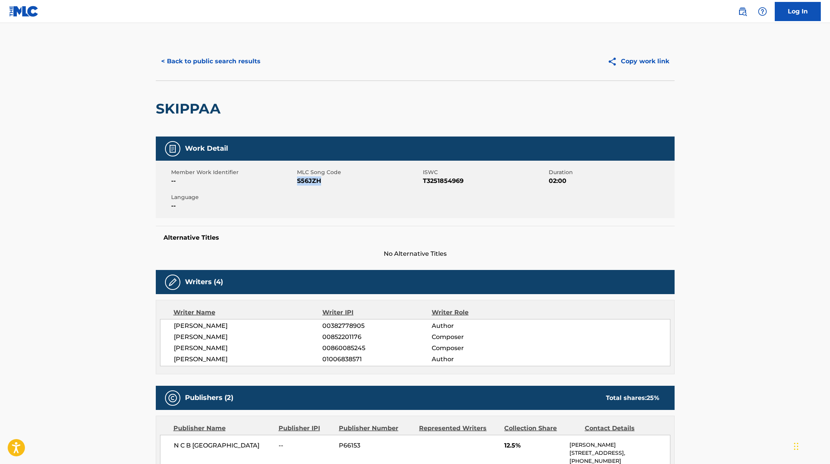
drag, startPoint x: 297, startPoint y: 181, endPoint x: 339, endPoint y: 181, distance: 41.8
click at [339, 181] on span "S56JZH" at bounding box center [359, 180] width 124 height 9
click at [234, 63] on button "< Back to public search results" at bounding box center [211, 61] width 110 height 19
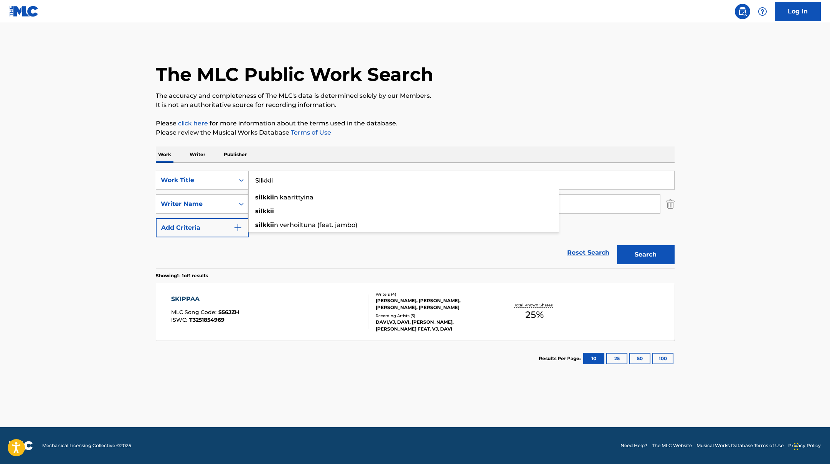
drag, startPoint x: 282, startPoint y: 180, endPoint x: 253, endPoint y: 178, distance: 29.6
click at [253, 178] on input "Silkkii" at bounding box center [461, 180] width 425 height 18
paste input "DAVIJoalin"
click at [271, 180] on input "DAVIJoalin" at bounding box center [461, 180] width 425 height 18
drag, startPoint x: 299, startPoint y: 178, endPoint x: 250, endPoint y: 178, distance: 48.3
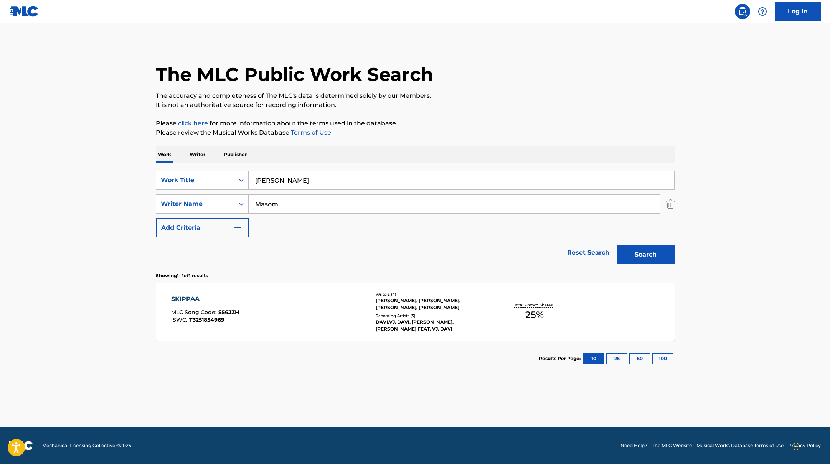
click at [250, 178] on input "[PERSON_NAME]" at bounding box center [461, 180] width 425 height 18
paste input "Prinsessa"
type input "Prinsessa"
click at [482, 110] on div "The MLC Public Work Search The accuracy and completeness of The MLC's data is d…" at bounding box center [415, 209] width 537 height 334
click at [650, 256] on button "Search" at bounding box center [646, 254] width 58 height 19
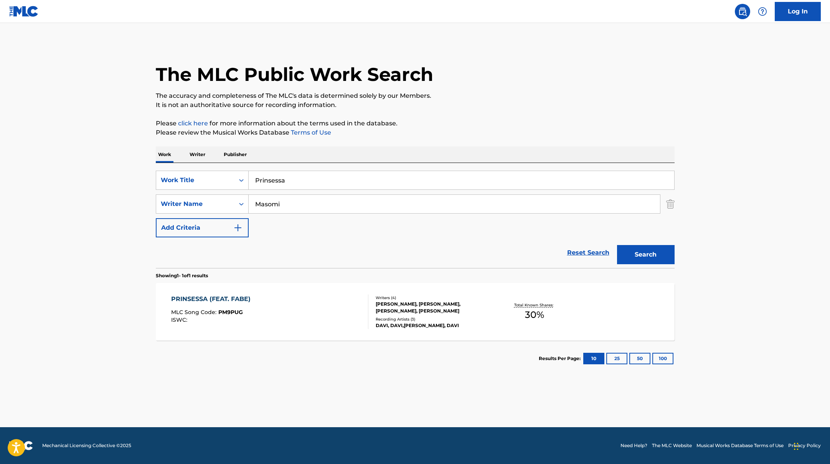
click at [323, 303] on div "PRINSESSA (FEAT. FABE) MLC Song Code : PM9PUG ISWC :" at bounding box center [269, 312] width 197 height 35
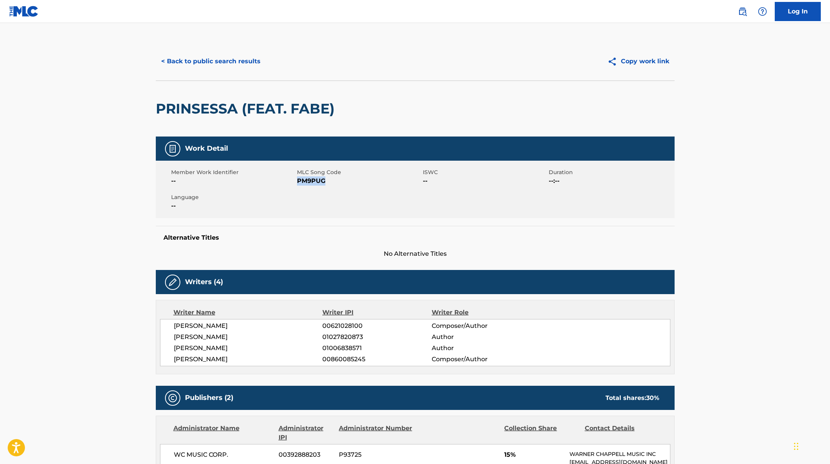
drag, startPoint x: 298, startPoint y: 181, endPoint x: 333, endPoint y: 184, distance: 35.7
click at [333, 184] on span "PM9PUG" at bounding box center [359, 180] width 124 height 9
click at [237, 67] on button "< Back to public search results" at bounding box center [211, 61] width 110 height 19
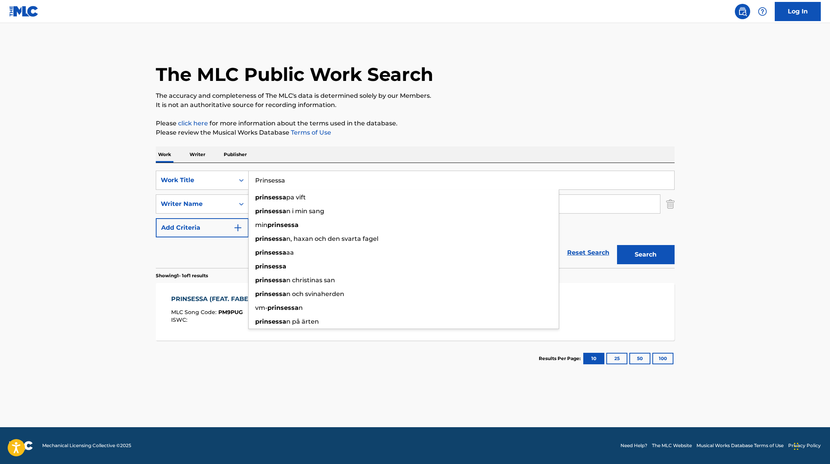
drag, startPoint x: 292, startPoint y: 180, endPoint x: 250, endPoint y: 179, distance: 42.2
click at [250, 179] on input "Prinsessa" at bounding box center [461, 180] width 425 height 18
paste input "DAVIFabe"
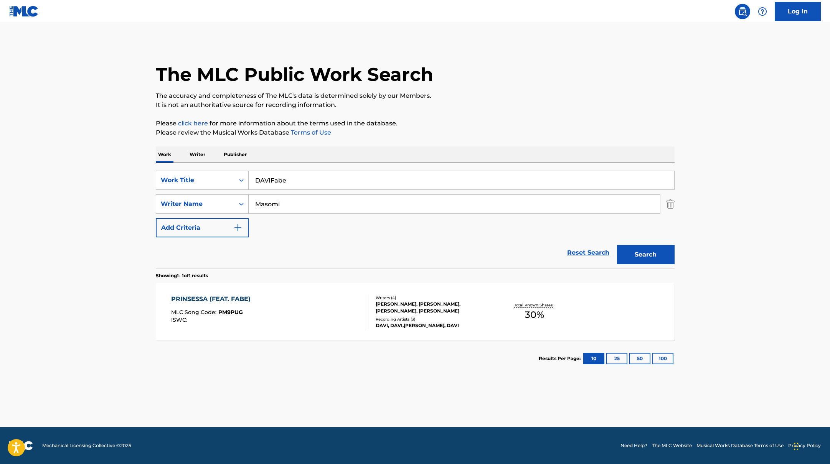
click at [272, 180] on input "DAVIFabe" at bounding box center [461, 180] width 425 height 18
drag, startPoint x: 298, startPoint y: 180, endPoint x: 247, endPoint y: 180, distance: 51.8
click at [247, 180] on div "SearchWithCriteria45832d00-a73f-42f3-99db-db111a6c5918 Work Title DAVI, Fabe" at bounding box center [415, 180] width 519 height 19
paste input "Party"
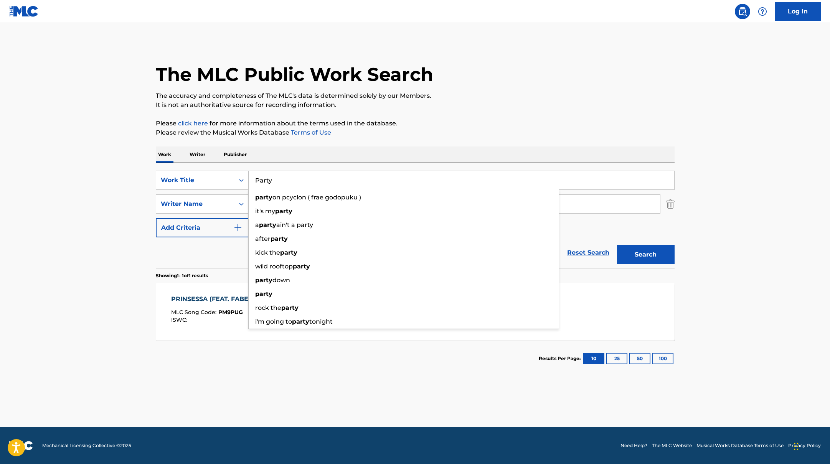
click at [484, 105] on p "It is not an authoritative source for recording information." at bounding box center [415, 104] width 519 height 9
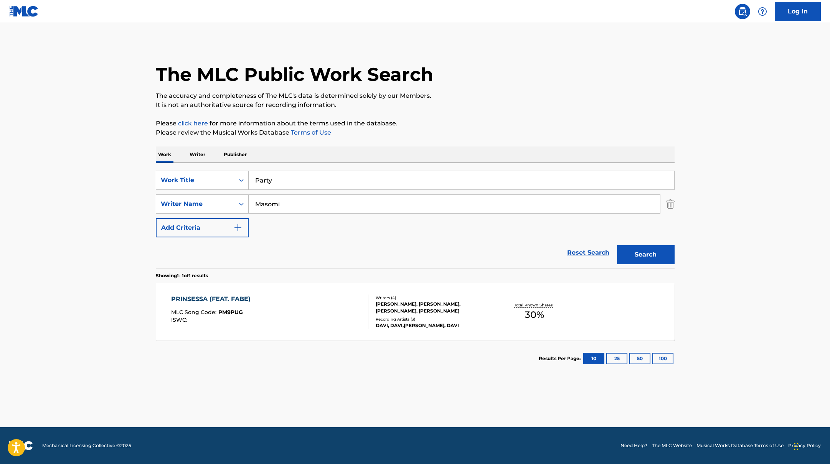
click at [651, 256] on button "Search" at bounding box center [646, 254] width 58 height 19
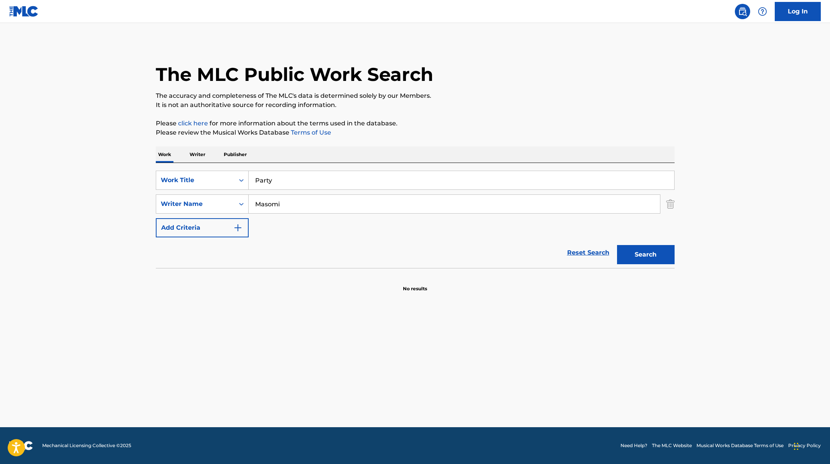
click at [647, 257] on button "Search" at bounding box center [646, 254] width 58 height 19
drag, startPoint x: 280, startPoint y: 180, endPoint x: 237, endPoint y: 173, distance: 43.6
click at [237, 173] on div "SearchWithCriteria45832d00-a73f-42f3-99db-db111a6c5918 Work Title Party" at bounding box center [415, 180] width 519 height 19
paste input "Habibti"
click at [514, 116] on div "The MLC Public Work Search The accuracy and completeness of The MLC's data is d…" at bounding box center [415, 167] width 537 height 250
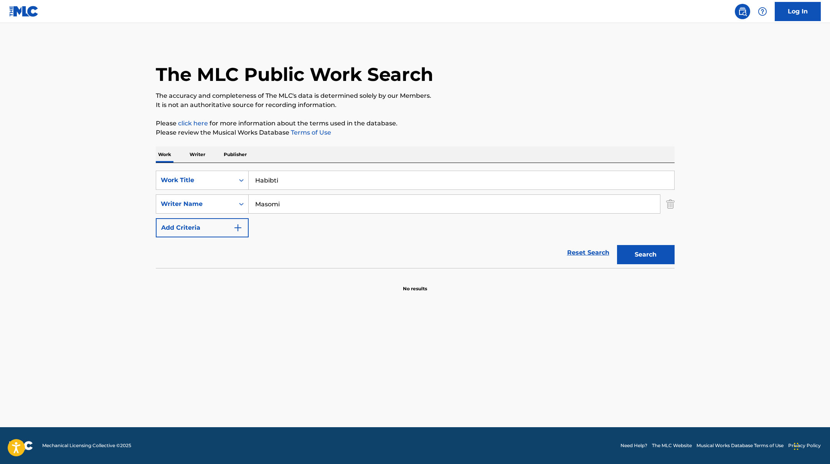
click at [646, 259] on button "Search" at bounding box center [646, 254] width 58 height 19
paste input "10 000 tunti"
drag, startPoint x: 282, startPoint y: 179, endPoint x: 229, endPoint y: 173, distance: 52.9
click at [231, 176] on div "SearchWithCriteria45832d00-a73f-42f3-99db-db111a6c5918 Work Title Habibti" at bounding box center [415, 180] width 519 height 19
type input "10 000 tuntii"
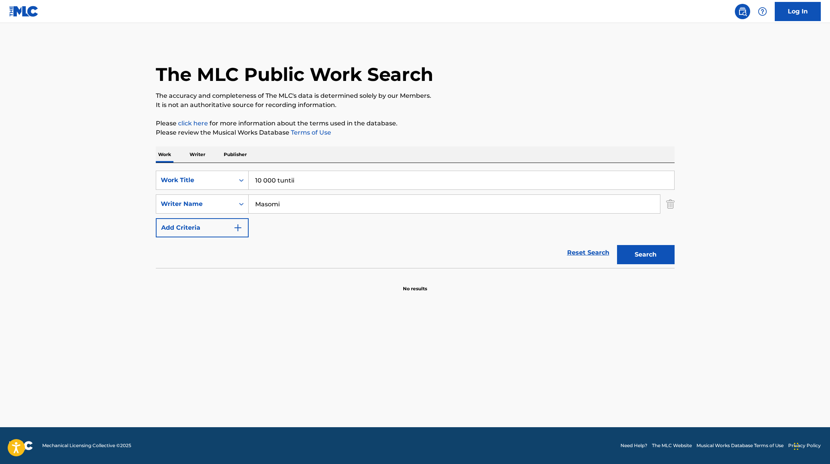
click at [288, 157] on div "Work Writer Publisher" at bounding box center [415, 155] width 519 height 16
drag, startPoint x: 286, startPoint y: 202, endPoint x: 232, endPoint y: 196, distance: 54.1
click at [232, 196] on div "SearchWithCriteria6fe0b56a-87ea-458f-8866-440b0c01beee Writer Name [PERSON_NAME]" at bounding box center [415, 203] width 519 height 19
click at [617, 245] on button "Search" at bounding box center [646, 254] width 58 height 19
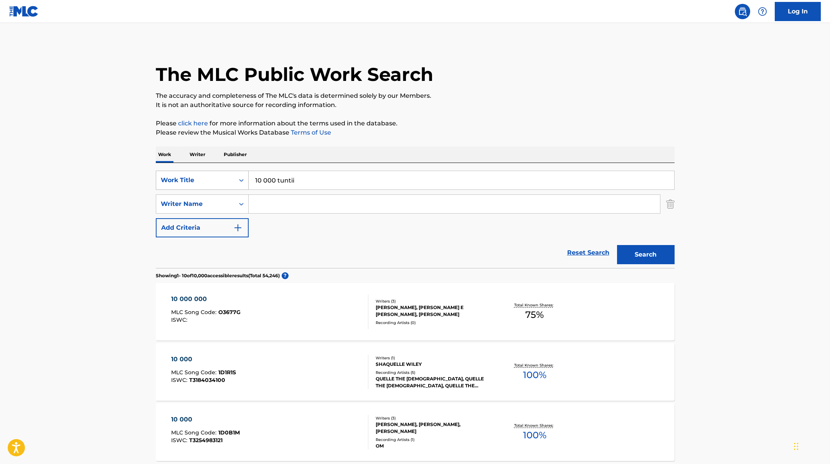
drag, startPoint x: 307, startPoint y: 181, endPoint x: 230, endPoint y: 176, distance: 77.2
click at [230, 176] on div "SearchWithCriteria45832d00-a73f-42f3-99db-db111a6c5918 Work Title 10 000 tuntii" at bounding box center [415, 180] width 519 height 19
paste input "Kultainen sukupolv"
click at [485, 108] on p "It is not an authoritative source for recording information." at bounding box center [415, 104] width 519 height 9
click at [632, 257] on button "Search" at bounding box center [646, 254] width 58 height 19
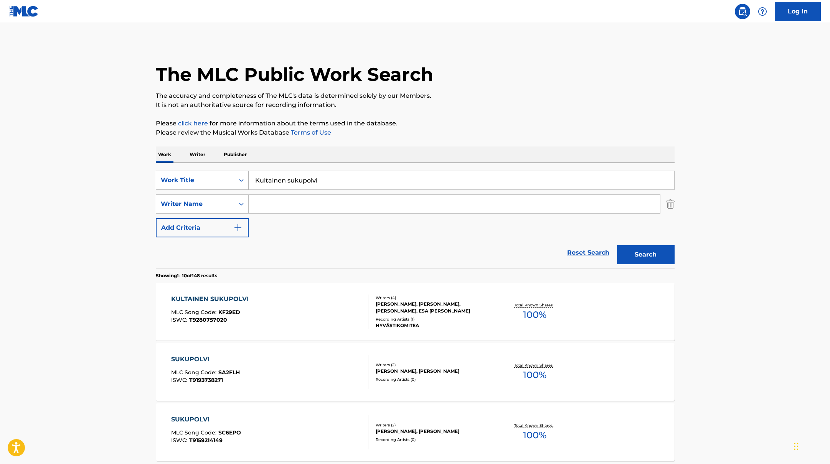
drag, startPoint x: 325, startPoint y: 180, endPoint x: 237, endPoint y: 178, distance: 88.2
click at [236, 178] on div "SearchWithCriteria45832d00-a73f-42f3-99db-db111a6c5918 Work Title Kultainen suk…" at bounding box center [415, 180] width 519 height 19
paste input "Tämän kesän viheltelen"
click at [461, 109] on p "It is not an authoritative source for recording information." at bounding box center [415, 104] width 519 height 9
click at [644, 251] on button "Search" at bounding box center [646, 254] width 58 height 19
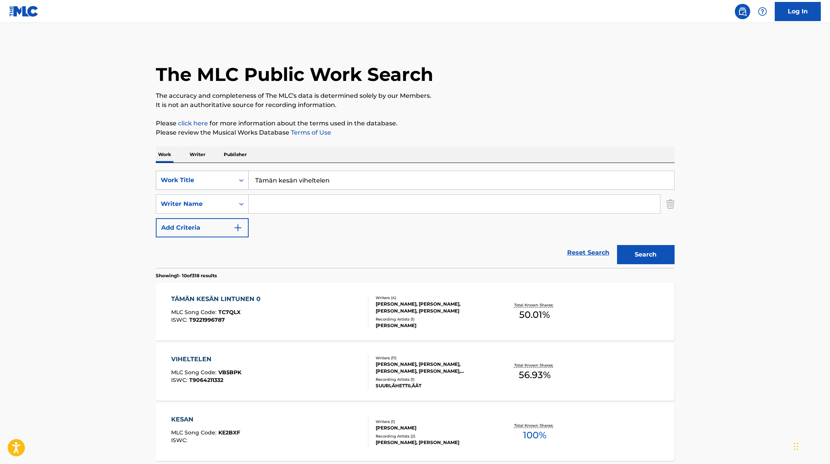
drag, startPoint x: 336, startPoint y: 180, endPoint x: 221, endPoint y: 176, distance: 114.8
click at [221, 176] on div "SearchWithCriteria45832d00-a73f-42f3-99db-db111a6c5918 Work Title Tämän kesän v…" at bounding box center [415, 180] width 519 height 19
paste input "Iconic"
type input "Iconic"
click at [456, 96] on p "The accuracy and completeness of The MLC's data is determined solely by our Mem…" at bounding box center [415, 95] width 519 height 9
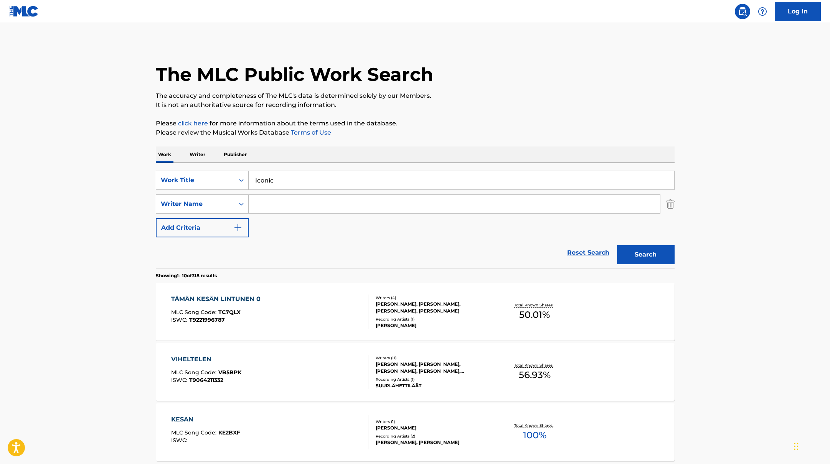
click at [273, 203] on input "Search Form" at bounding box center [454, 204] width 411 height 18
paste input "Beldjerd"
type input "Beldjerd"
click at [510, 91] on p "The accuracy and completeness of The MLC's data is determined solely by our Mem…" at bounding box center [415, 95] width 519 height 9
click at [659, 258] on button "Search" at bounding box center [646, 254] width 58 height 19
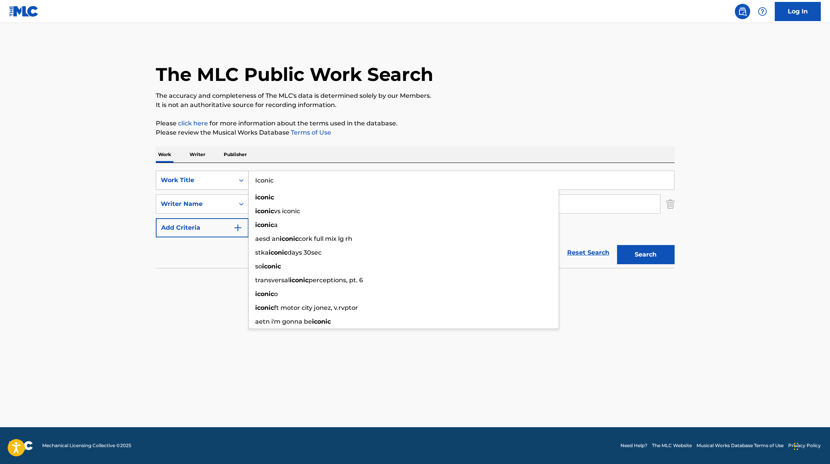
drag, startPoint x: 289, startPoint y: 180, endPoint x: 237, endPoint y: 178, distance: 52.6
click at [237, 178] on div "SearchWithCriteria45832d00-a73f-42f3-99db-db111a6c5918 Work Title Iconic iconic…" at bounding box center [415, 180] width 519 height 19
paste input "Ɐ"
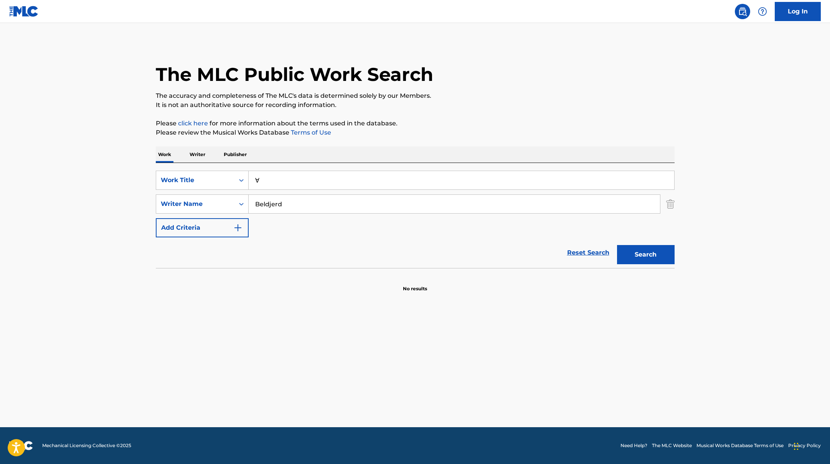
type input "Ɐ"
click at [424, 122] on p "Please click here for more information about the terms used in the database." at bounding box center [415, 123] width 519 height 9
drag, startPoint x: 293, startPoint y: 209, endPoint x: 242, endPoint y: 203, distance: 51.9
click at [242, 203] on div "SearchWithCriteria6fe0b56a-87ea-458f-8866-440b0c01beee Writer Name [PERSON_NAME…" at bounding box center [415, 203] width 519 height 19
paste input "[PERSON_NAME]"
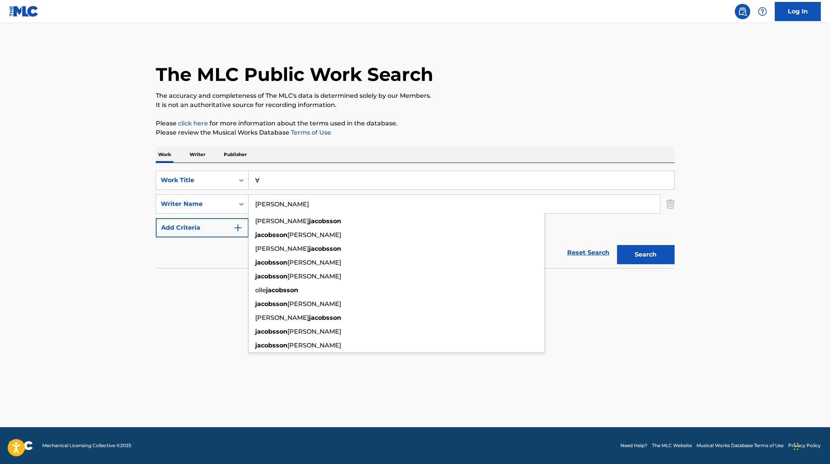
type input "[PERSON_NAME]"
click at [458, 129] on p "Please review the Musical Works Database Terms of Use" at bounding box center [415, 132] width 519 height 9
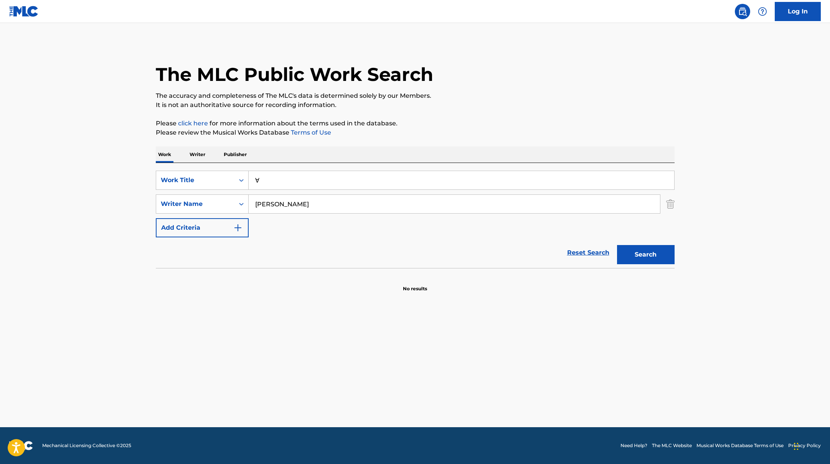
click at [627, 256] on button "Search" at bounding box center [646, 254] width 58 height 19
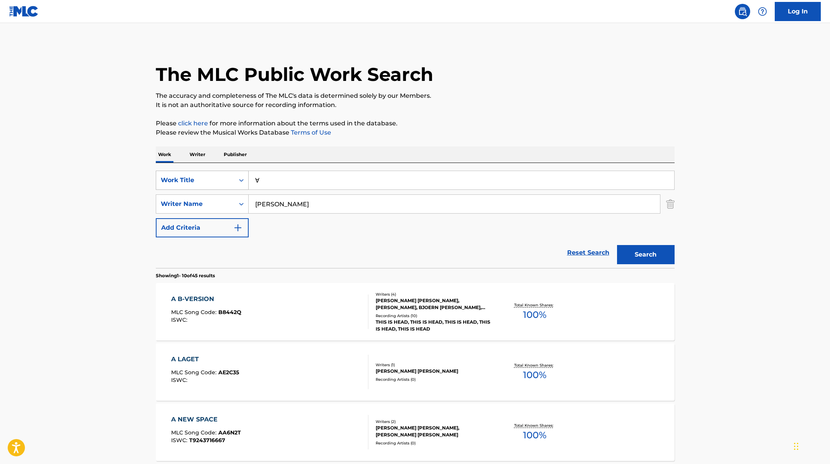
drag, startPoint x: 274, startPoint y: 179, endPoint x: 234, endPoint y: 173, distance: 41.1
click at [234, 175] on div "SearchWithCriteria45832d00-a73f-42f3-99db-db111a6c5918 Work Title Ɐ" at bounding box center [415, 180] width 519 height 19
paste input "SATUMAA"
type input "SATUMAA"
click at [456, 120] on p "Please click here for more information about the terms used in the database." at bounding box center [415, 123] width 519 height 9
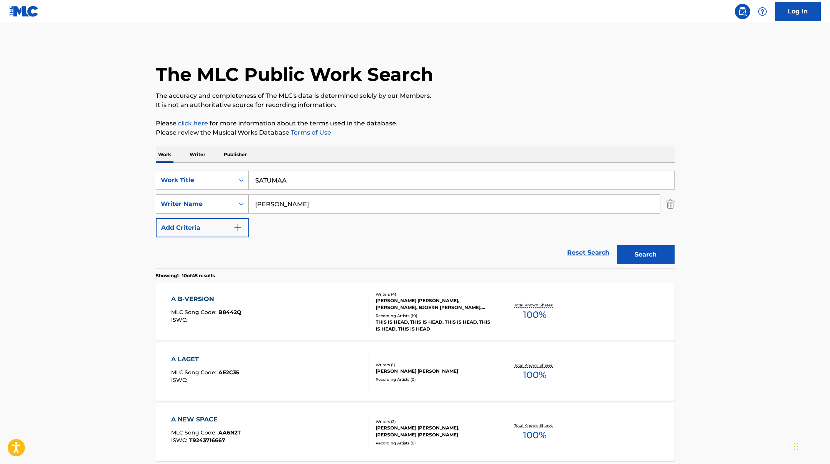
drag, startPoint x: 303, startPoint y: 205, endPoint x: 210, endPoint y: 198, distance: 93.1
click at [211, 198] on div "SearchWithCriteria6fe0b56a-87ea-458f-8866-440b0c01beee Writer Name [PERSON_NAME]" at bounding box center [415, 203] width 519 height 19
paste input "Hussa,"
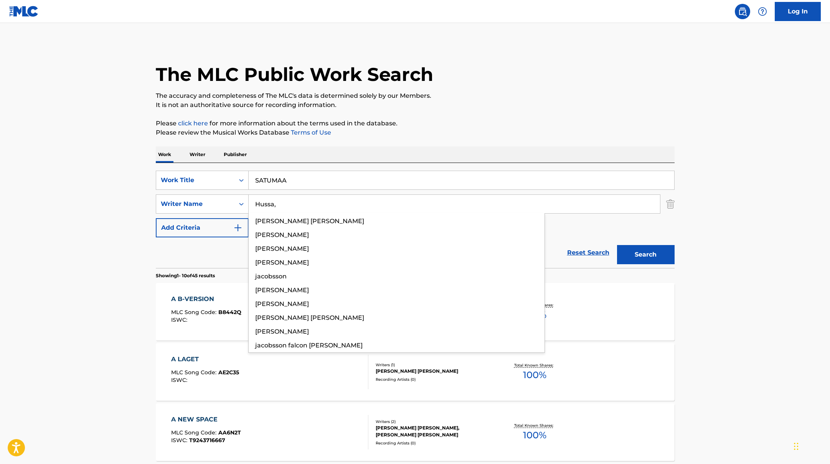
type input "Hussa,"
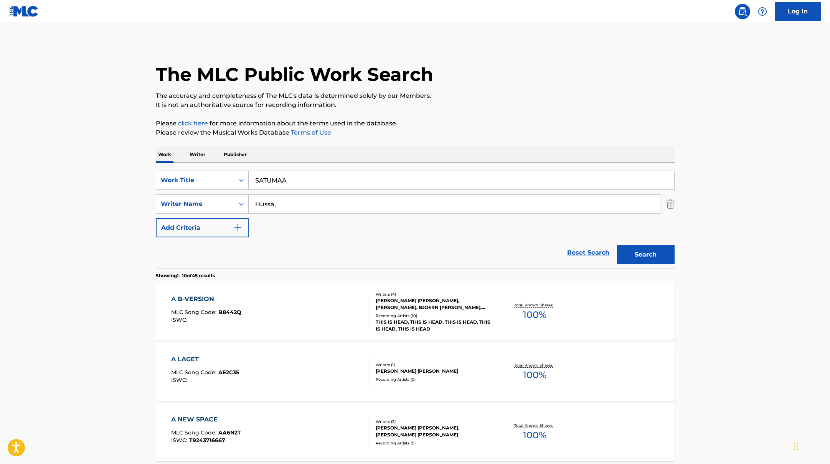
click at [652, 261] on button "Search" at bounding box center [646, 254] width 58 height 19
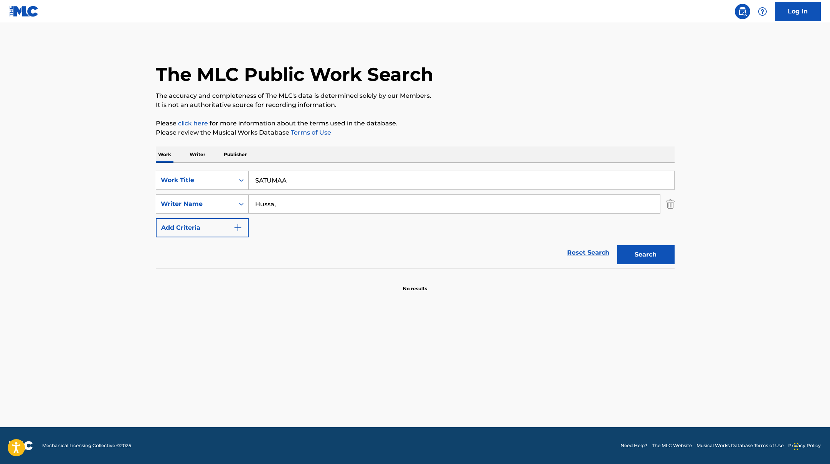
drag, startPoint x: 300, startPoint y: 180, endPoint x: 228, endPoint y: 170, distance: 72.0
click at [226, 171] on div "SearchWithCriteria45832d00-a73f-42f3-99db-db111a6c5918 Work Title SATUMAA" at bounding box center [415, 180] width 519 height 19
paste input "Paha vaanii (feat. [PERSON_NAME])"
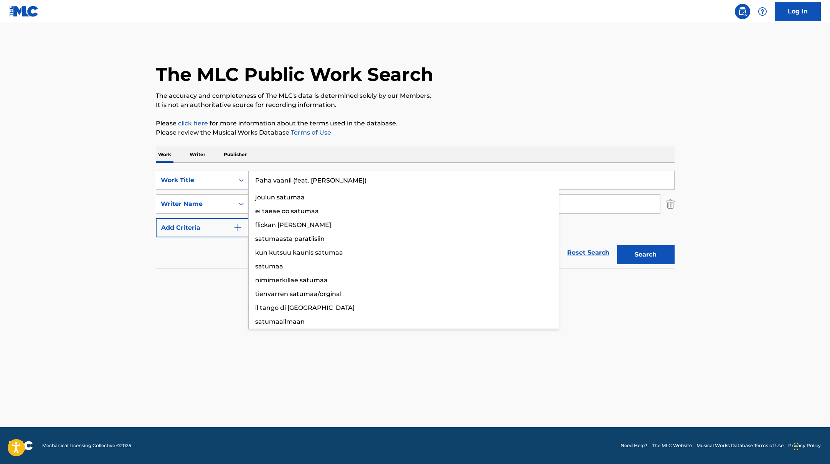
type input "Paha vaanii (feat. [PERSON_NAME])"
click at [306, 148] on div "Work Writer Publisher" at bounding box center [415, 155] width 519 height 16
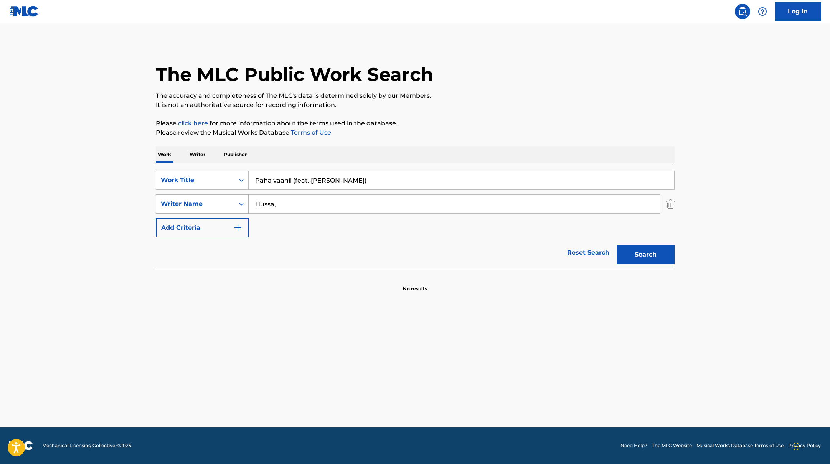
drag, startPoint x: 286, startPoint y: 204, endPoint x: 237, endPoint y: 198, distance: 49.1
click at [237, 198] on div "SearchWithCriteria6fe0b56a-87ea-458f-8866-440b0c01beee Writer Name Hussa," at bounding box center [415, 203] width 519 height 19
paste input "Haavisto"
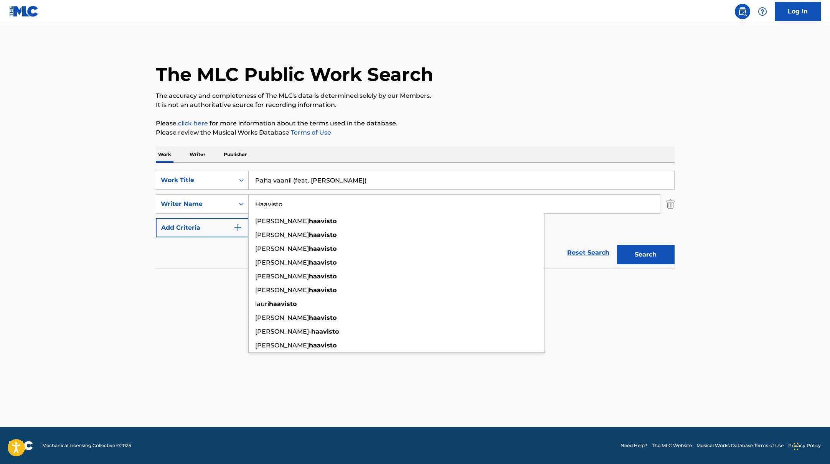
type input "Haavisto"
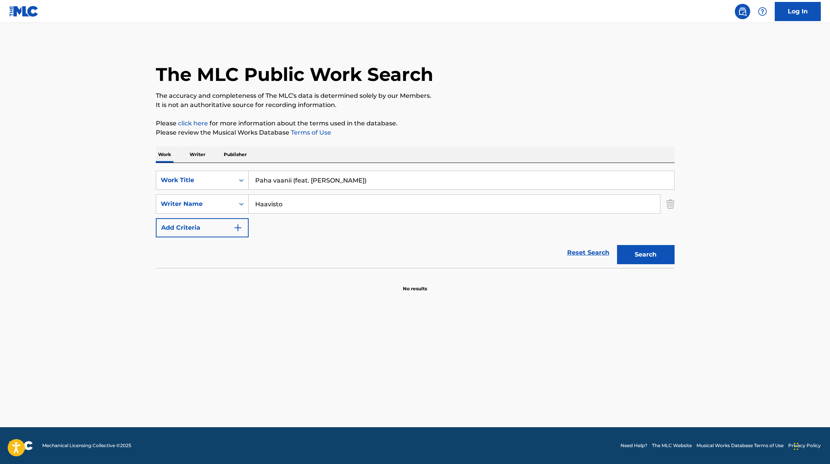
drag, startPoint x: 344, startPoint y: 180, endPoint x: 296, endPoint y: 182, distance: 48.0
click at [296, 182] on input "Paha vaanii (feat. [PERSON_NAME])" at bounding box center [461, 180] width 425 height 18
click at [408, 143] on div "The MLC Public Work Search The accuracy and completeness of The MLC's data is d…" at bounding box center [415, 167] width 537 height 250
click at [647, 258] on button "Search" at bounding box center [646, 254] width 58 height 19
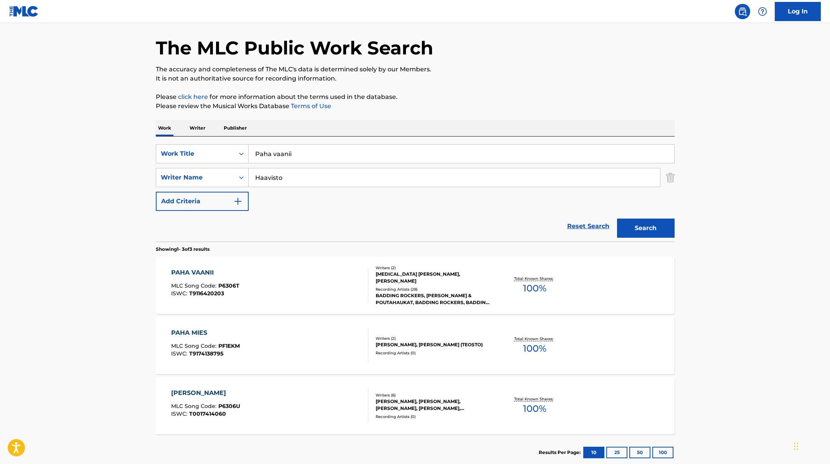
scroll to position [29, 0]
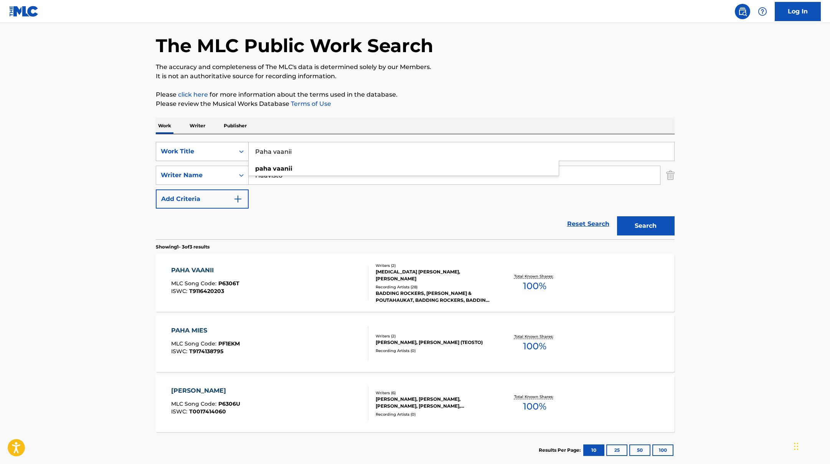
drag, startPoint x: 301, startPoint y: 156, endPoint x: 228, endPoint y: 149, distance: 72.8
click at [228, 149] on div "SearchWithCriteria45832d00-a73f-42f3-99db-db111a6c5918 Work Title Paha vaanii p…" at bounding box center [415, 151] width 519 height 19
paste input "Mä en osaa tanssii (feat. [PERSON_NAME])"
type input "Mä en osaa tanssii (feat. [PERSON_NAME])"
click at [463, 73] on p "It is not an authoritative source for recording information." at bounding box center [415, 76] width 519 height 9
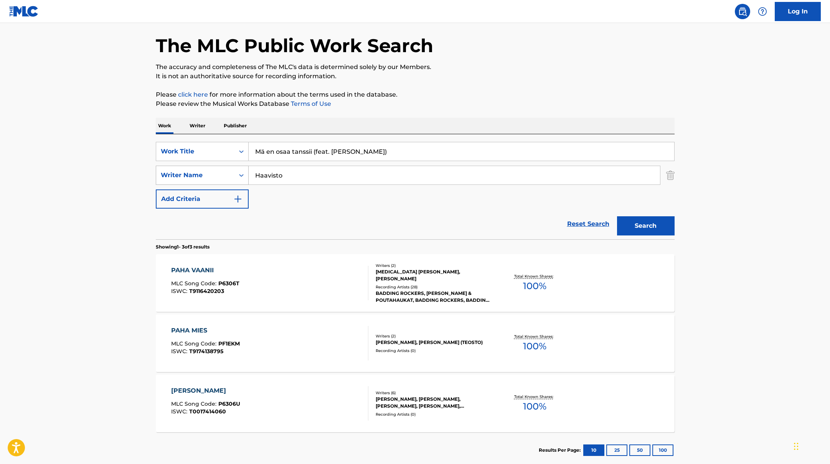
paste input "Stick"
drag, startPoint x: 286, startPoint y: 173, endPoint x: 245, endPoint y: 171, distance: 41.5
click at [245, 171] on div "SearchWithCriteria6fe0b56a-87ea-458f-8866-440b0c01beee Writer Name Stick" at bounding box center [415, 175] width 519 height 19
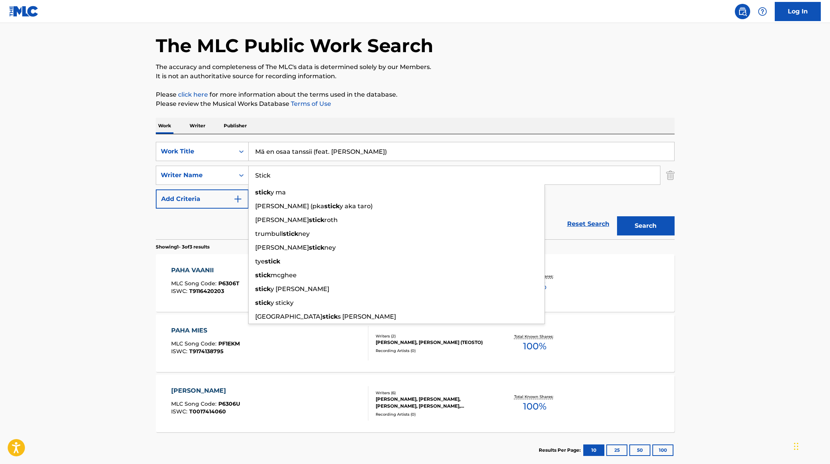
type input "Stick"
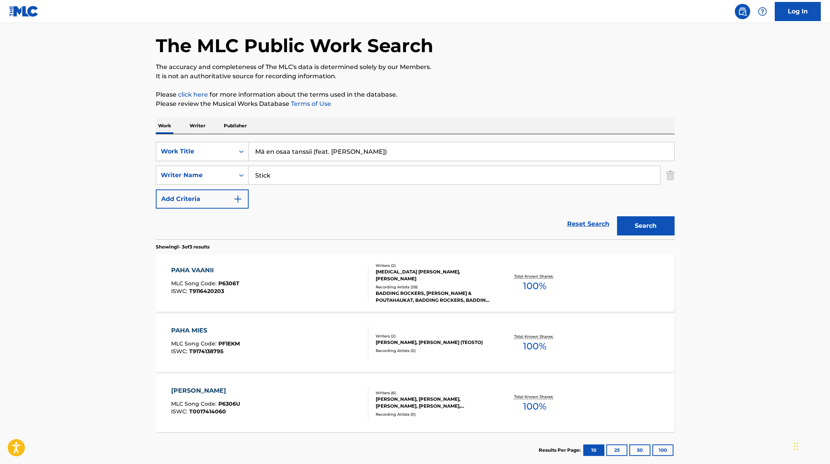
drag, startPoint x: 389, startPoint y: 152, endPoint x: 315, endPoint y: 151, distance: 74.0
click at [315, 151] on input "Mä en osaa tanssii (feat. [PERSON_NAME])" at bounding box center [461, 151] width 425 height 18
click at [537, 78] on p "It is not an authoritative source for recording information." at bounding box center [415, 76] width 519 height 9
click at [661, 223] on button "Search" at bounding box center [646, 225] width 58 height 19
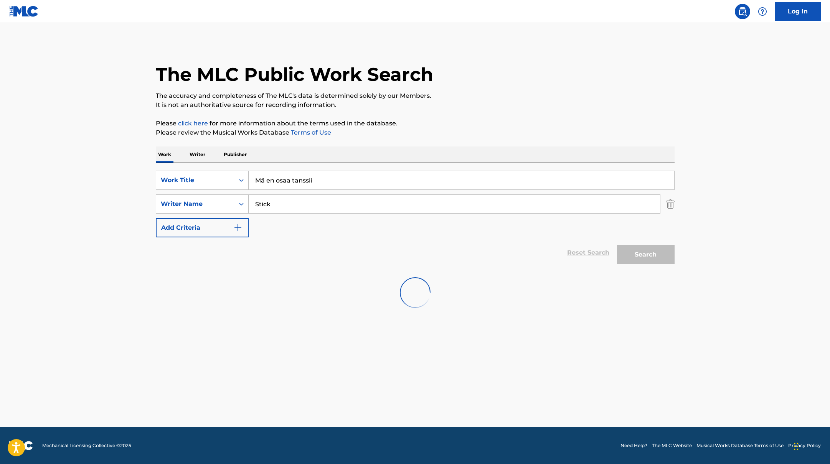
scroll to position [0, 0]
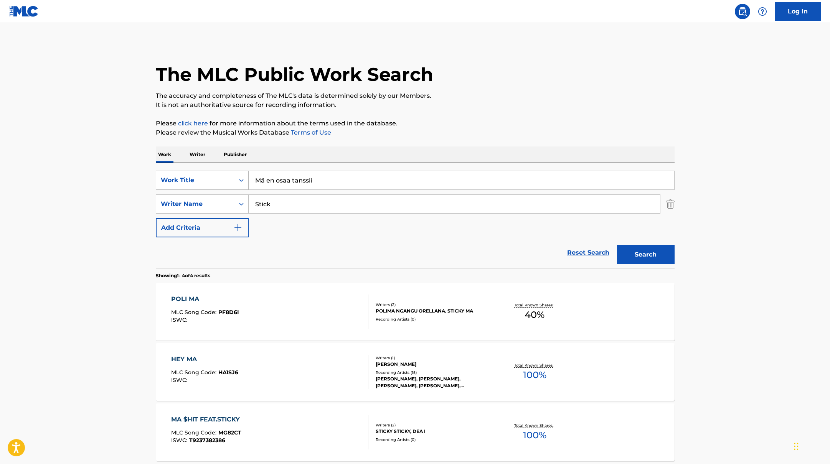
paste input "Korjaa mut"
drag, startPoint x: 328, startPoint y: 181, endPoint x: 230, endPoint y: 173, distance: 98.6
click at [230, 173] on div "SearchWithCriteria45832d00-a73f-42f3-99db-db111a6c5918 Work Title Korjaa mut" at bounding box center [415, 180] width 519 height 19
type input "Korjaa mut"
click at [349, 149] on div "Work Writer Publisher" at bounding box center [415, 155] width 519 height 16
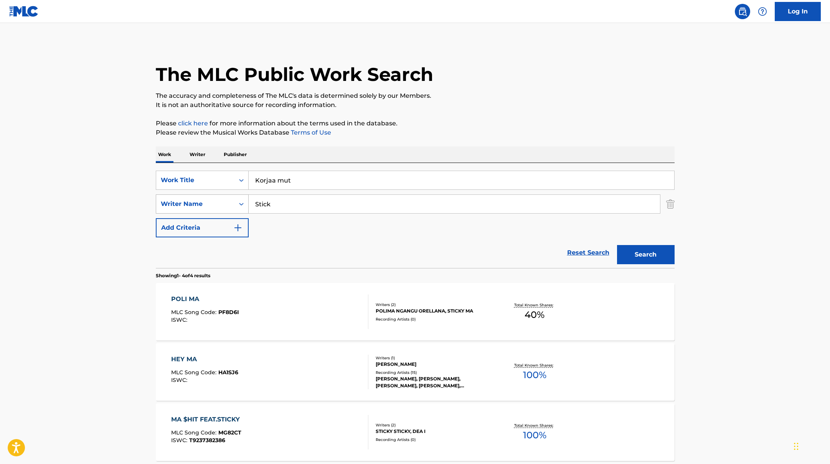
drag, startPoint x: 299, startPoint y: 206, endPoint x: 243, endPoint y: 204, distance: 56.0
click at [244, 205] on div "SearchWithCriteria6fe0b56a-87ea-458f-8866-440b0c01beee Writer Name Stick" at bounding box center [415, 203] width 519 height 19
click at [617, 245] on button "Search" at bounding box center [646, 254] width 58 height 19
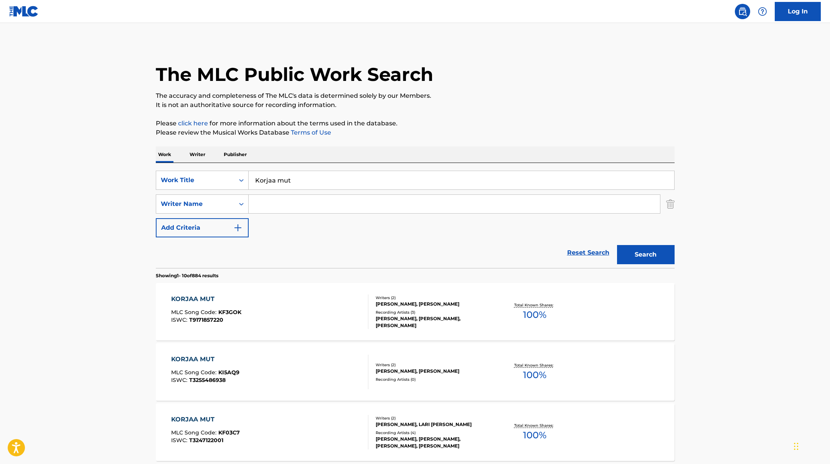
click at [287, 204] on input "Search Form" at bounding box center [454, 204] width 411 height 18
paste input "Lipsonen"
type input "Lipsonen"
click at [525, 97] on p "The accuracy and completeness of The MLC's data is determined solely by our Mem…" at bounding box center [415, 95] width 519 height 9
click at [646, 258] on button "Search" at bounding box center [646, 254] width 58 height 19
